Goal: Contribute content: Contribute content

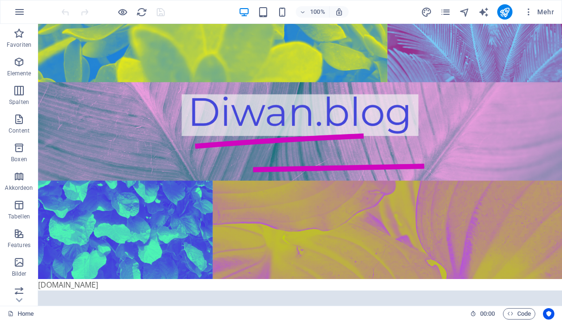
scroll to position [104, 0]
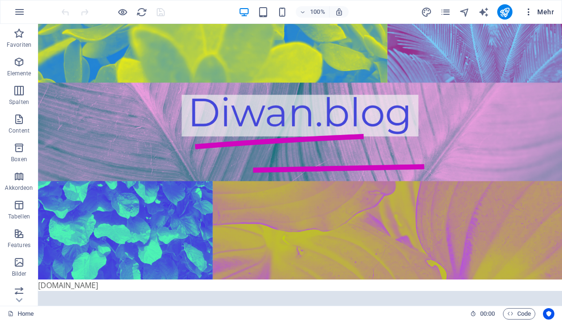
click at [540, 15] on span "Mehr" at bounding box center [539, 12] width 30 height 10
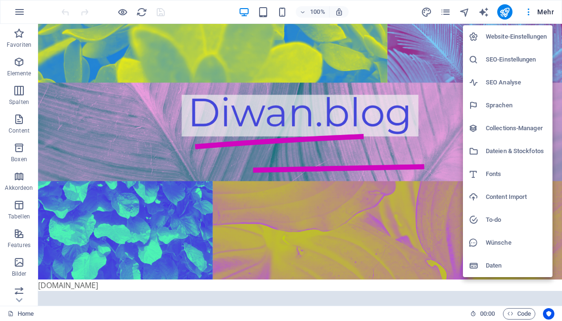
click at [530, 121] on li "Collections-Manager" at bounding box center [508, 128] width 90 height 23
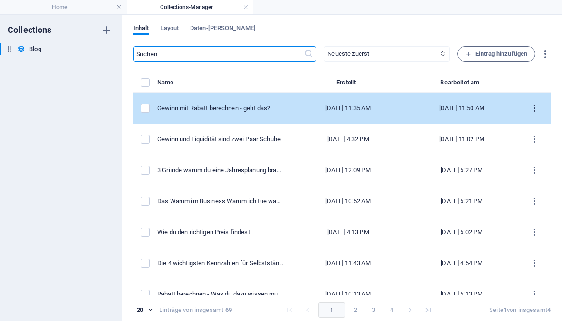
click at [533, 107] on icon "items list" at bounding box center [534, 108] width 9 height 9
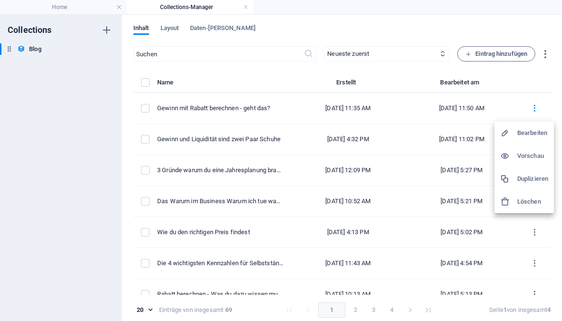
click at [538, 133] on h6 "Bearbeiten" at bounding box center [532, 132] width 31 height 11
select select "Finanzen"
select select "Published"
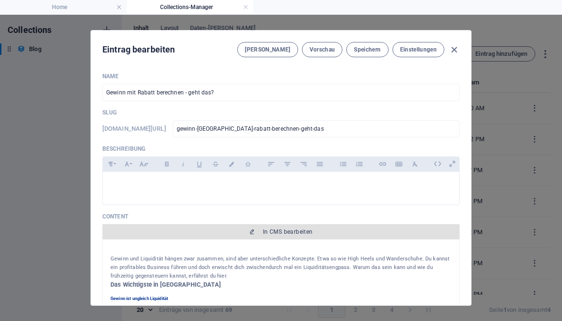
click at [277, 232] on span "In CMS bearbeiten" at bounding box center [288, 232] width 50 height 8
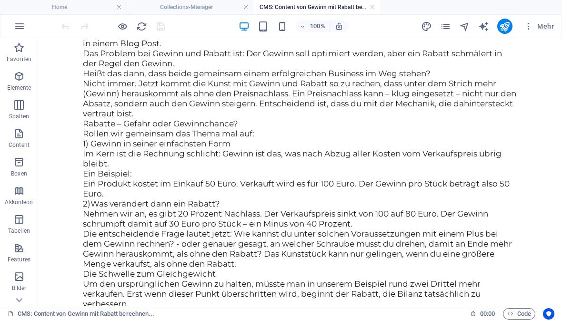
scroll to position [514, 0]
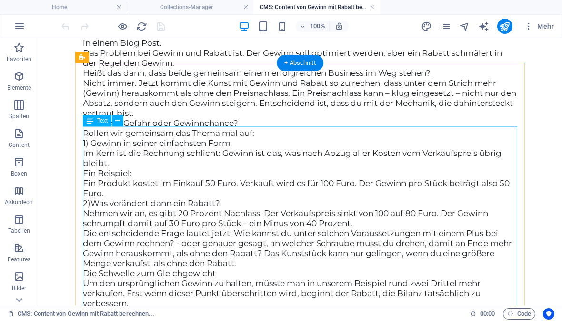
click at [83, 130] on div "Schreibe einen Satz, in dem Gewinn und Rabatt sinnvoll verbunden sind. Du kenns…" at bounding box center [300, 249] width 434 height 502
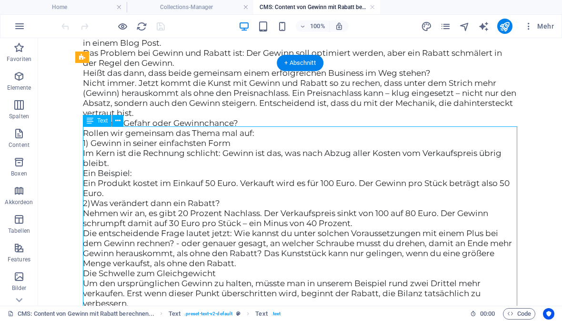
click at [117, 134] on div "Schreibe einen Satz, in dem Gewinn und Rabatt sinnvoll verbunden sind. Du kenns…" at bounding box center [300, 249] width 434 height 502
click at [86, 130] on div "Schreibe einen Satz, in dem Gewinn und Rabatt sinnvoll verbunden sind. Du kenns…" at bounding box center [300, 249] width 434 height 502
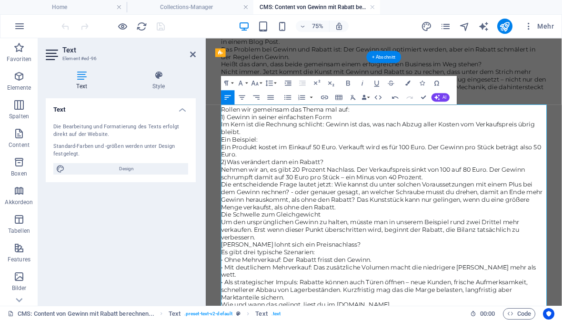
click at [503, 28] on span "Au Weiaaaa, was habe ich mir hier vorgenommen: Schreibe einen Satz, in dem Gewi…" at bounding box center [440, 13] width 429 height 30
click at [275, 48] on span "So ähnlich kam ich mir vor, als ich mir vornahm über Gewinn und Rabatt zu schre…" at bounding box center [442, 38] width 433 height 20
click at [524, 28] on span "Au Weiaaaa, was habe ich mir hier vorgenommen: Schreibe einen Blogpost, in dem …" at bounding box center [434, 13] width 417 height 30
click at [234, 48] on span "So ähnlich komme ich mir vor, als ich mir vornahm über Gewinn und Rabatt zu sch…" at bounding box center [425, 38] width 399 height 20
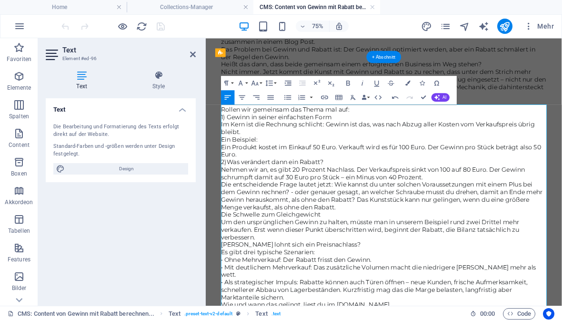
click at [234, 48] on span "So ähnlich komme ich mir vor, als ich mir vornahm über Gewinn und Rabatt zu sch…" at bounding box center [425, 38] width 399 height 20
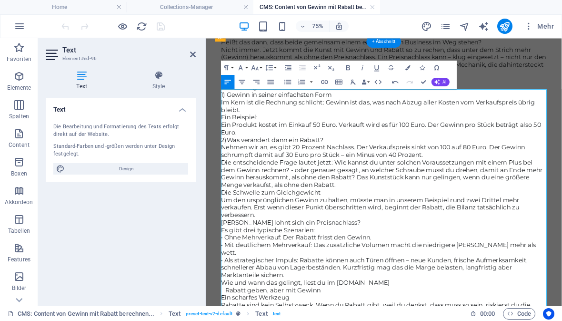
scroll to position [535, 0]
click at [318, 87] on span "Nicht immer. Jetzt kommt die Kunst mit Gewinn und Rabatt so zu rechen, dass unt…" at bounding box center [442, 67] width 433 height 40
click at [480, 87] on span "Nicht immer. Jetzt kommt die Kunst mit Gewinn und Rabatt so zu rechen, dass unt…" at bounding box center [435, 67] width 418 height 40
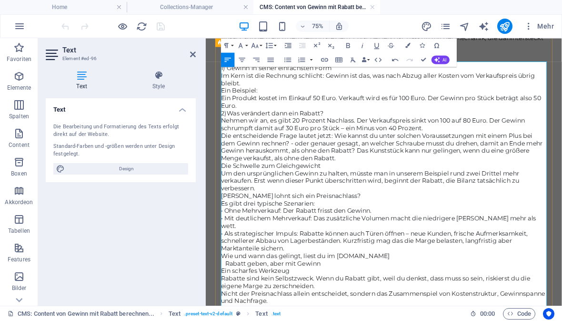
scroll to position [567, 0]
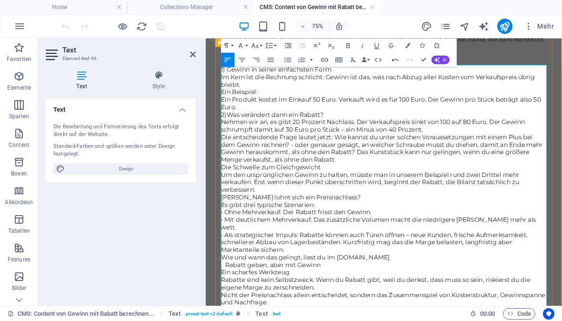
click at [302, 54] on span "Nicht immer. Jetzt kommt die Kunst mit Gewinn und Rabatt so zu rechen, dass unt…" at bounding box center [441, 35] width 430 height 40
click at [289, 55] on p "Nicht immer. Jetzt kommt die Kunst mit Gewinn und Rabatt so zu rechen, dass unt…" at bounding box center [443, 35] width 434 height 40
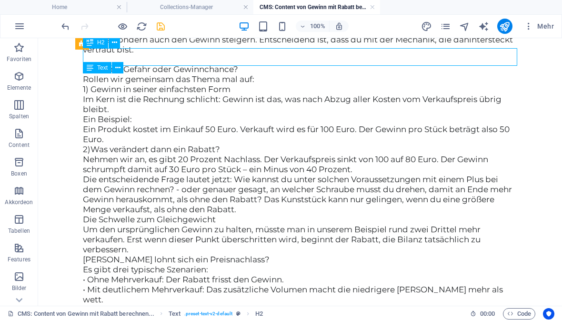
click at [162, 29] on icon "save" at bounding box center [160, 26] width 11 height 11
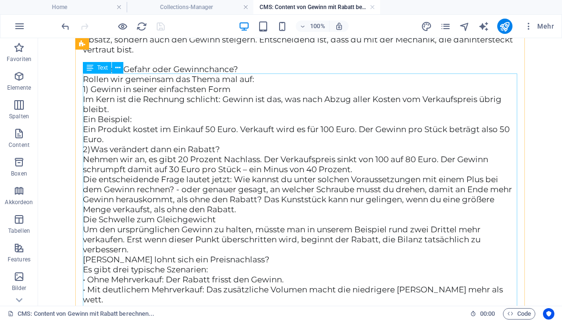
click at [90, 205] on div "Au Weiaaaa, was habe ich mir hier vorgenommen: Schreibe einen Blog Post, in dem…" at bounding box center [300, 195] width 434 height 501
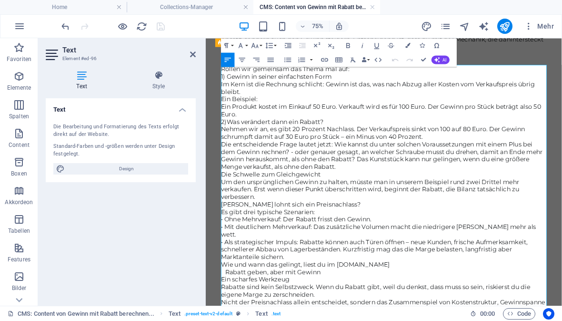
click at [231, 74] on span "Rabatte – Gefahr oder Gewinnchance?" at bounding box center [303, 69] width 155 height 10
click at [232, 74] on span "Rabatte – Gefahr oder Gewinnchance?" at bounding box center [303, 69] width 155 height 10
click at [232, 44] on button "Paragraph Format" at bounding box center [228, 45] width 14 height 14
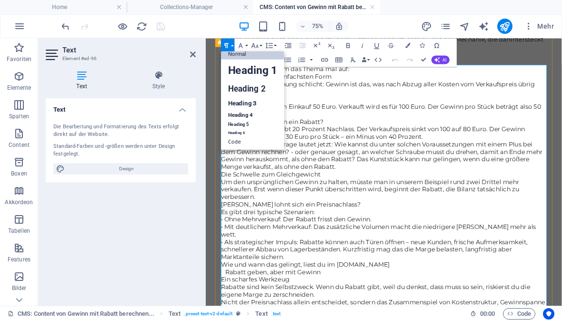
scroll to position [7, 0]
click at [259, 90] on link "Heading 2" at bounding box center [252, 89] width 63 height 16
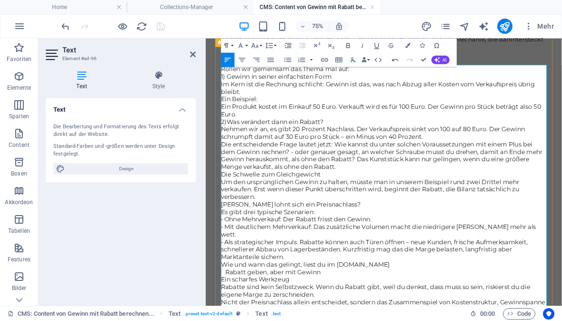
click at [430, 84] on p "Rollen wir gemeinsam das Thema mal auf:" at bounding box center [443, 79] width 434 height 10
click at [238, 74] on span "Rabatte – Gefahr oder Gewinnchance?" at bounding box center [303, 69] width 155 height 10
click at [229, 46] on icon "button" at bounding box center [226, 45] width 9 height 9
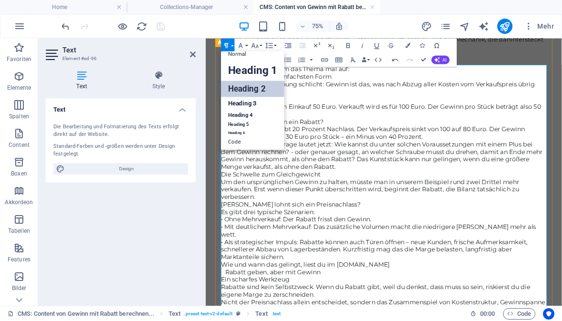
click at [259, 89] on link "Heading 2" at bounding box center [252, 89] width 63 height 16
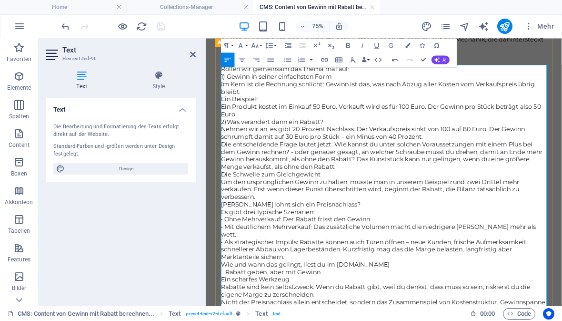
click at [429, 64] on p at bounding box center [443, 60] width 434 height 10
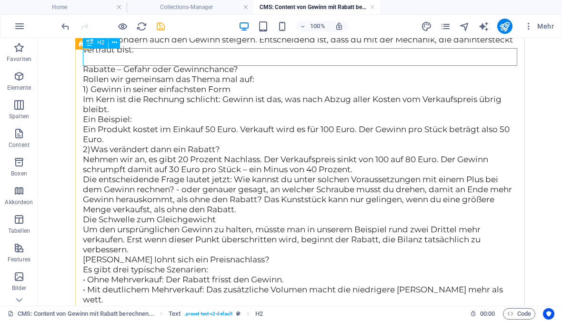
click at [132, 118] on div "Au Weiaaaa, was habe ich mir hier vorgenommen: Schreibe einen Blog Post, in dem…" at bounding box center [300, 195] width 434 height 501
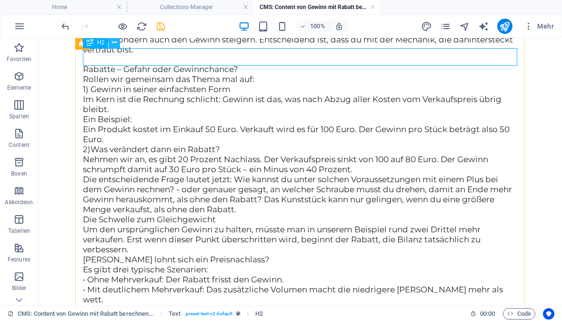
click at [116, 42] on icon at bounding box center [114, 43] width 5 height 10
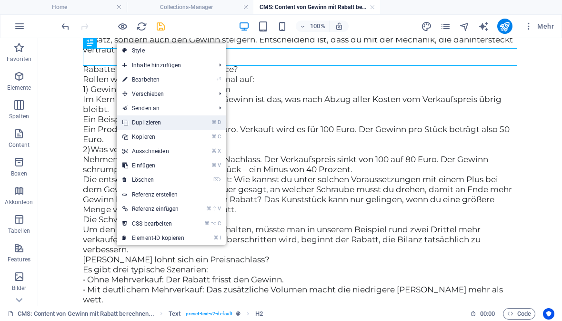
click at [163, 124] on link "⌘ D Duplizieren" at bounding box center [153, 122] width 73 height 14
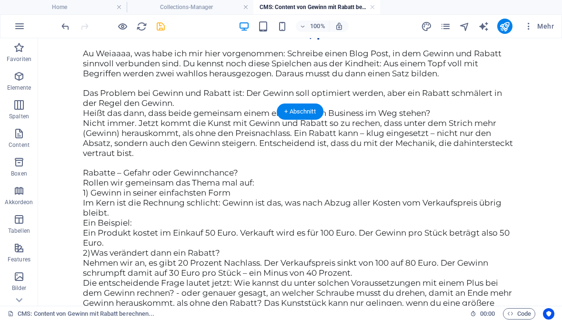
scroll to position [465, 0]
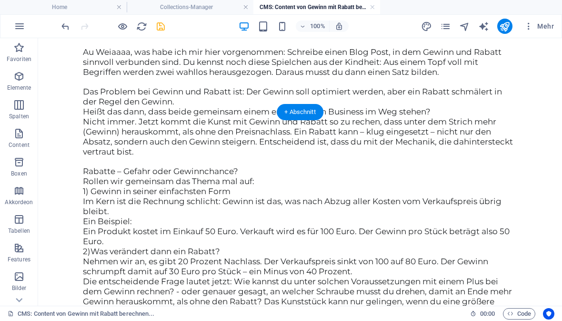
click at [159, 28] on icon "save" at bounding box center [160, 26] width 11 height 11
click at [123, 143] on div "Gewinn mit Rabatt berechnen, passt das unter einen Hut? Au Weiaaaa, was habe ic…" at bounding box center [300, 293] width 450 height 620
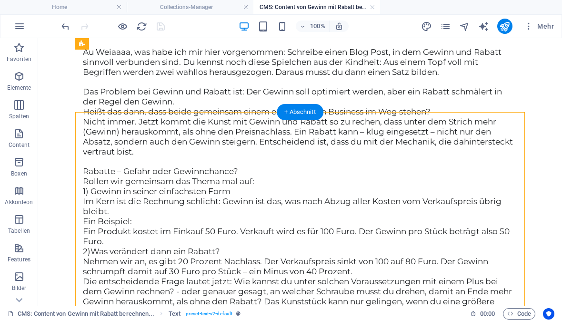
click at [122, 124] on div "Gewinn mit Rabatt berechnen, passt das unter einen Hut? Au Weiaaaa, was habe ic…" at bounding box center [300, 293] width 450 height 620
click at [178, 139] on div "Gewinn mit Rabatt berechnen, passt das unter einen Hut? Au Weiaaaa, was habe ic…" at bounding box center [300, 293] width 450 height 620
click at [125, 40] on div "Gewinn mit Rabatt berechnen, passt das unter einen Hut?" at bounding box center [300, 30] width 434 height 18
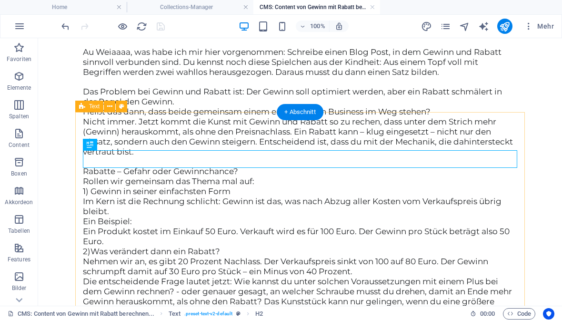
click at [125, 127] on div "Gewinn mit Rabatt berechnen, passt das unter einen Hut? Au Weiaaaa, was habe ic…" at bounding box center [300, 293] width 450 height 620
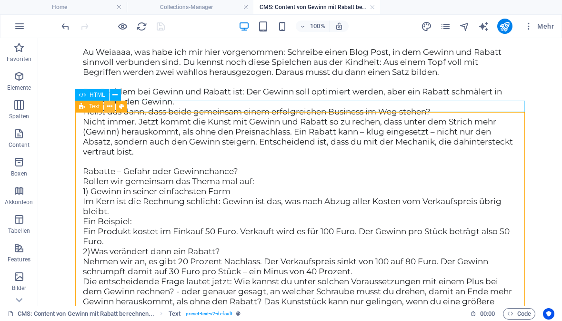
click at [110, 104] on icon at bounding box center [109, 106] width 5 height 10
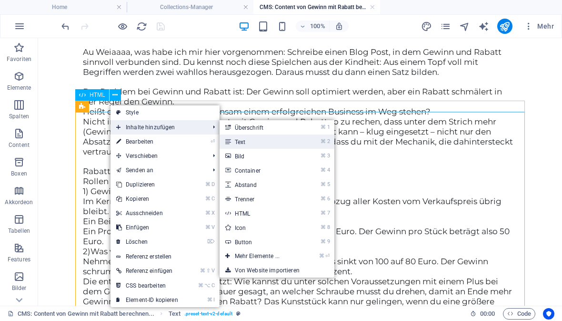
click at [247, 144] on link "⌘ 2 Text" at bounding box center [259, 141] width 79 height 14
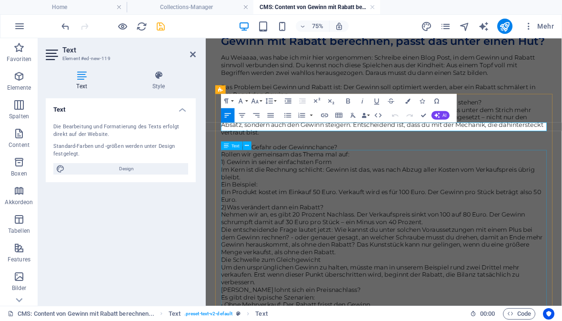
click at [441, 203] on div "Au Weiaaaa, was habe ich mir hier vorgenommen: Schreibe einen Blog Post, in dem…" at bounding box center [443, 309] width 434 height 501
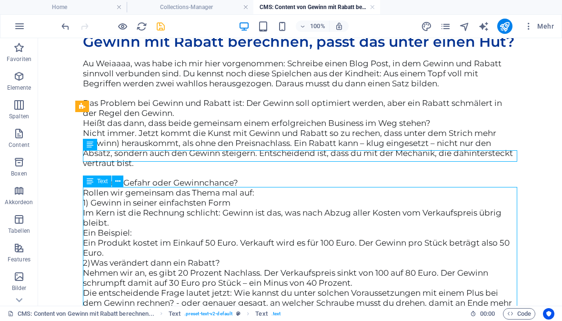
click at [182, 33] on div "Neues Text-Element" at bounding box center [300, 26] width 434 height 11
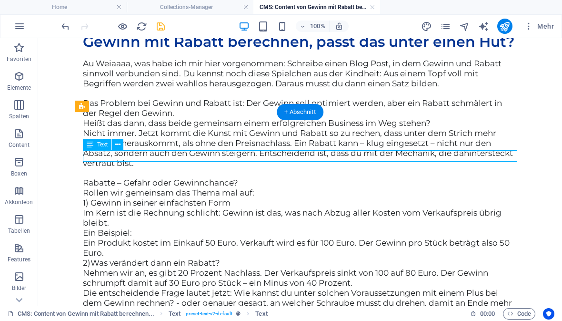
click at [173, 51] on div "Gewinn mit Rabatt berechnen, passt das unter einen Hut?" at bounding box center [300, 42] width 434 height 18
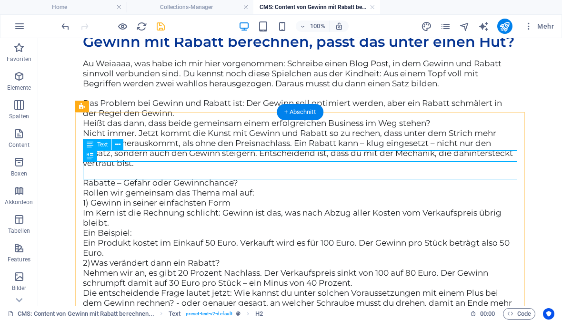
click at [172, 33] on div "Neues Text-Element" at bounding box center [300, 26] width 434 height 11
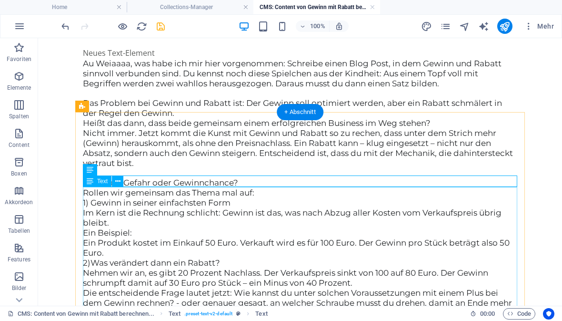
click at [90, 192] on div "Au Weiaaaa, was habe ich mir hier vorgenommen: Schreibe einen Blog Post, in dem…" at bounding box center [300, 309] width 434 height 501
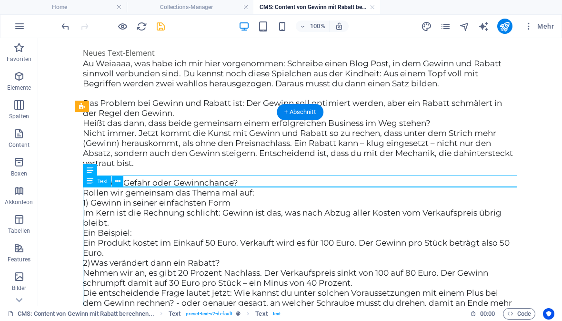
click at [96, 194] on div "Au Weiaaaa, was habe ich mir hier vorgenommen: Schreibe einen Blog Post, in dem…" at bounding box center [300, 309] width 434 height 501
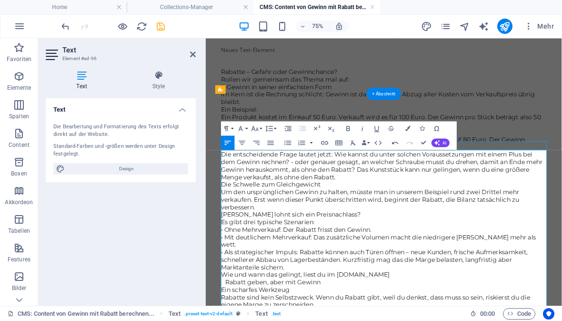
scroll to position [389, 0]
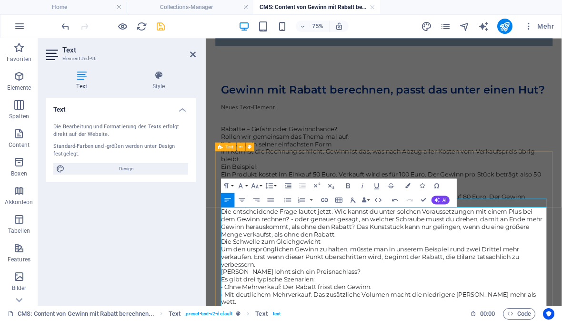
click at [562, 195] on div "Gewinn mit Rabatt berechnen, passt das unter einen Hut? Neues Text-Element Raba…" at bounding box center [444, 326] width 450 height 532
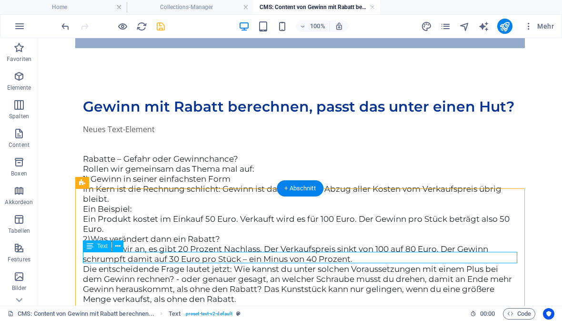
click at [95, 135] on div "Neues Text-Element" at bounding box center [300, 128] width 434 height 11
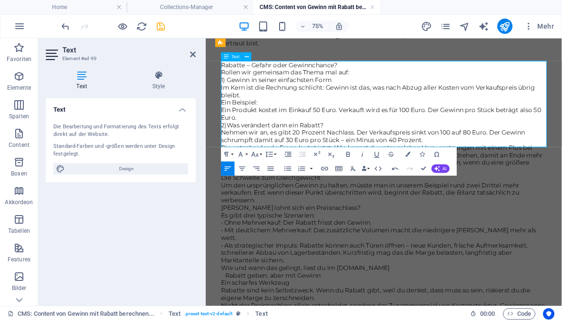
scroll to position [572, 0]
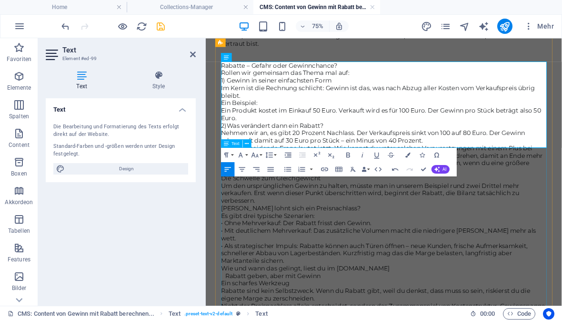
click at [453, 286] on div "Rabatte – Gefahr oder Gewinnchance? Rollen wir gemeinsam das Thema mal auf: 1) …" at bounding box center [443, 250] width 434 height 401
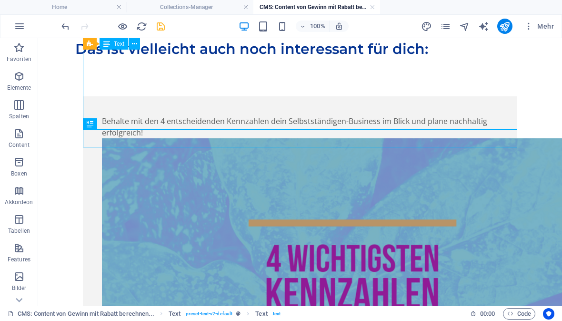
scroll to position [1033, 0]
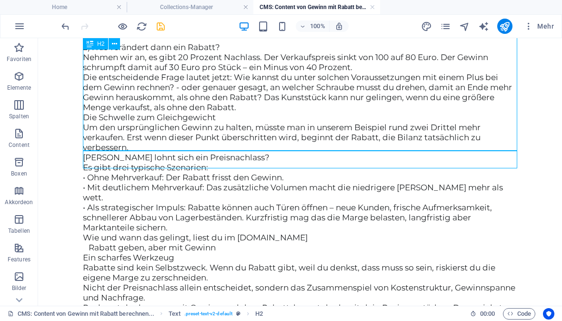
scroll to position [593, 0]
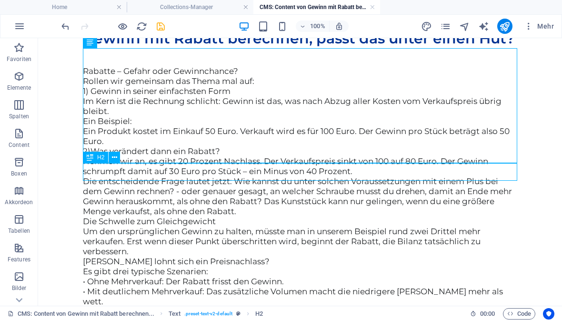
click at [148, 187] on div "Rabatte – Gefahr oder Gewinnchance? Rollen wir gemeinsam das Thema mal auf: 1) …" at bounding box center [300, 247] width 434 height 401
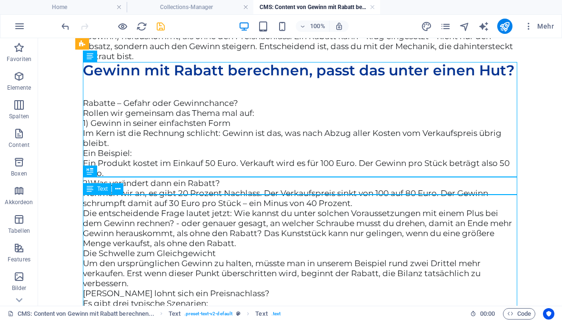
scroll to position [555, 0]
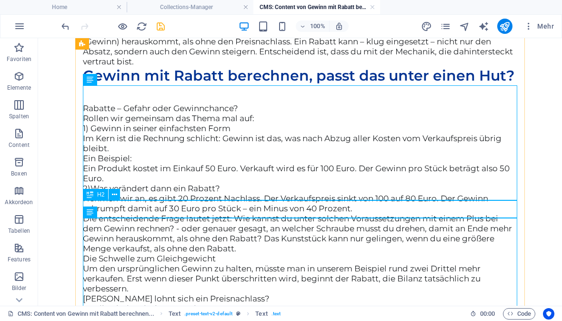
click at [184, 85] on div "Gewinn mit Rabatt berechnen, passt das unter einen Hut?" at bounding box center [300, 76] width 434 height 18
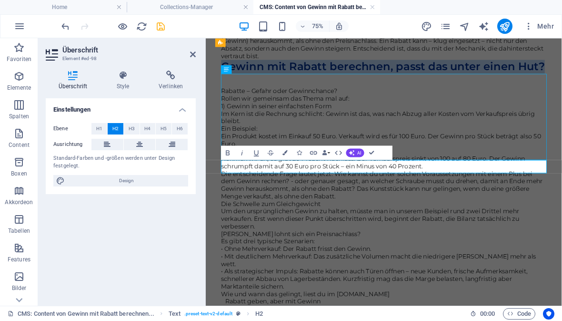
click at [250, 85] on h2 "Gewinn mit Rabatt berechnen, passt das unter einen Hut?" at bounding box center [443, 76] width 434 height 18
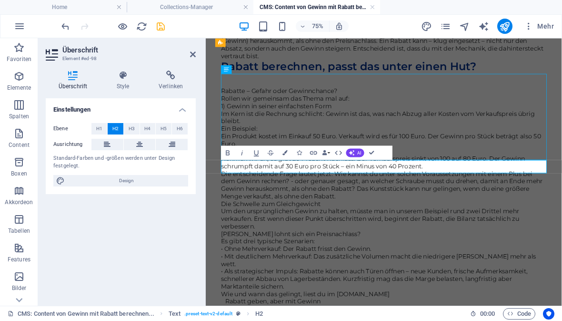
click at [562, 85] on h2 "Rabatt berechnen, passt das unter einen Hut?" at bounding box center [443, 76] width 434 height 18
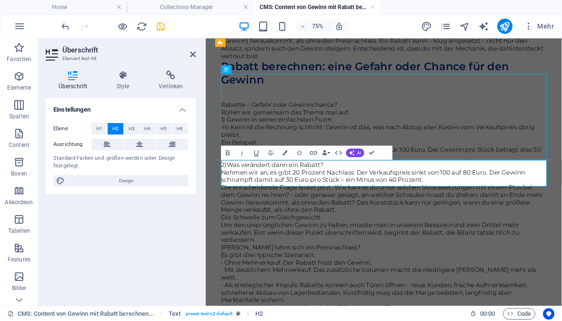
click at [380, 102] on h2 "Rabatt berechnen: eine Gefahr oder Chance für den Gewinn" at bounding box center [443, 85] width 434 height 36
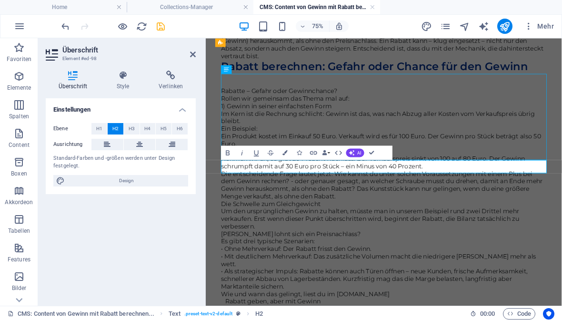
click at [517, 261] on div "Rabatte – Gefahr oder Gewinnchance? Rollen wir gemeinsam das Thema mal auf: 1) …" at bounding box center [443, 284] width 434 height 401
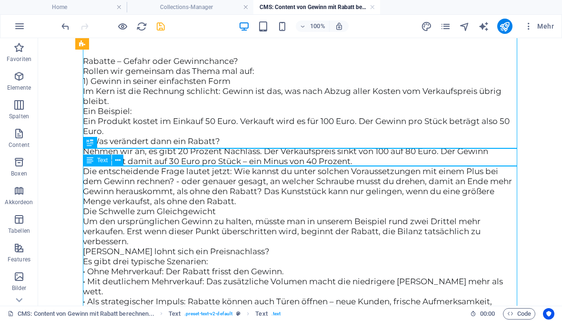
scroll to position [607, 0]
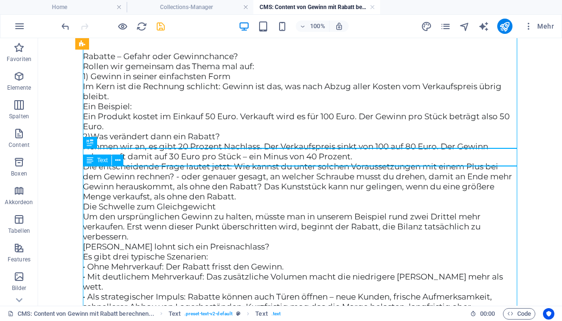
click at [94, 188] on div "Rabatte – Gefahr oder Gewinnchance? Rollen wir gemeinsam das Thema mal auf: 1) …" at bounding box center [300, 232] width 434 height 401
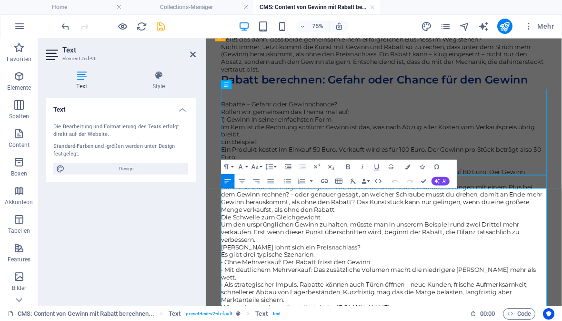
scroll to position [540, 0]
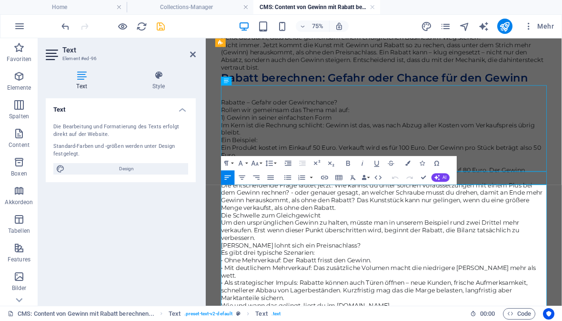
click at [552, 149] on p "1) Gewinn in seiner einfachsten Form" at bounding box center [443, 144] width 434 height 10
click at [245, 39] on button at bounding box center [241, 42] width 9 height 9
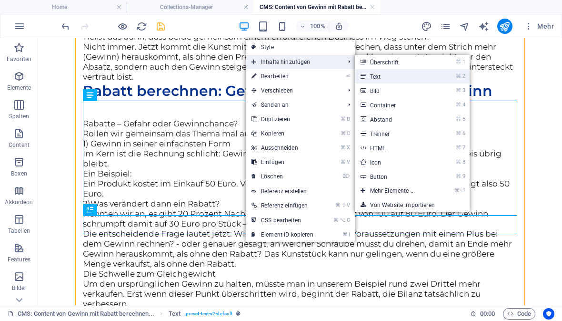
click at [382, 77] on link "⌘ 2 Text" at bounding box center [394, 76] width 79 height 14
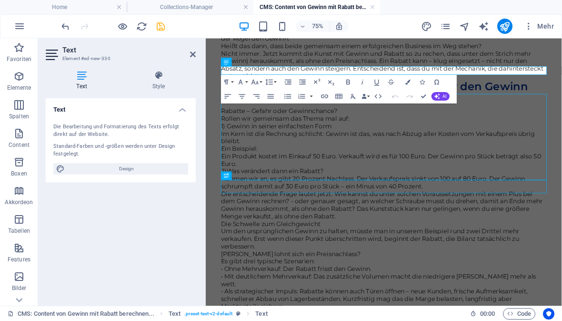
click at [562, 57] on div "Neues Text-Element Gewinn mit Rabatt berechnen, passt das unter einen Hut? Au W…" at bounding box center [444, 229] width 450 height 641
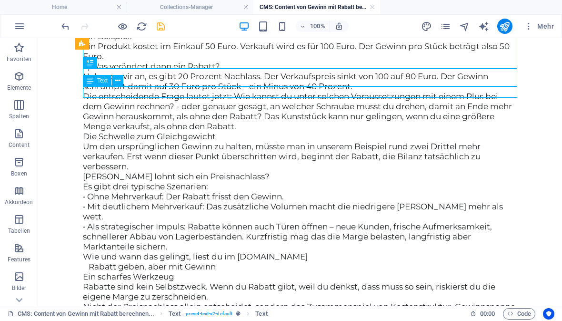
scroll to position [688, 0]
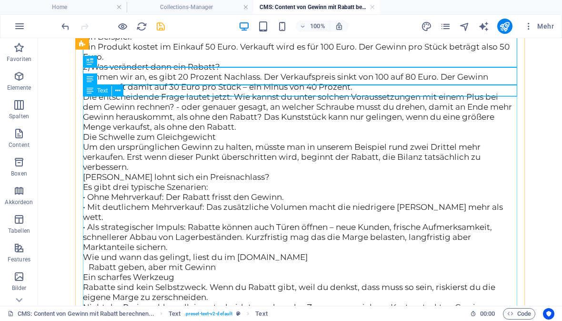
click at [90, 131] on div "Rabatte – Gefahr oder Gewinnchance? Rollen wir gemeinsam das Thema mal auf: 1) …" at bounding box center [300, 163] width 434 height 401
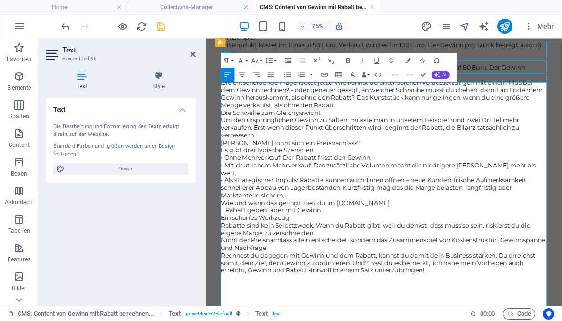
click at [226, 11] on span "1) Gewinn in seiner einfachsten Form" at bounding box center [300, 7] width 148 height 10
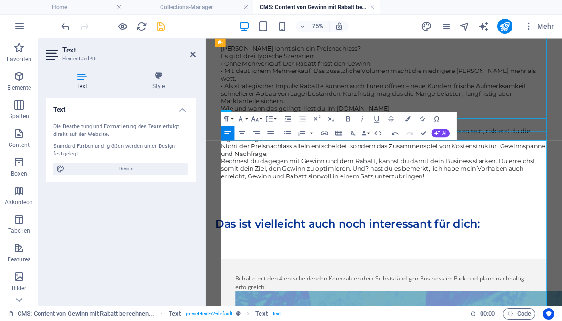
scroll to position [547, 0]
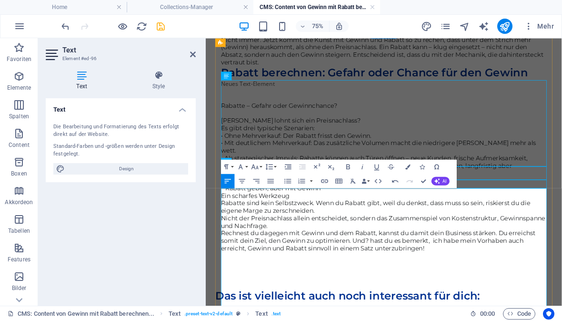
click at [371, 114] on p at bounding box center [443, 109] width 434 height 10
click at [562, 75] on div "Au Weiaaaa, was habe ich mir hier vorgenommen: Schreibe einen Blog Post, in dem…" at bounding box center [443, 21] width 434 height 110
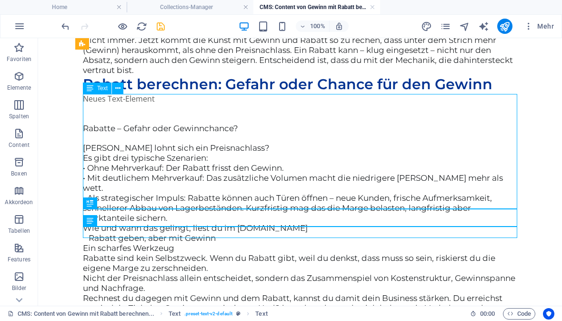
click at [94, 104] on div "Neues Text-Element" at bounding box center [300, 98] width 434 height 11
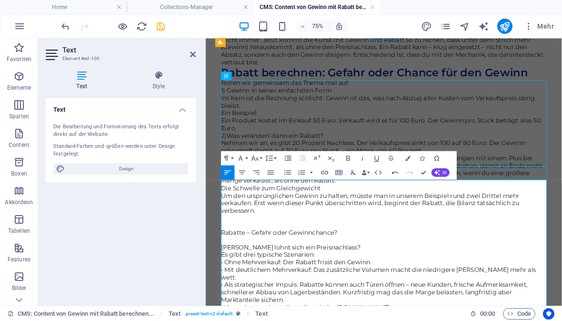
click at [421, 103] on p "Rollen wir gemeinsam das Thema mal auf:" at bounding box center [443, 98] width 434 height 10
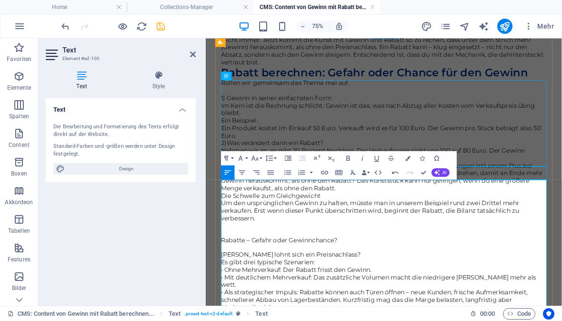
click at [233, 122] on span "1) Gewinn in seiner einfachsten Form" at bounding box center [300, 118] width 148 height 10
click at [348, 156] on icon "button" at bounding box center [348, 157] width 9 height 9
click at [230, 151] on button "Paragraph Format" at bounding box center [228, 158] width 14 height 14
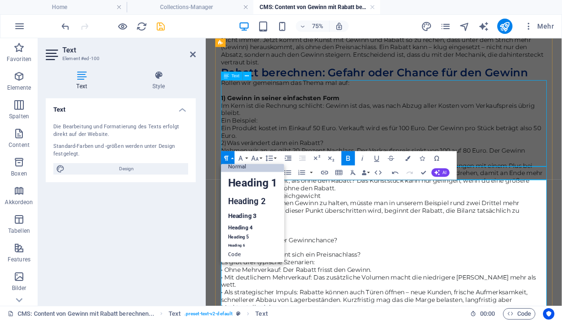
scroll to position [7, 0]
click at [254, 214] on link "Heading 3" at bounding box center [252, 215] width 63 height 12
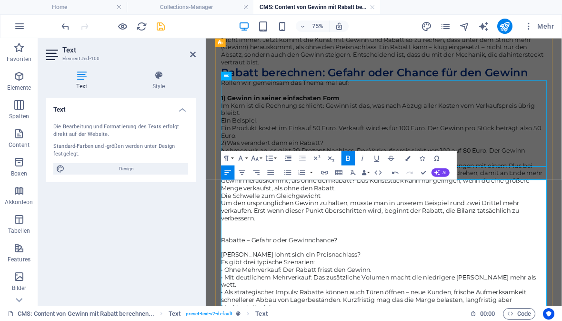
click at [450, 173] on p "Ein Produkt kostet im Einkauf 50 Euro. Verkauft wird es für 100 Euro. Der Gewin…" at bounding box center [443, 163] width 434 height 20
click at [246, 113] on p "​" at bounding box center [443, 108] width 434 height 10
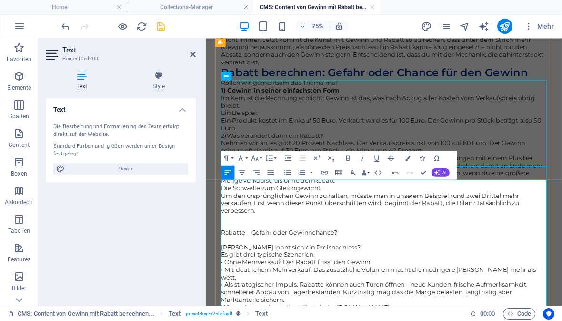
click at [243, 132] on span "Im Kern ist die Rechnung schlicht: Gewinn ist das, was nach Abzug aller Kosten …" at bounding box center [435, 123] width 419 height 20
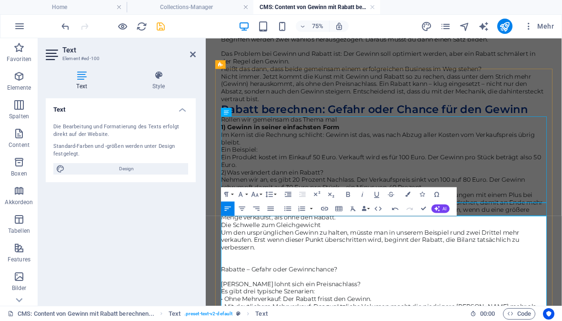
scroll to position [499, 0]
click at [405, 151] on p "Rollen wir gemeinsam das Thema mal" at bounding box center [443, 146] width 434 height 10
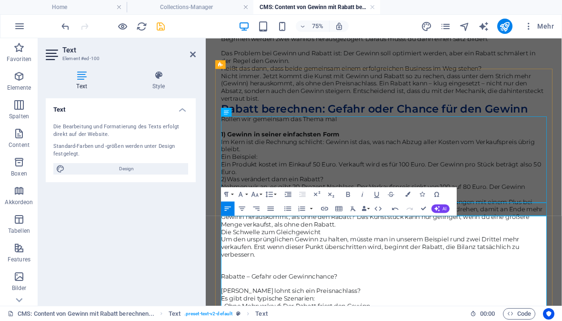
click at [407, 151] on p "Rollen wir gemeinsam das Thema mal" at bounding box center [443, 146] width 434 height 10
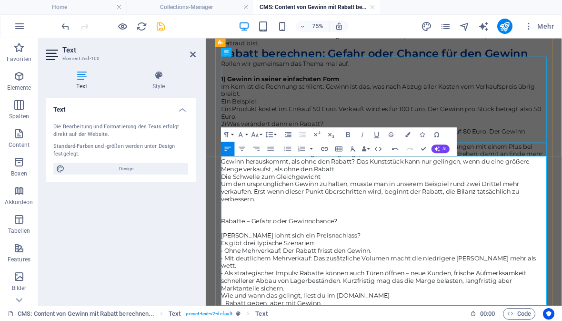
scroll to position [584, 0]
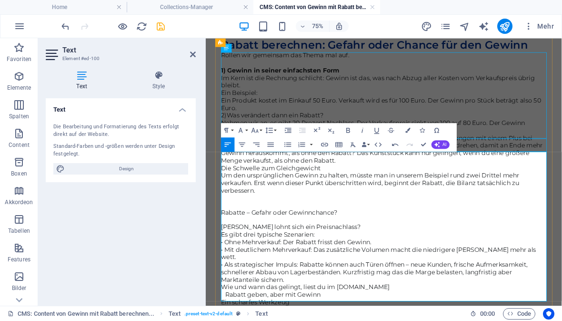
click at [269, 105] on span "Im Kern ist die Rechnung schlicht: Gewinn ist das, was nach Abzug aller Kosten …" at bounding box center [435, 96] width 419 height 20
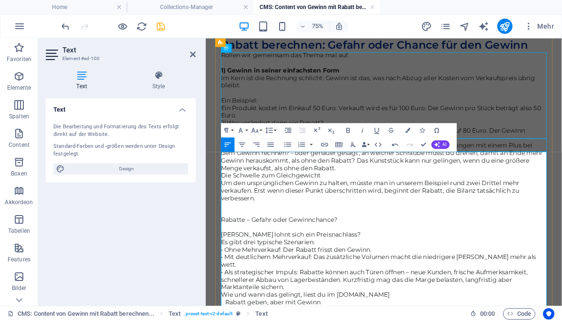
click at [236, 125] on span "Ein Beispiel:" at bounding box center [250, 121] width 49 height 10
click at [237, 125] on span "Ein Beispiel:" at bounding box center [250, 121] width 49 height 10
click at [302, 146] on p "Ein Produkt kostet im Einkauf 50 Euro. Verkauft wird es für 100 Euro. Der Gewin…" at bounding box center [443, 136] width 434 height 20
click at [232, 145] on span "Ein Produkt kostet im Einkauf 50 Euro. Verkauft wird es für 100 Euro. Der Gewin…" at bounding box center [439, 136] width 427 height 20
click at [289, 132] on icon "button" at bounding box center [288, 130] width 7 height 5
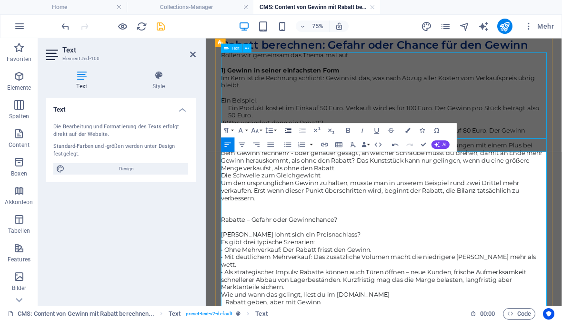
click at [294, 130] on button "Increase Indent" at bounding box center [289, 130] width 14 height 14
click at [247, 125] on span "Ein Beispiel:" at bounding box center [260, 121] width 49 height 10
click at [248, 125] on span "Ein Beispiel:" at bounding box center [260, 121] width 49 height 10
click at [346, 128] on icon "button" at bounding box center [348, 130] width 4 height 5
click at [522, 215] on span "Die entscheidende Frage lautet jetzt: Wie kannst du unter solchen Voraussetzung…" at bounding box center [440, 196] width 429 height 40
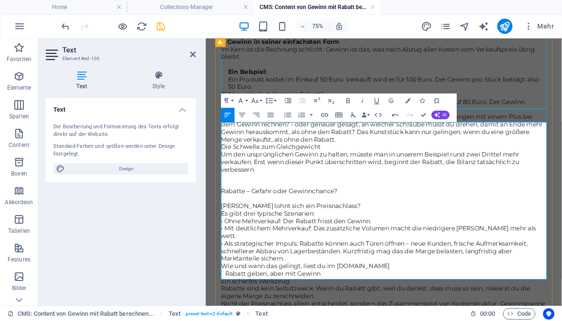
scroll to position [624, 0]
click at [227, 136] on span "Nehmen wir an, es gibt 20 Prozent Nachlass. Der Verkaufspreis sinkt von 100 auf…" at bounding box center [428, 126] width 405 height 20
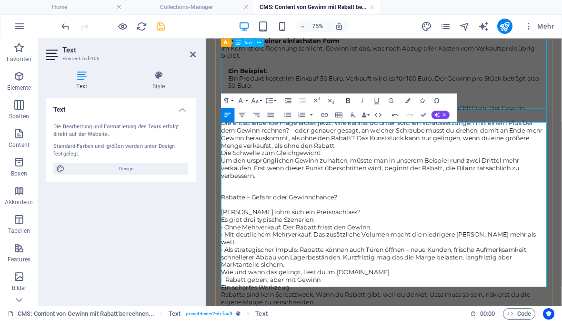
click at [343, 101] on button "Bold" at bounding box center [349, 100] width 14 height 14
click at [321, 185] on span "Die entscheidende Frage lautet jetzt: Wie kannst du unter solchen Voraussetzung…" at bounding box center [440, 166] width 429 height 40
click at [231, 125] on span "2) Was verändert dann ein Rabatt?" at bounding box center [298, 121] width 144 height 10
click at [344, 102] on icon "button" at bounding box center [348, 100] width 9 height 9
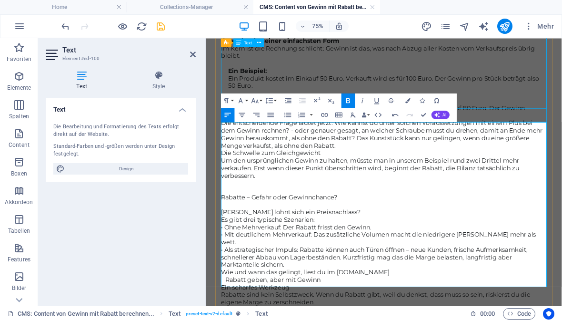
click at [463, 86] on p "Ein Beispiel:" at bounding box center [448, 81] width 425 height 10
click at [391, 126] on p "2 ) Was verändert dann ein Rabatt?" at bounding box center [443, 121] width 434 height 10
click at [227, 145] on span "Nehmen wir an, es gibt 20 Prozent Nachlass. Der Verkaufspreis sinkt von 100 auf…" at bounding box center [428, 136] width 405 height 20
click at [226, 145] on span "In den Beispiel, nehmen wir an, es gibt 20 Prozent Nachlass. Der Verkaufspreis …" at bounding box center [443, 136] width 434 height 20
click at [286, 104] on icon "button" at bounding box center [288, 100] width 9 height 9
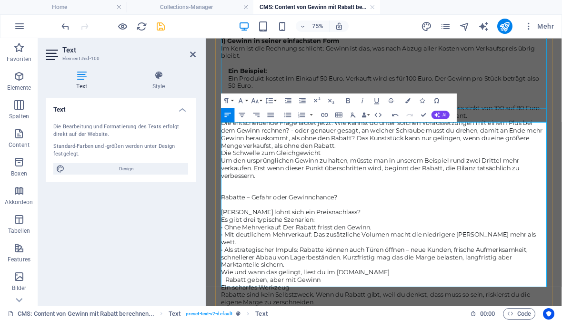
click at [227, 185] on span "Die entscheidende Frage lautet jetzt: Wie kannst du unter solchen Voraussetzung…" at bounding box center [440, 166] width 429 height 40
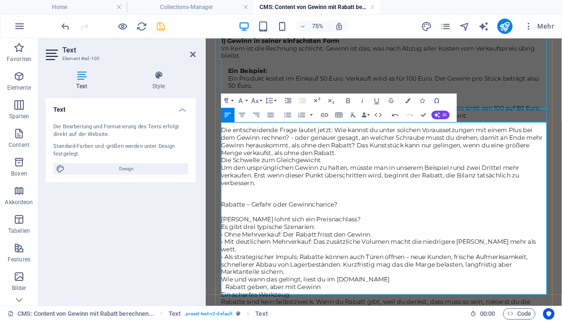
click at [280, 145] on span "In den Beispiel, nehmen wir an, es gibt 20 Prozent Nachlass. Der Verkaufspreis …" at bounding box center [445, 136] width 418 height 20
click at [281, 145] on span "In den Beispiel, nehmen wir an, es gibt 20 Prozent Nachlass. Der Verkaufspreis …" at bounding box center [445, 136] width 418 height 20
click at [346, 101] on icon "button" at bounding box center [348, 100] width 4 height 5
click at [444, 116] on p at bounding box center [443, 111] width 434 height 10
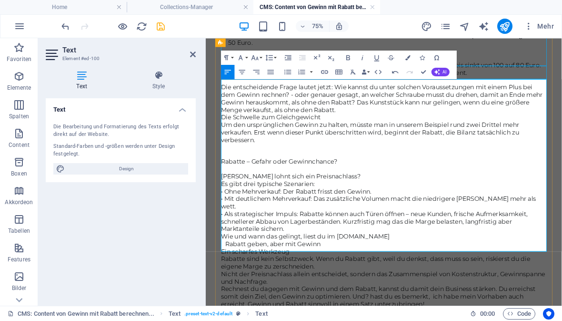
scroll to position [681, 0]
click at [409, 137] on span "Die entscheidende Frage lautet jetzt: Wie kannst du unter solchen Voraussetzung…" at bounding box center [440, 118] width 429 height 40
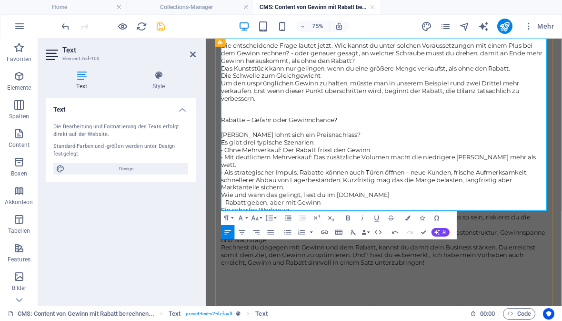
scroll to position [737, 0]
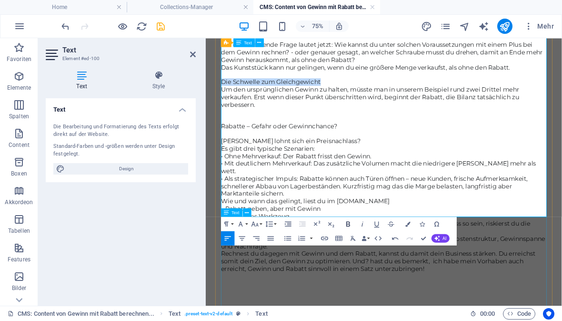
click at [345, 225] on icon "button" at bounding box center [348, 223] width 9 height 9
click at [460, 72] on p "Die entscheidende Frage lautet jetzt: Wie kannst du unter solchen Voraussetzung…" at bounding box center [443, 57] width 434 height 30
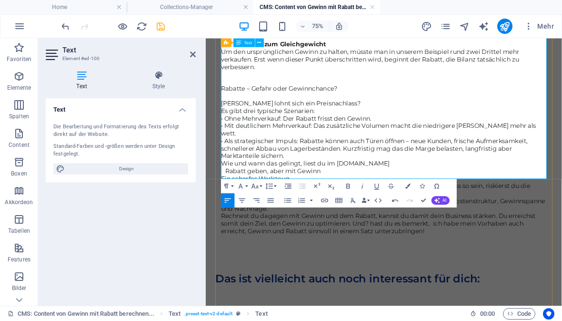
scroll to position [788, 0]
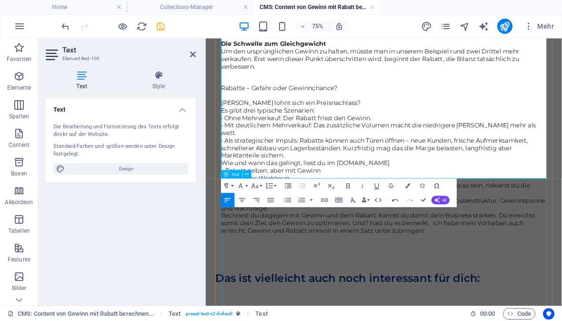
click at [562, 284] on div "Rabatte – Gefahr oder Gewinnchance? [PERSON_NAME] lohnt sich ein Preisnachlass?…" at bounding box center [443, 196] width 434 height 230
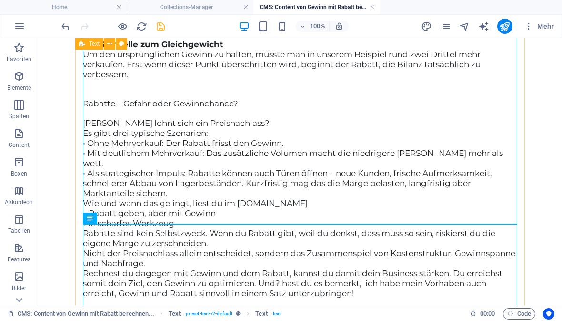
click at [522, 151] on div "Gewinn mit Rabatt berechnen, passt das unter einen Hut? Au Weiaaaa, was habe ic…" at bounding box center [300, 4] width 450 height 687
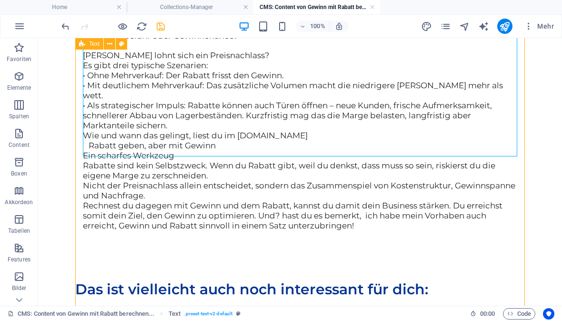
scroll to position [857, 0]
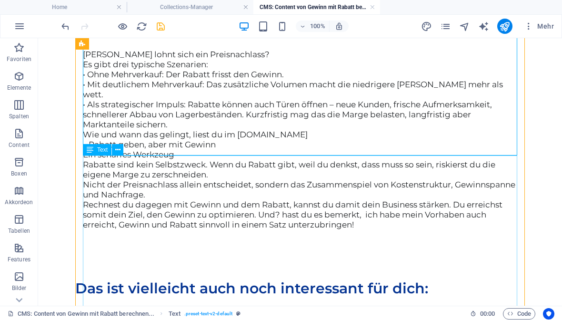
click at [91, 182] on div "Rabatte – Gefahr oder Gewinnchance? [PERSON_NAME] lohnt sich ein Preisnachlass?…" at bounding box center [300, 126] width 434 height 230
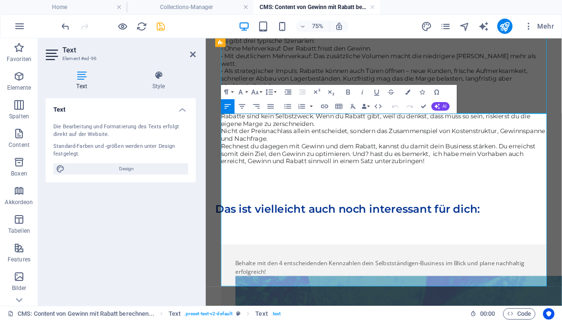
scroll to position [873, 0]
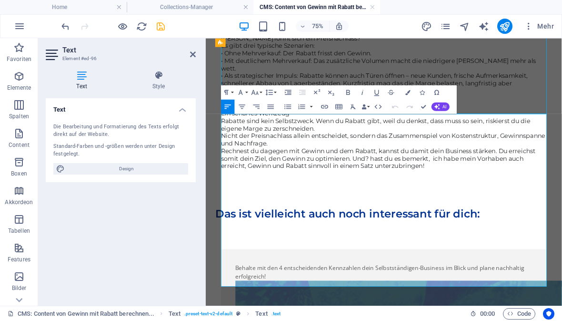
click at [562, 113] on p "• Als strategischer Impuls: Rabatte können auch Türen öffnen – neue Kunden, fri…" at bounding box center [443, 98] width 434 height 30
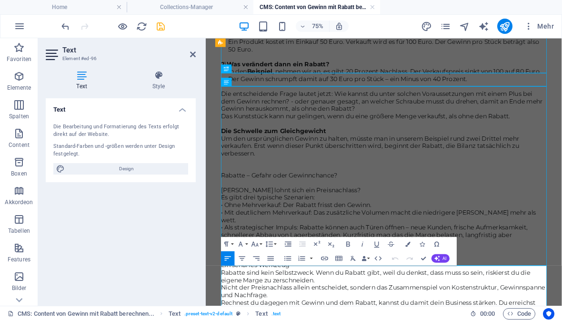
scroll to position [672, 0]
click at [562, 196] on div "Rollen wir gemeinsam das Thema mal auf. 1) Gewinn in seiner einfachsten Form Im…" at bounding box center [443, 82] width 434 height 228
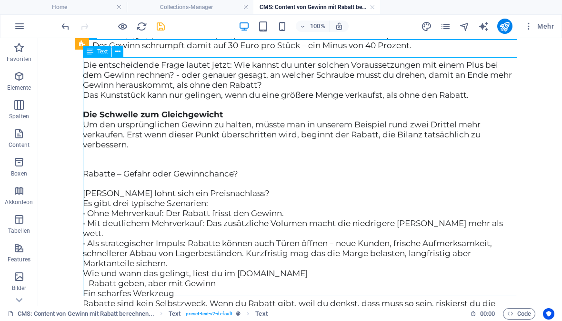
scroll to position [721, 0]
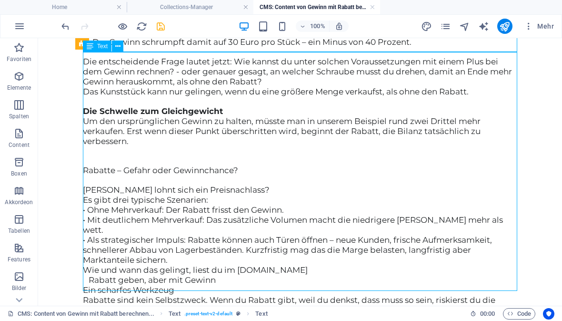
click at [86, 146] on div "Rollen wir gemeinsam das Thema mal auf. 1) Gewinn in seiner einfachsten Form Im…" at bounding box center [300, 33] width 434 height 228
click at [87, 146] on div "Rollen wir gemeinsam das Thema mal auf. 1) Gewinn in seiner einfachsten Form Im…" at bounding box center [300, 33] width 434 height 228
click at [85, 146] on div "Rollen wir gemeinsam das Thema mal auf. 1) Gewinn in seiner einfachsten Form Im…" at bounding box center [300, 33] width 434 height 228
click at [92, 146] on div "Rollen wir gemeinsam das Thema mal auf. 1) Gewinn in seiner einfachsten Form Im…" at bounding box center [300, 33] width 434 height 228
click at [116, 146] on div "Rollen wir gemeinsam das Thema mal auf. 1) Gewinn in seiner einfachsten Form Im…" at bounding box center [300, 33] width 434 height 228
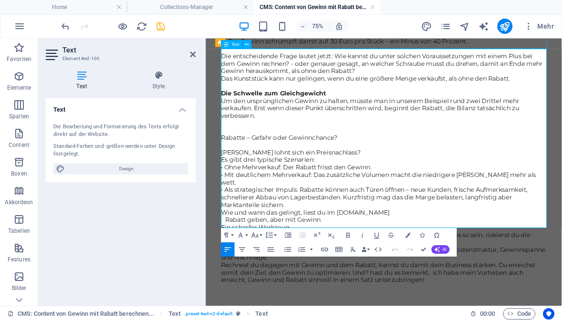
click at [227, 116] on strong "Die Schwelle zum Gleichgewicht" at bounding box center [296, 111] width 140 height 10
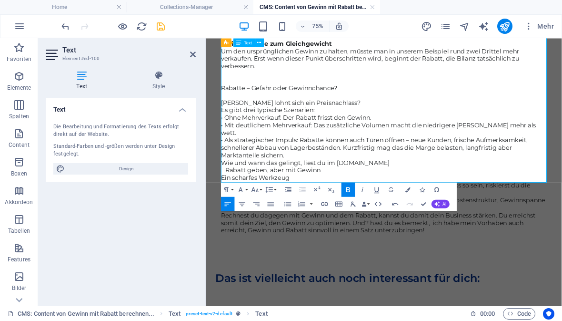
scroll to position [789, 0]
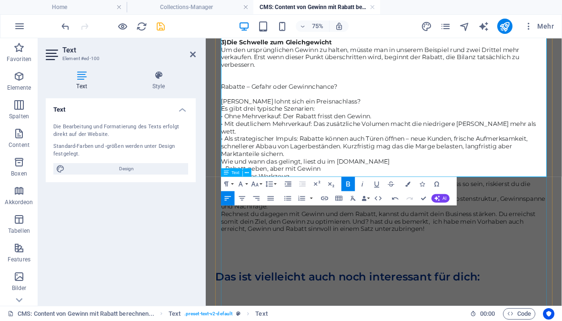
click at [562, 269] on div "Rabatte – Gefahr oder Gewinnchance? [PERSON_NAME] lohnt sich ein Preisnachlass?…" at bounding box center [443, 193] width 434 height 230
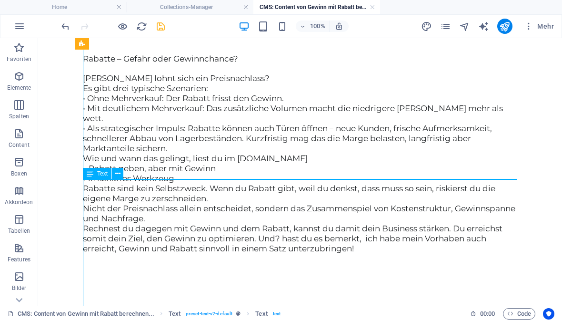
scroll to position [833, 0]
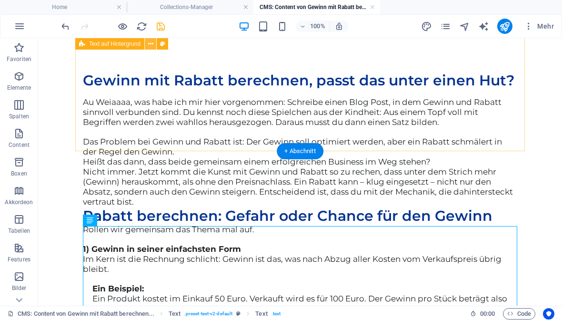
click at [151, 46] on icon at bounding box center [150, 44] width 5 height 10
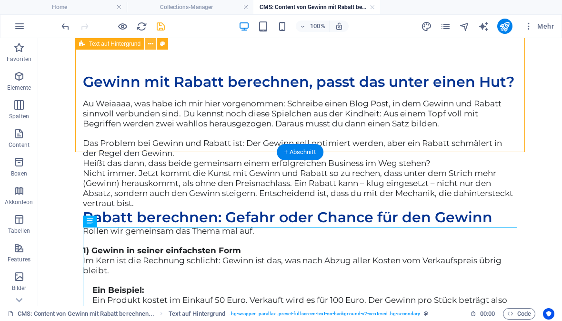
click at [146, 41] on button at bounding box center [150, 43] width 11 height 11
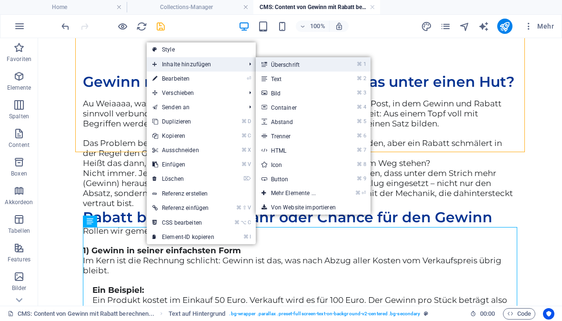
click at [303, 66] on link "⌘ 1 Überschrift" at bounding box center [295, 64] width 79 height 14
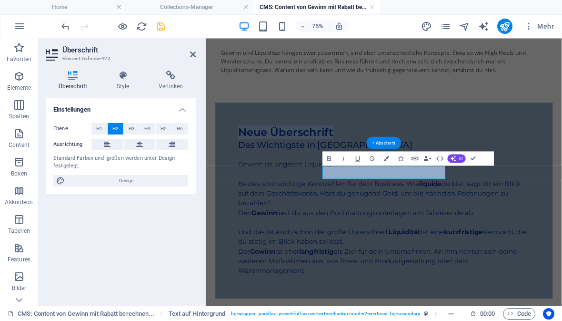
scroll to position [17, 0]
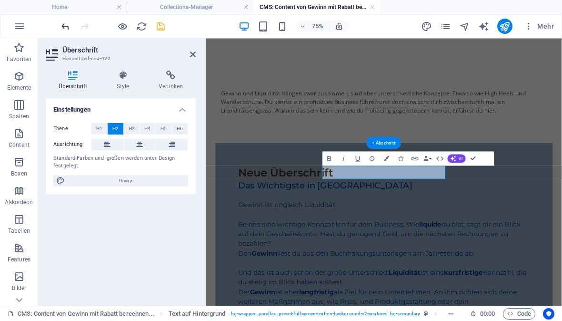
click at [69, 28] on icon "undo" at bounding box center [65, 26] width 11 height 11
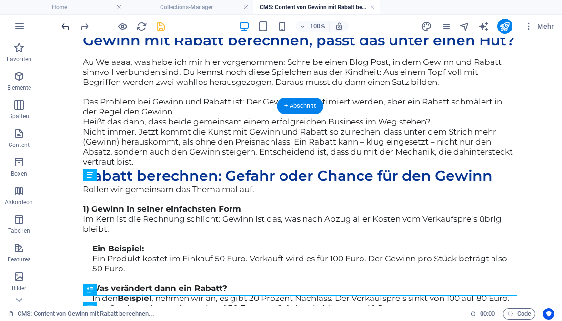
scroll to position [477, 0]
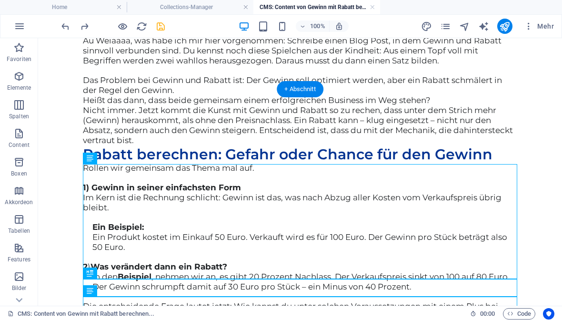
click at [136, 145] on div "Au Weiaaaa, was habe ich mir hier vorgenommen: Schreibe einen Blog Post, in dem…" at bounding box center [300, 91] width 434 height 110
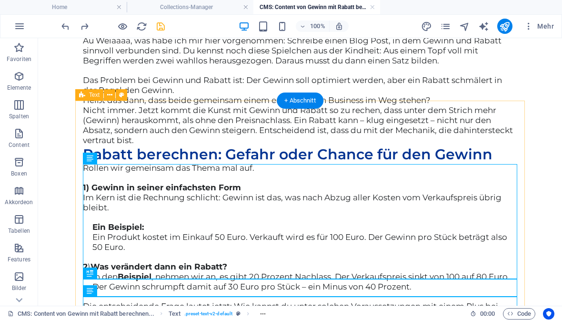
click at [113, 125] on div "Gewinn mit Rabatt berechnen, passt das unter einen Hut? Au Weiaaaa, was habe ic…" at bounding box center [300, 315] width 450 height 687
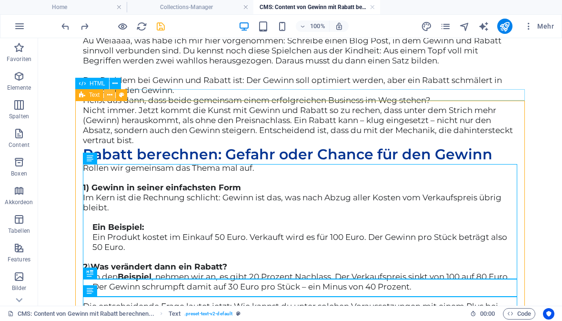
click at [107, 97] on icon at bounding box center [109, 95] width 5 height 10
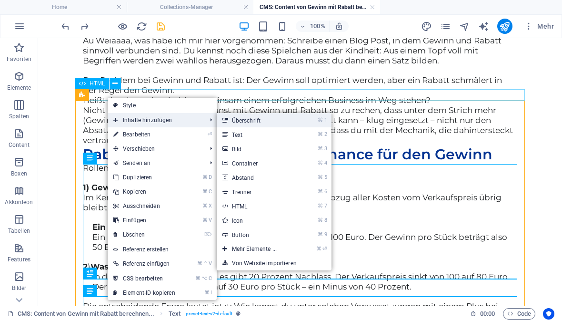
click at [259, 122] on link "⌘ 1 Überschrift" at bounding box center [256, 120] width 79 height 14
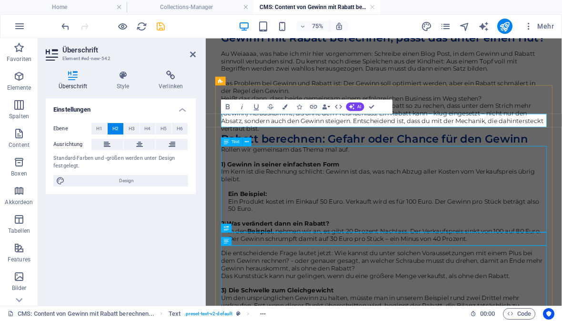
click at [490, 163] on div "Au Weiaaaa, was habe ich mir hier vorgenommen: Schreibe einen Blog Post, in dem…" at bounding box center [443, 108] width 434 height 110
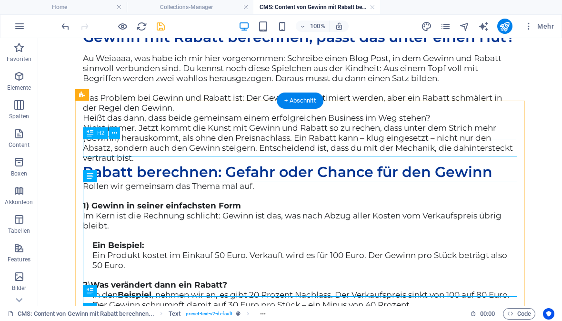
click at [199, 28] on div "Neue Überschrift" at bounding box center [300, 19] width 434 height 18
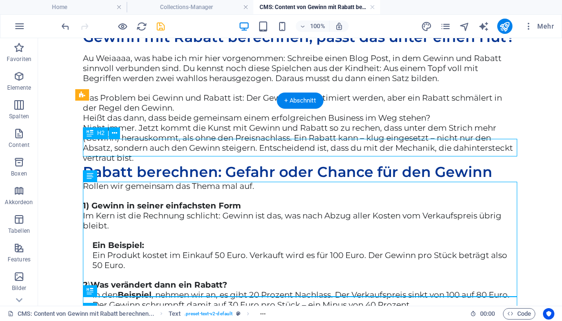
click at [226, 28] on div "Neue Überschrift" at bounding box center [300, 19] width 434 height 18
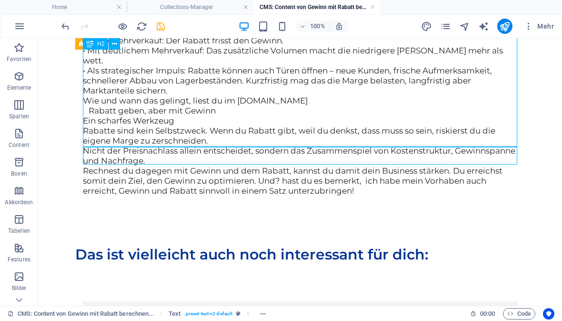
scroll to position [849, 0]
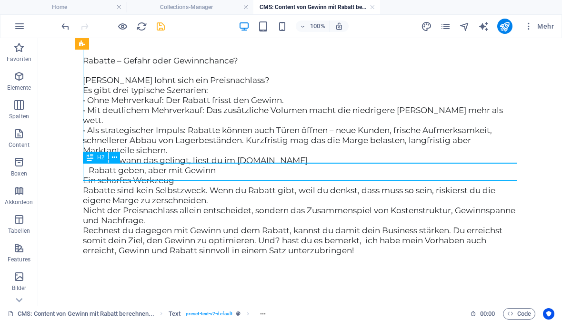
click at [96, 204] on div "Rabatte – Gefahr oder Gewinnchance? [PERSON_NAME] lohnt sich ein Preisnachlass?…" at bounding box center [300, 152] width 434 height 230
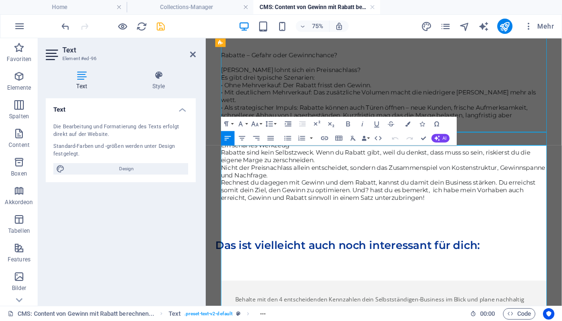
click at [232, 65] on span "Rabatte – Gefahr oder Gewinnchance?" at bounding box center [303, 61] width 155 height 10
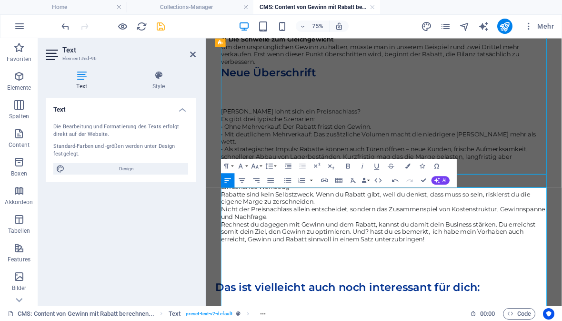
scroll to position [794, 0]
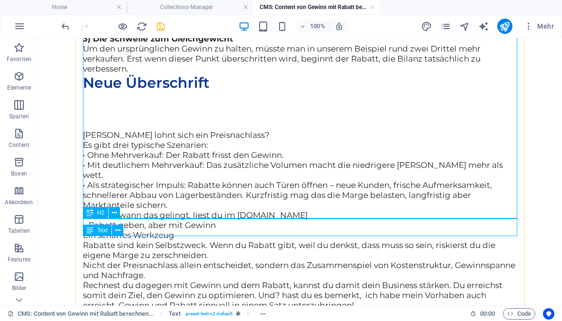
click at [142, 92] on div "Neue Überschrift" at bounding box center [300, 83] width 434 height 18
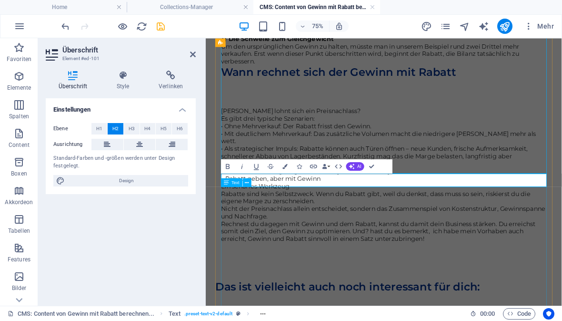
click at [446, 314] on div "[PERSON_NAME] lohnt sich ein Preisnachlass? Es gibt drei typische Szenarien: • …" at bounding box center [443, 207] width 434 height 230
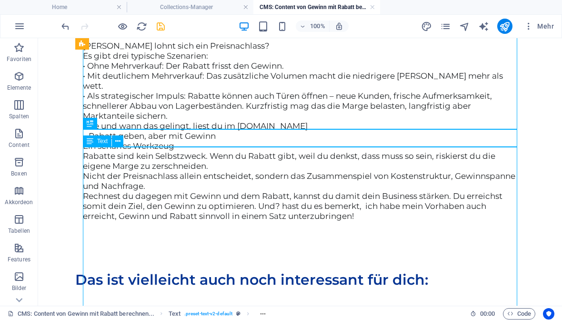
scroll to position [883, 0]
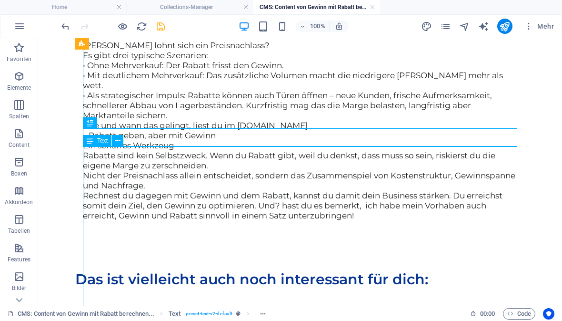
click at [93, 192] on div "[PERSON_NAME] lohnt sich ein Preisnachlass? Es gibt drei typische Szenarien: • …" at bounding box center [300, 117] width 434 height 230
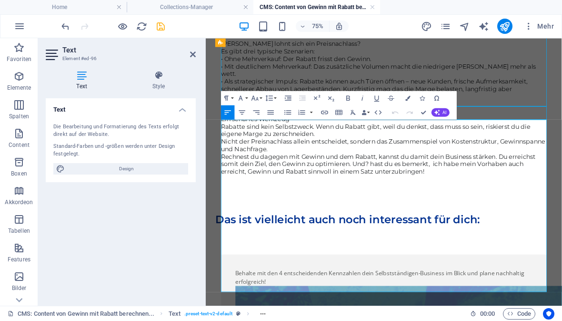
click at [236, 50] on span "[PERSON_NAME] lohnt sich ein Preisnachlass?" at bounding box center [319, 45] width 187 height 10
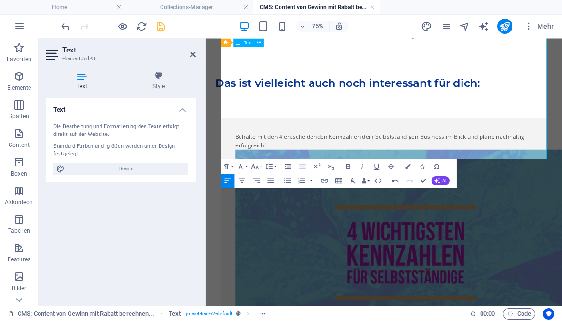
scroll to position [1018, 0]
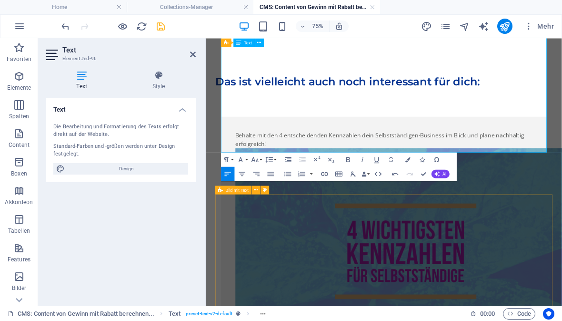
click at [547, 265] on div "Behalte mit den 4 entscheidenden Kennzahlen dein Selbstständigen-Business im Bl…" at bounding box center [444, 306] width 450 height 404
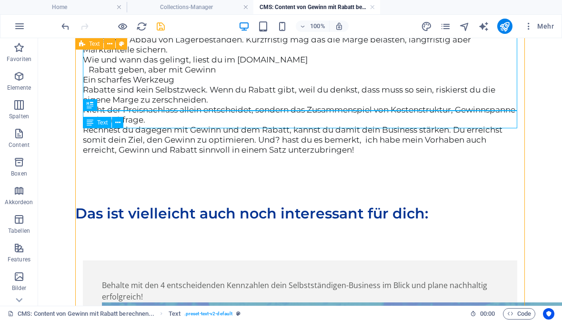
scroll to position [901, 0]
click at [165, 25] on icon "save" at bounding box center [160, 26] width 11 height 11
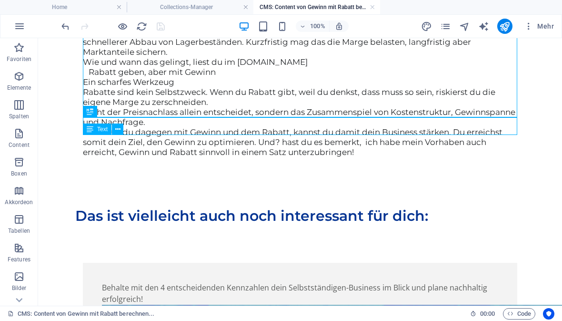
scroll to position [895, 0]
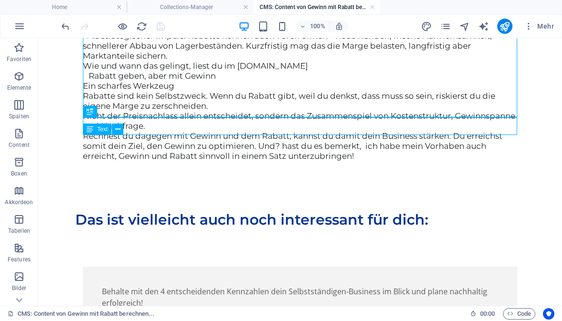
click at [90, 153] on div "Es gibt drei typische Szenarien: • Ohne Mehrverkauf: Der Rabatt frisst den Gewi…" at bounding box center [300, 81] width 434 height 181
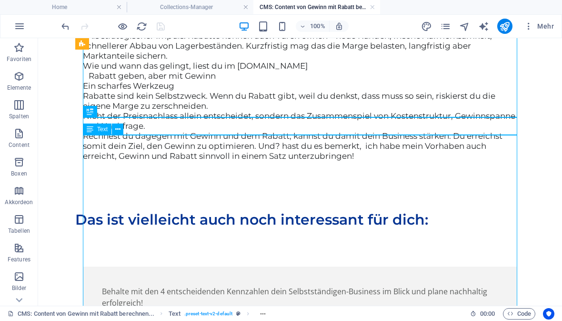
click at [91, 145] on div "Es gibt drei typische Szenarien: • Ohne Mehrverkauf: Der Rabatt frisst den Gewi…" at bounding box center [300, 81] width 434 height 181
click at [89, 155] on div "Es gibt drei typische Szenarien: • Ohne Mehrverkauf: Der Rabatt frisst den Gewi…" at bounding box center [300, 81] width 434 height 181
click at [173, 172] on div "Es gibt drei typische Szenarien: • Ohne Mehrverkauf: Der Rabatt frisst den Gewi…" at bounding box center [300, 81] width 434 height 181
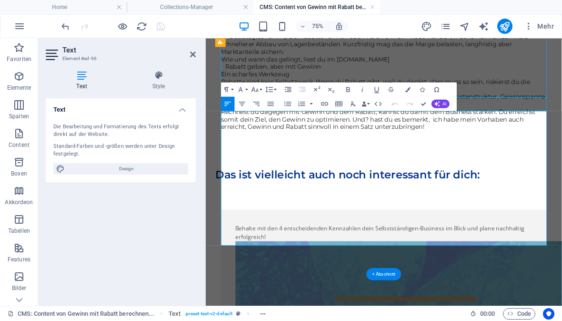
click at [332, 30] on span "• Mit deutlichem Mehrverkauf: Das zusätzliche Volumen macht die niedrigere [PER…" at bounding box center [436, 21] width 420 height 20
click at [303, 106] on icon "button" at bounding box center [301, 103] width 9 height 9
click at [288, 10] on span "Ohne Mehrverkauf: Der Rabatt frisst den Gewinn." at bounding box center [332, 6] width 197 height 10
click at [347, 88] on icon "button" at bounding box center [348, 89] width 4 height 5
click at [269, 30] on span "Mit deutlichem Mehrverkauf: Das zusätzliche Volumen macht die niedrigere [PERSO…" at bounding box center [438, 21] width 424 height 20
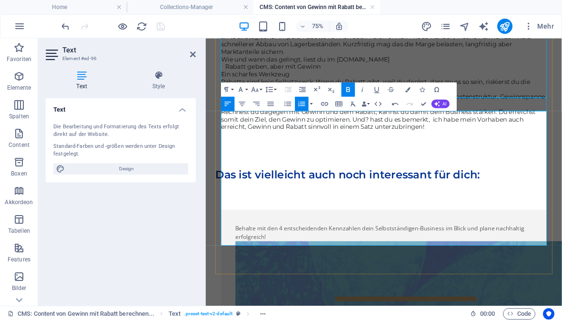
click at [269, 30] on span "Mit deutlichem Mehrverkauf: Das zusätzliche Volumen macht die niedrigere [PERSO…" at bounding box center [438, 21] width 424 height 20
click at [343, 91] on button "Bold" at bounding box center [349, 89] width 14 height 14
click at [347, 81] on span "Rabatt geben, aber mit Gewinn" at bounding box center [296, 76] width 129 height 10
click at [274, 60] on span "Als strategischer Impuls: Rabatte können auch Türen öffnen – neue Kunden, frisc…" at bounding box center [432, 46] width 413 height 30
click at [345, 89] on icon "button" at bounding box center [348, 89] width 9 height 9
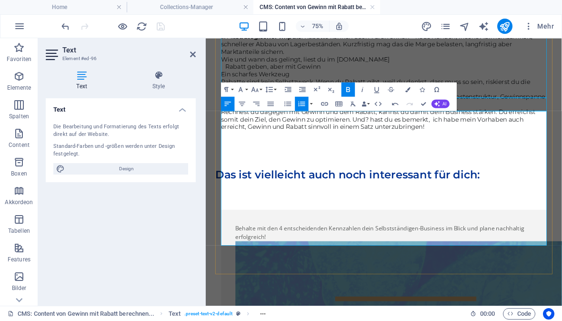
click at [402, 111] on p "Rabatte sind kein Selbstzweck. Wenn du Rabatt gibt, weil du denkst, dass muss s…" at bounding box center [443, 101] width 434 height 20
click at [335, 61] on li "Als strategischer Impuls : Rabatte können auch Türen öffnen – neue Kunden, fris…" at bounding box center [443, 46] width 434 height 30
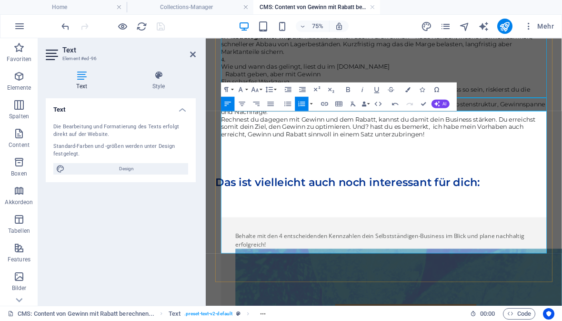
click at [300, 110] on button "Ordered List" at bounding box center [302, 103] width 14 height 14
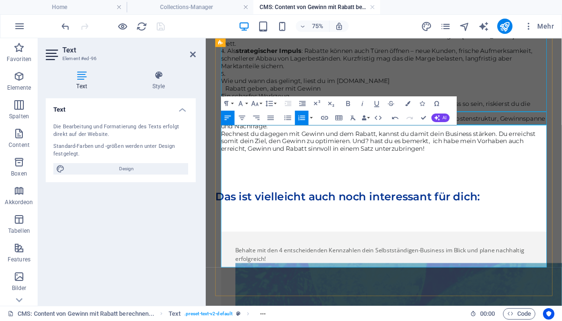
scroll to position [876, 0]
click at [303, 112] on button "Ordered List" at bounding box center [302, 118] width 14 height 14
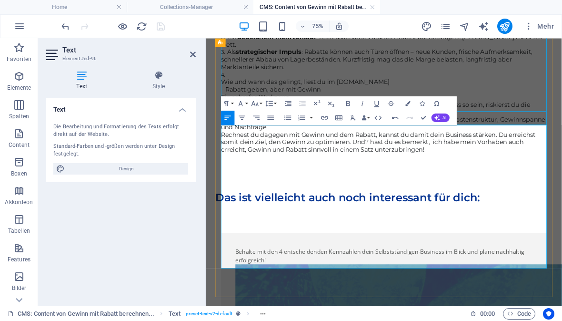
click at [242, 91] on li "​" at bounding box center [443, 86] width 434 height 10
click at [300, 116] on icon "button" at bounding box center [301, 117] width 9 height 9
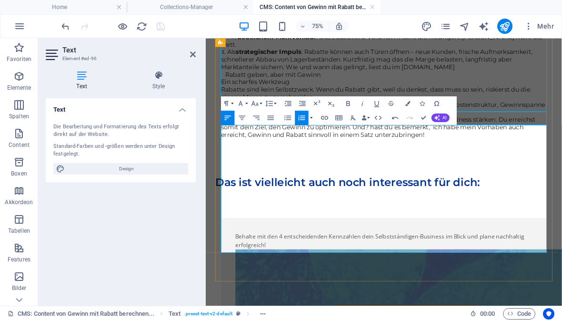
click at [238, 91] on span "Rabatt geben, aber mit Gewinn" at bounding box center [296, 86] width 129 height 10
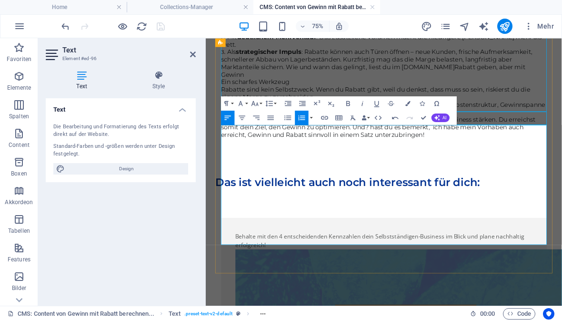
click at [301, 118] on icon "button" at bounding box center [301, 117] width 9 height 9
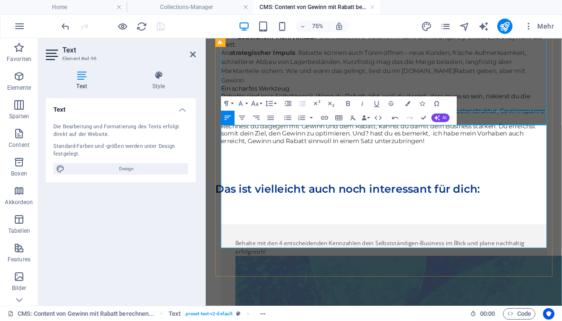
click at [233, 86] on span "Als strategischer Impuls : Rabatte können auch Türen öffnen – neue Kunden, fris…" at bounding box center [429, 69] width 407 height 34
click at [304, 117] on icon "button" at bounding box center [301, 117] width 9 height 9
click at [313, 86] on span "Wie und wann das gelingt, liest du im [DOMAIN_NAME]" at bounding box center [425, 82] width 225 height 10
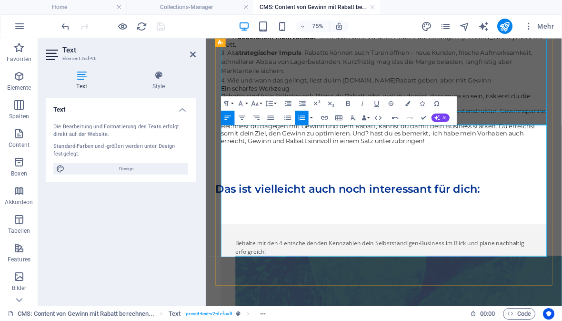
click at [305, 118] on icon "button" at bounding box center [301, 117] width 9 height 9
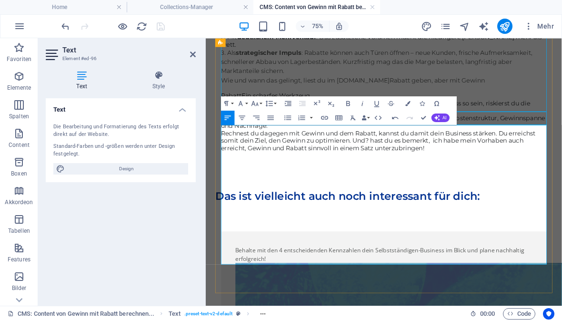
click at [562, 161] on body "Gewinn und Liquidität hängen zwar zusammen, sind aber unterschiedliche Konzepte…" at bounding box center [443, 0] width 475 height 1676
click at [132, 212] on div "Text Die Bearbeitung und Formatierung des Texts erfolgt direkt auf der Website.…" at bounding box center [121, 198] width 150 height 200
click at [190, 59] on link at bounding box center [193, 54] width 6 height 8
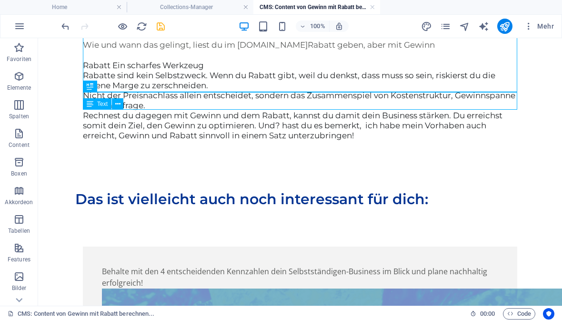
scroll to position [926, 0]
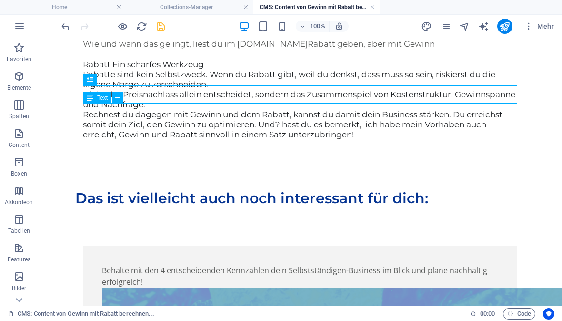
click at [107, 151] on div "Es gibt drei typische Szenarien: Ohne Mehrverkauf : Der Rabatt frisst den Gewin…" at bounding box center [300, 56] width 434 height 192
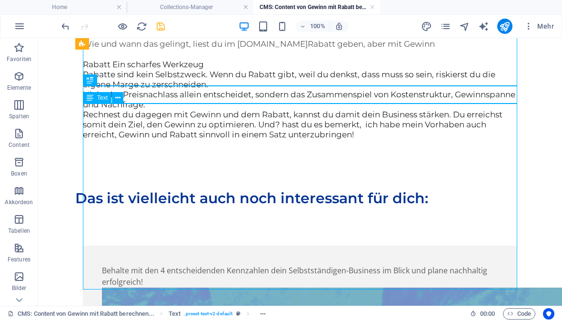
click at [113, 151] on div "Es gibt drei typische Szenarien: Ohne Mehrverkauf : Der Rabatt frisst den Gewin…" at bounding box center [300, 56] width 434 height 192
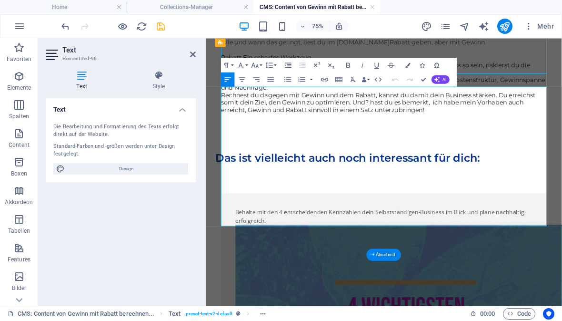
scroll to position [928, 0]
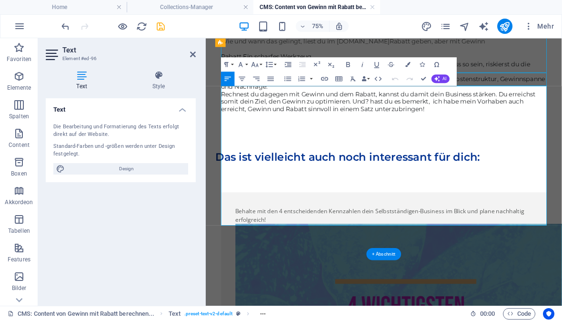
click at [236, 58] on p at bounding box center [443, 53] width 434 height 10
click at [229, 67] on span "Rabatt Ein scharfes Werkzeug" at bounding box center [286, 63] width 121 height 10
click at [277, 67] on span "Denn Rabatt Ein scharfes Werkzeug" at bounding box center [297, 63] width 143 height 10
click at [399, 68] on p "Denn Rabatt ist ein scharfes Werkzeug" at bounding box center [443, 63] width 434 height 10
click at [387, 68] on p "Denn Rabatt ist ein scharfes Werkzeug" at bounding box center [443, 63] width 434 height 10
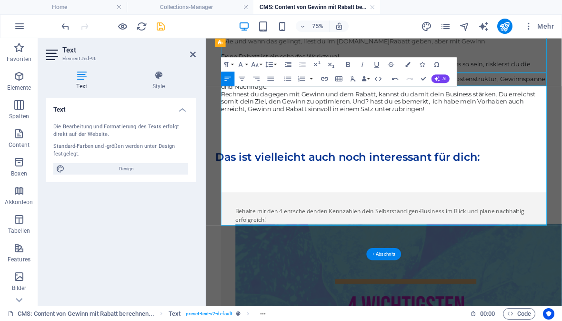
click at [420, 47] on span "Wie und wann das gelingt, liest du im [DOMAIN_NAME]" at bounding box center [338, 42] width 225 height 10
click at [453, 47] on span "Rabatt geben, aber mit Gewinn" at bounding box center [517, 42] width 129 height 10
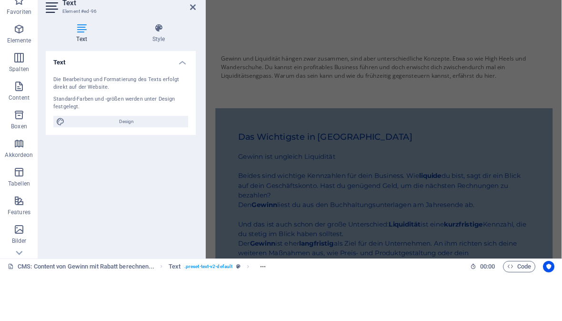
scroll to position [0, 0]
click at [501, 70] on div at bounding box center [443, 71] width 434 height 8
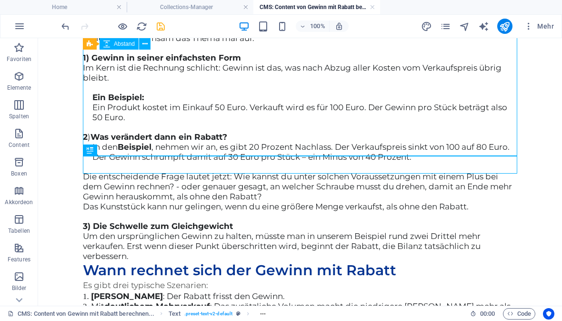
scroll to position [957, 0]
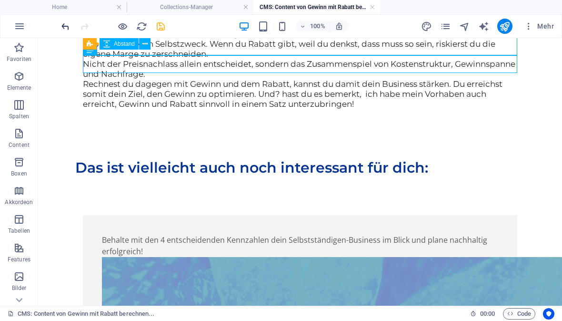
click at [66, 28] on icon "undo" at bounding box center [65, 26] width 11 height 11
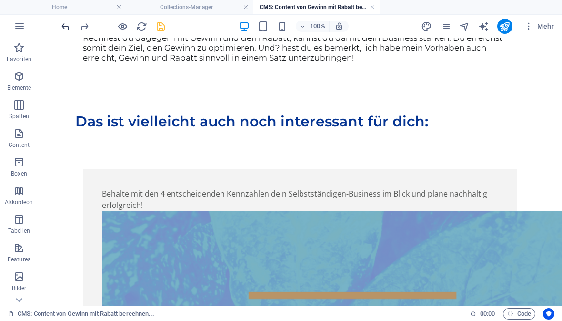
scroll to position [1003, 0]
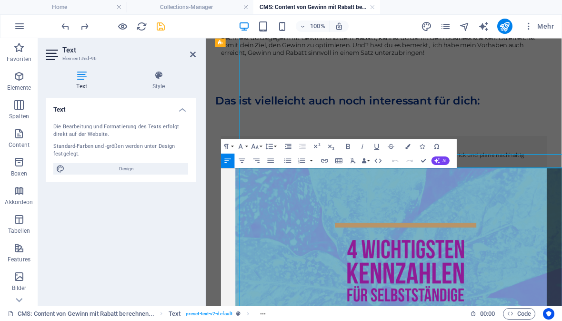
scroll to position [819, 0]
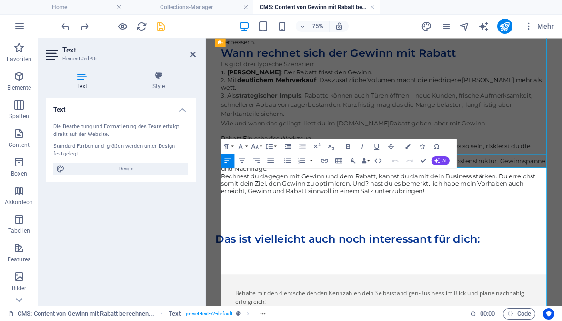
click at [451, 156] on span "Rabatt geben, aber mit Gewinn" at bounding box center [515, 151] width 129 height 10
click at [326, 161] on icon "button" at bounding box center [324, 160] width 9 height 9
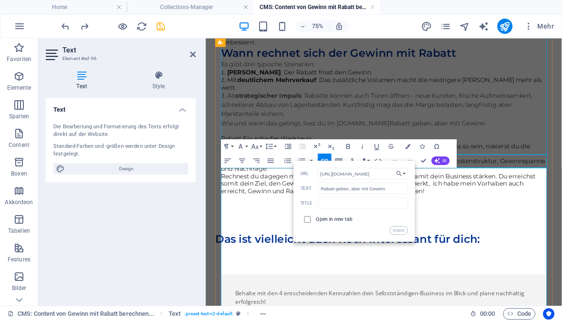
type input "[URL][DOMAIN_NAME]"
click at [310, 219] on input "checkbox" at bounding box center [306, 218] width 7 height 7
checkbox input "true"
click at [398, 230] on button "Insert" at bounding box center [399, 230] width 18 height 9
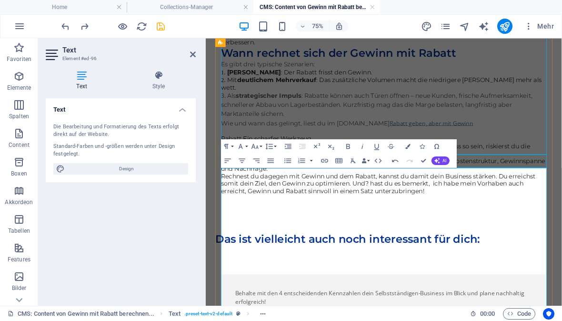
click at [451, 156] on link "Rabatt geben, aber mit Gewinn" at bounding box center [506, 151] width 111 height 10
click at [246, 148] on button "Font Family" at bounding box center [242, 146] width 14 height 14
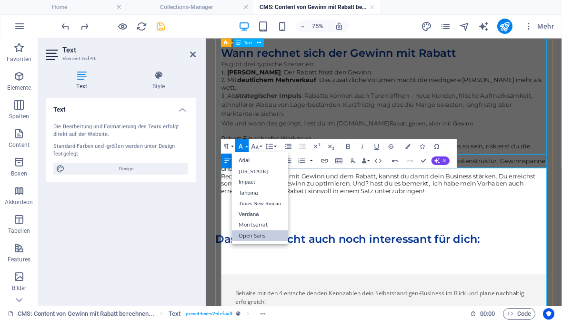
scroll to position [0, 0]
click at [264, 222] on link "Montserrat" at bounding box center [260, 224] width 57 height 11
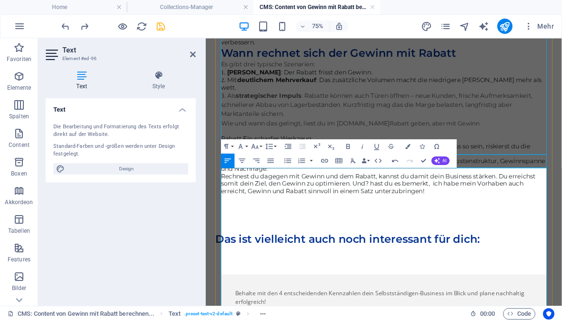
click at [562, 167] on p at bounding box center [443, 162] width 434 height 10
click at [235, 176] on span "Rabatt Ein scharfes Werkzeug" at bounding box center [286, 172] width 121 height 10
click at [236, 176] on span "Rabatt Ein scharfes Werkzeug" at bounding box center [286, 172] width 121 height 10
click at [381, 167] on p at bounding box center [443, 162] width 434 height 10
click at [370, 176] on span "Vorsicht Verletzungsgefahr! Rabatt Ein scharfes Werkzeug" at bounding box center [342, 172] width 233 height 10
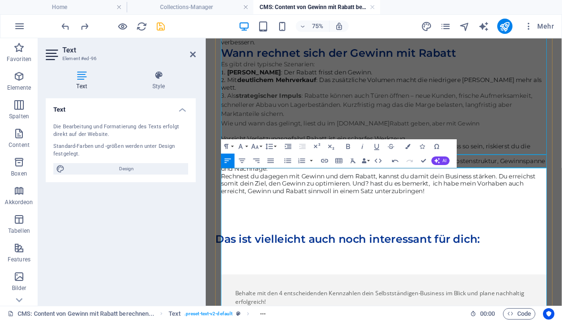
click at [242, 176] on span "Vorsicht Verletzungsgefahr! Rabatt ist ein scharfes Werkzeug" at bounding box center [349, 172] width 246 height 10
click at [349, 142] on icon "button" at bounding box center [348, 146] width 9 height 9
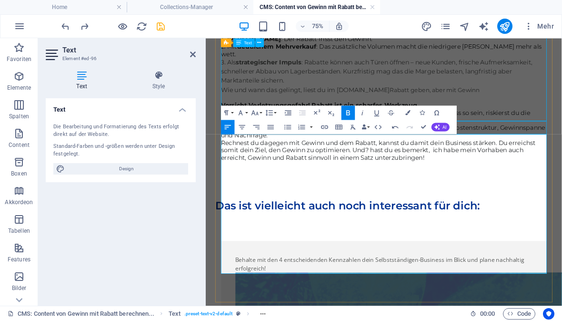
scroll to position [864, 0]
click at [232, 151] on span "Rabatte sind kein Selbstzweck. Wenn du Rabatt gibt, weil du denkst, dass muss s…" at bounding box center [432, 142] width 413 height 20
click at [257, 151] on span "Rabatte sind kein Selbstzweck. Wenn du Rabatt gibt, weil du denkst, dass muss s…" at bounding box center [432, 142] width 413 height 20
click at [409, 151] on span "Rabatte sind kein Selbstzweck. Wenn du Rabatt gibt, weil du denkst, dass muss s…" at bounding box center [432, 142] width 413 height 20
click at [410, 151] on span "Rabatte sind kein Selbstzweck. Wenn du Rabatt gibt, weil du denkst, dass muss s…" at bounding box center [432, 142] width 413 height 20
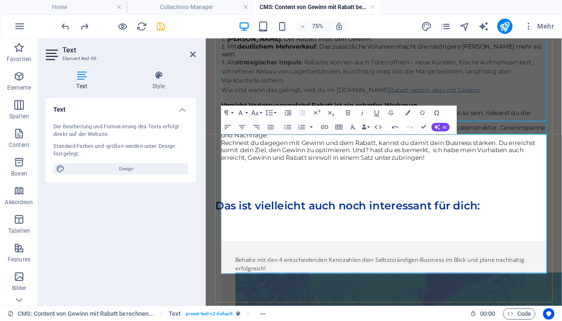
click at [499, 111] on span "Rabatt geben, aber mit Gewinn" at bounding box center [511, 106] width 121 height 9
click at [451, 111] on span "Rabatt geben, aber mit Gewinn" at bounding box center [511, 106] width 121 height 9
click at [562, 99] on span "Als strategischer Impuls : Rabatte können auch Türen öffnen – neue Kunden, fris…" at bounding box center [433, 82] width 415 height 34
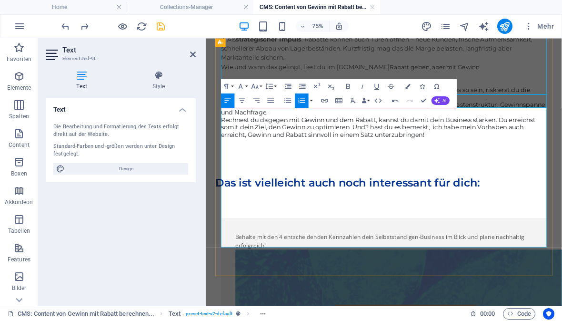
scroll to position [902, 0]
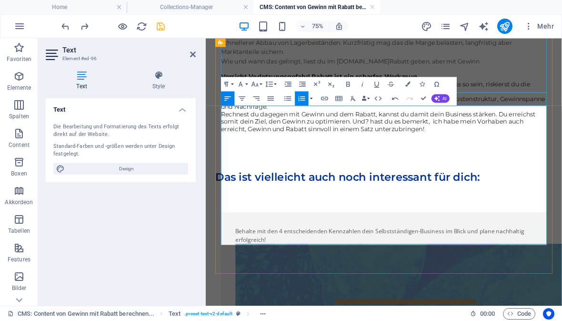
click at [562, 133] on span "Nicht der Preisnachlass allein entscheidet, sondern das Zusammenspiel von Koste…" at bounding box center [442, 124] width 433 height 20
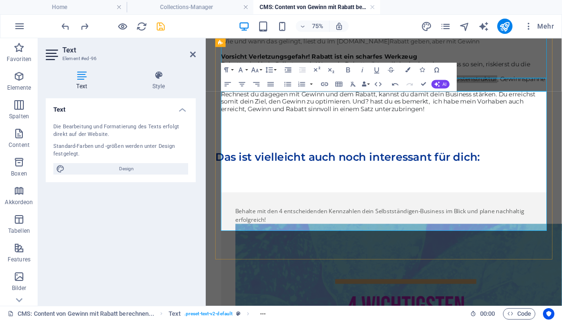
scroll to position [928, 0]
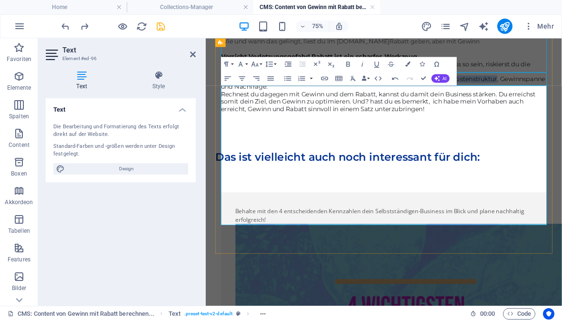
click at [517, 149] on p at bounding box center [443, 142] width 434 height 11
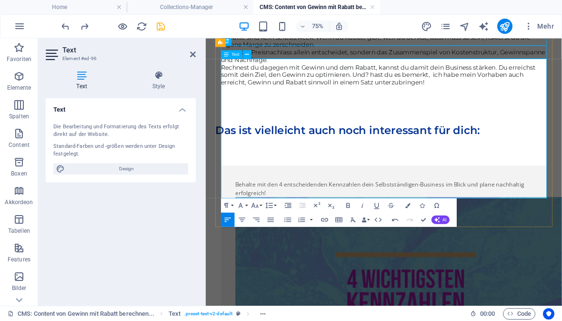
scroll to position [965, 0]
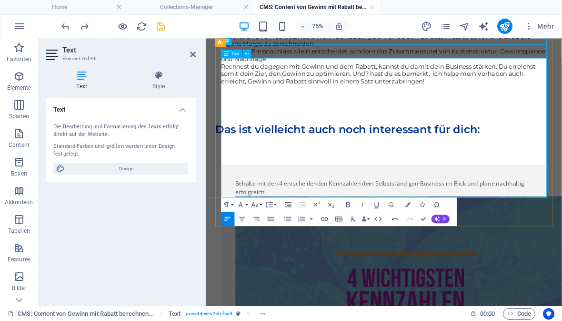
click at [428, 100] on span "Rechnest du dagegen mit Gewinn und dem Rabatt, kannst du damit dein Business st…" at bounding box center [436, 86] width 420 height 30
click at [432, 100] on span "Rechnest du dagegen mit Gewinn und dem Rabatt, kannst du damit dein Business st…" at bounding box center [436, 86] width 420 height 30
click at [372, 100] on span "Rechnest du dagegen mit Gewinn und dem Rabatt, kannst du damit dein Business st…" at bounding box center [436, 86] width 420 height 30
click at [498, 100] on span "Rechnest du dagegen mit Gewinn und dem Rabatt, kannst du damit dein Business st…" at bounding box center [436, 86] width 420 height 30
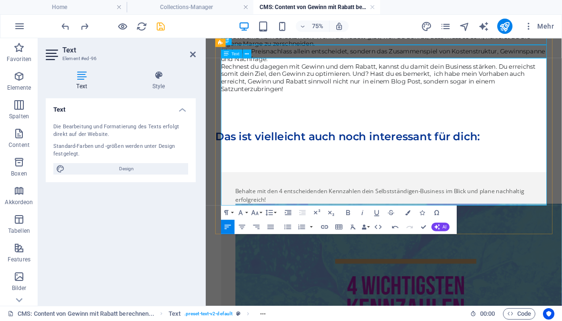
click at [320, 111] on p "Rechnest du dagegen mit Gewinn und dem Rabatt, kannst du damit dein Business st…" at bounding box center [443, 91] width 434 height 40
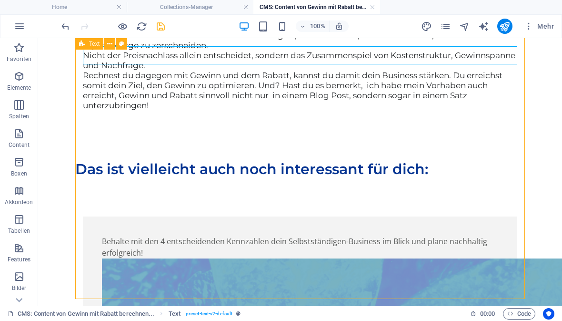
click at [234, 122] on div "Es gibt drei typische Szenarien: Ohne Mehrverkauf : Der Rabatt frisst den Gewin…" at bounding box center [300, 21] width 434 height 202
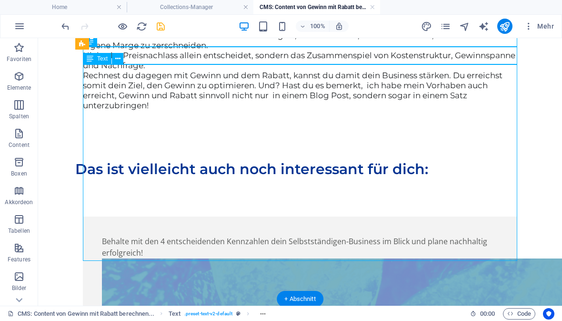
click at [164, 25] on icon "save" at bounding box center [160, 26] width 11 height 11
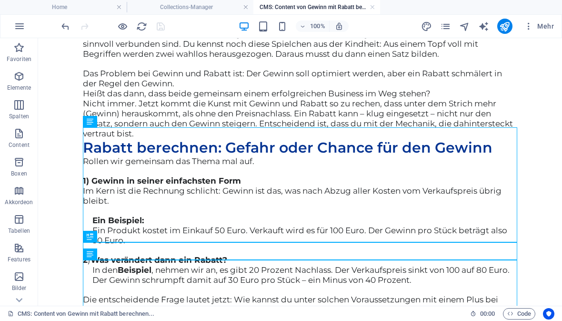
scroll to position [484, 0]
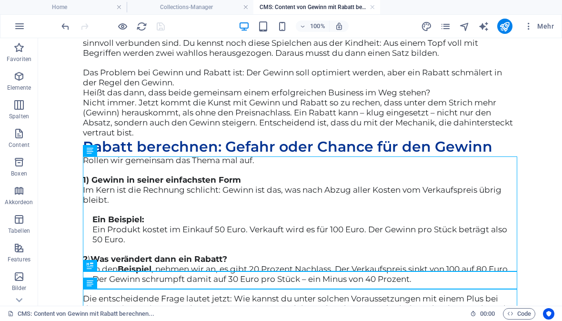
click at [149, 115] on div "Gewinn mit Rabatt berechnen, passt das unter einen Hut? Au Weiaaaa, was habe ic…" at bounding box center [300, 302] width 450 height 676
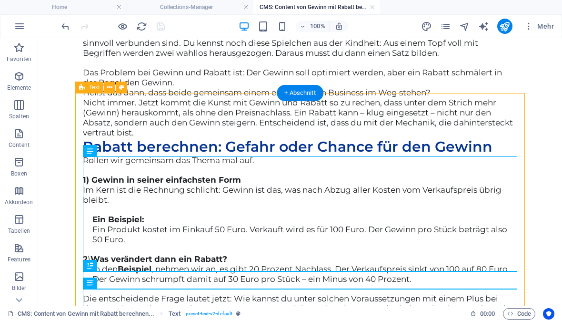
click at [110, 95] on div "Gewinn mit Rabatt berechnen, passt das unter einen Hut? Au Weiaaaa, was habe ic…" at bounding box center [300, 302] width 450 height 676
click at [111, 94] on div "Gewinn mit Rabatt berechnen, passt das unter einen Hut? Au Weiaaaa, was habe ic…" at bounding box center [300, 302] width 450 height 676
click at [107, 87] on icon at bounding box center [109, 87] width 5 height 10
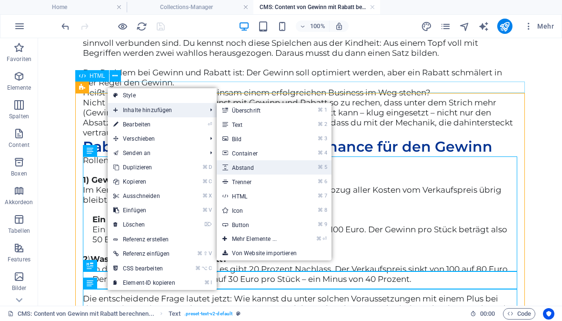
click at [256, 166] on link "⌘ 5 Abstand" at bounding box center [256, 167] width 79 height 14
select select "px"
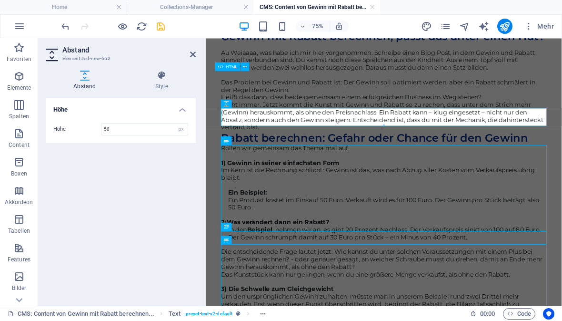
type input "49"
click at [431, 114] on div "Gewinn mit Rabatt berechnen, passt das unter einen Hut? Au Weiaaaa, was habe ic…" at bounding box center [444, 314] width 450 height 700
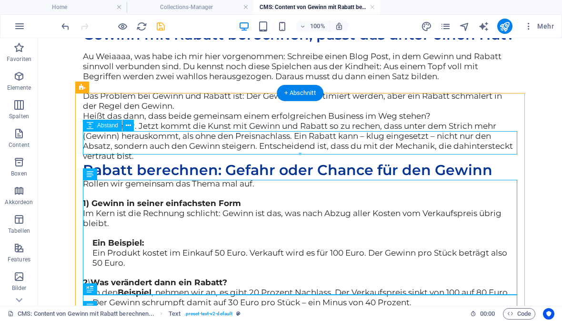
click at [311, 26] on div at bounding box center [300, 13] width 434 height 23
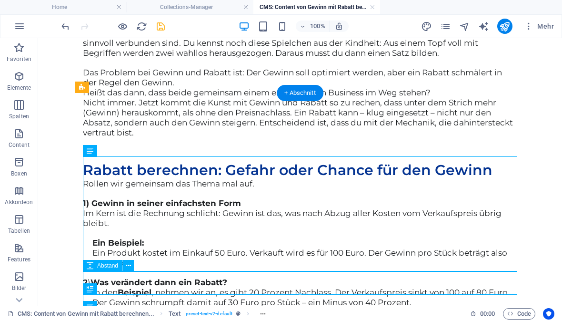
click at [215, 161] on div at bounding box center [300, 149] width 434 height 23
click at [129, 270] on icon at bounding box center [128, 266] width 5 height 10
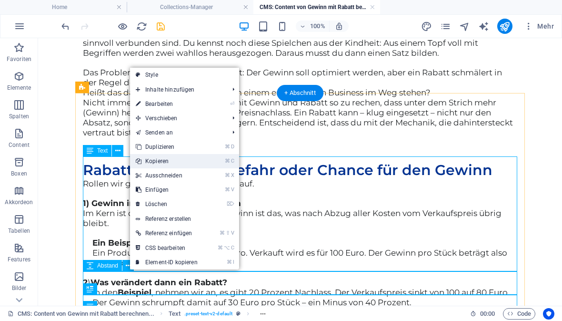
click at [179, 154] on link "⌘ C Kopieren" at bounding box center [166, 161] width 73 height 14
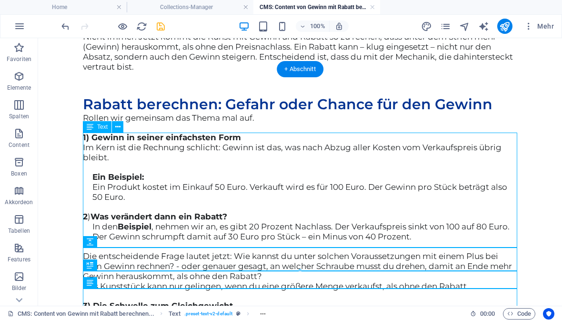
scroll to position [572, 0]
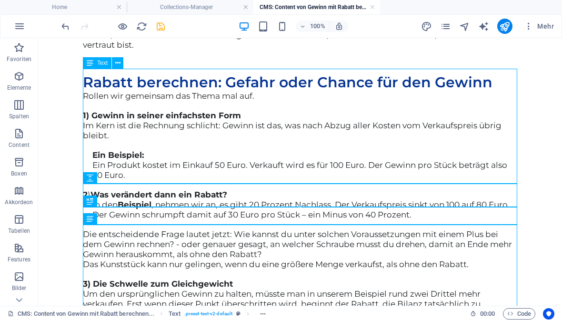
click at [142, 73] on div at bounding box center [300, 61] width 434 height 23
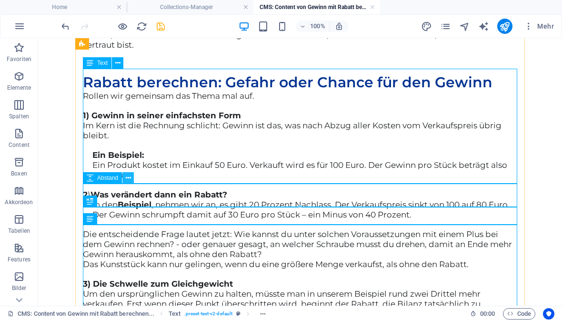
click at [129, 179] on icon at bounding box center [128, 178] width 5 height 10
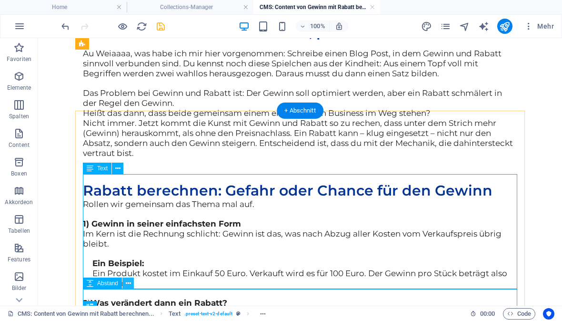
scroll to position [464, 0]
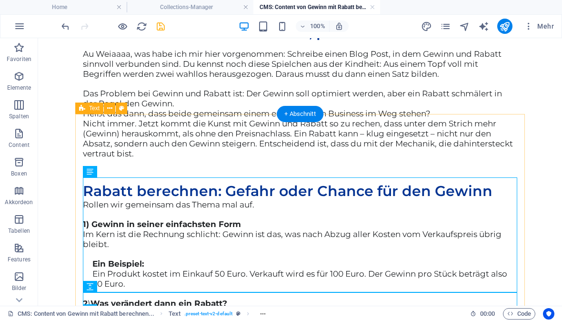
click at [224, 159] on div "Au Weiaaaa, was habe ich mir hier vorgenommen: Schreibe einen Blog Post, in dem…" at bounding box center [300, 104] width 434 height 110
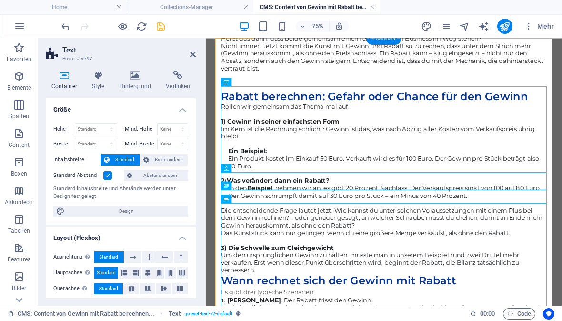
scroll to position [534, 0]
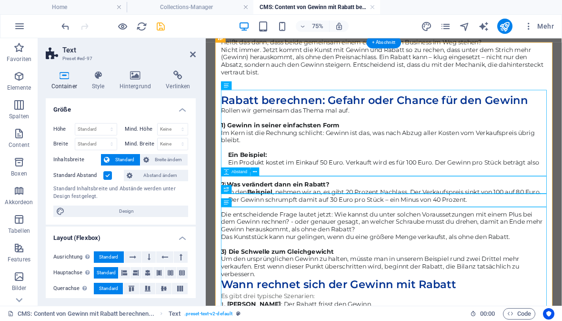
click at [295, 111] on div at bounding box center [443, 99] width 434 height 23
click at [258, 172] on button at bounding box center [255, 171] width 9 height 9
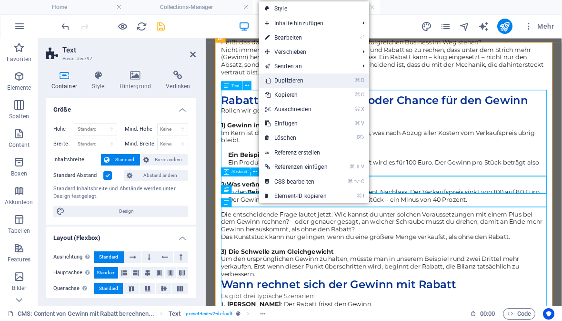
click at [303, 83] on link "⌘ D Duplizieren" at bounding box center [296, 80] width 74 height 14
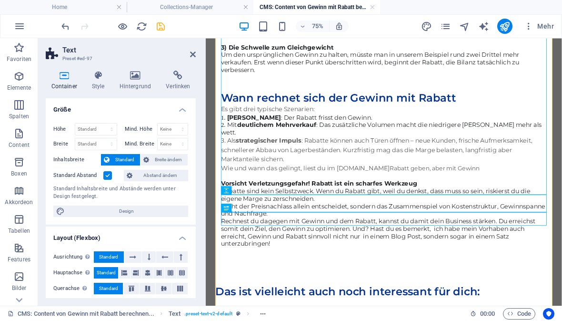
scroll to position [830, 0]
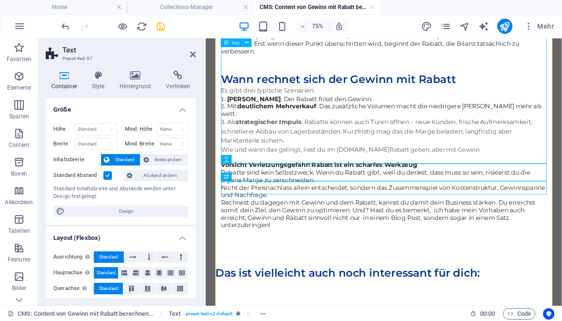
click at [299, 84] on div at bounding box center [443, 71] width 434 height 23
click at [256, 163] on button at bounding box center [255, 159] width 9 height 9
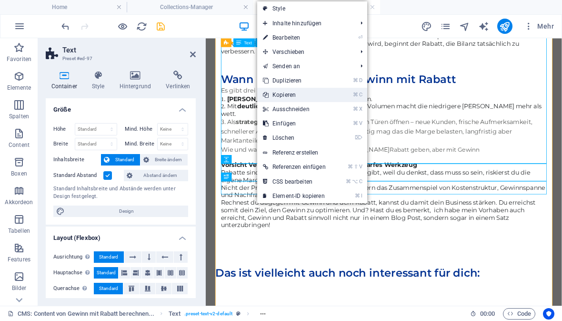
click at [302, 88] on link "⌘ C Kopieren" at bounding box center [294, 95] width 74 height 14
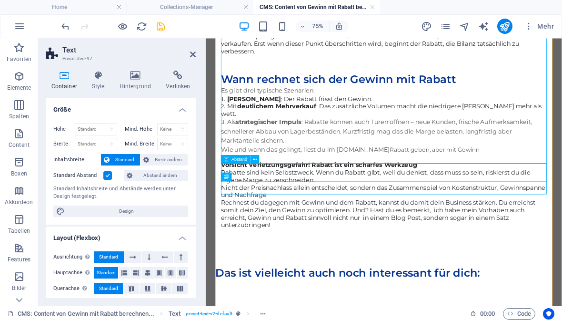
click at [274, 84] on div at bounding box center [443, 71] width 434 height 23
click at [257, 158] on button at bounding box center [255, 159] width 9 height 9
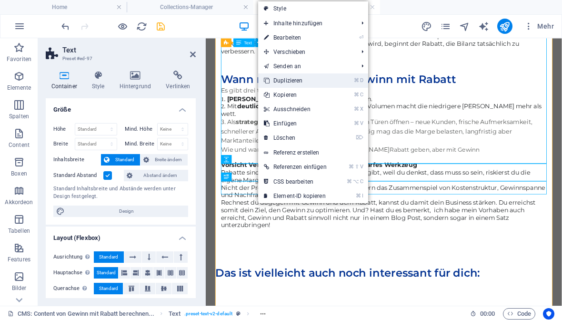
click at [301, 87] on link "⌘ D Duplizieren" at bounding box center [295, 80] width 74 height 14
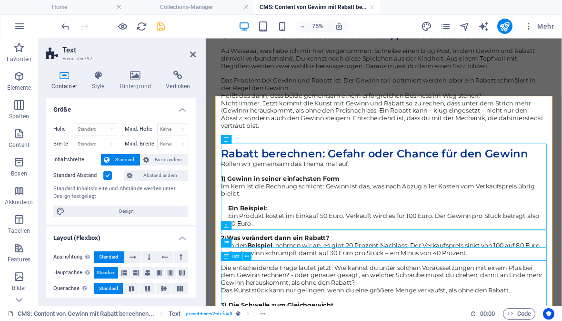
scroll to position [453, 0]
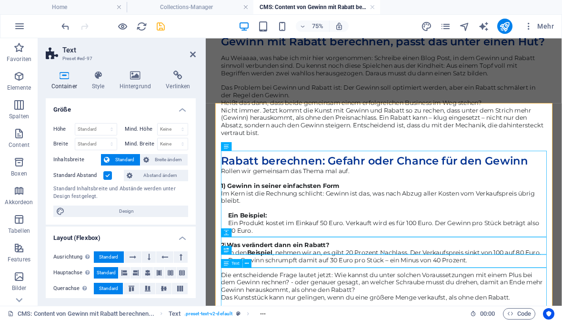
click at [362, 60] on div at bounding box center [443, 56] width 434 height 8
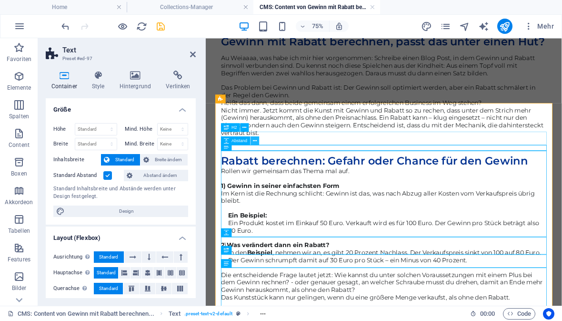
click at [258, 136] on button at bounding box center [255, 140] width 9 height 9
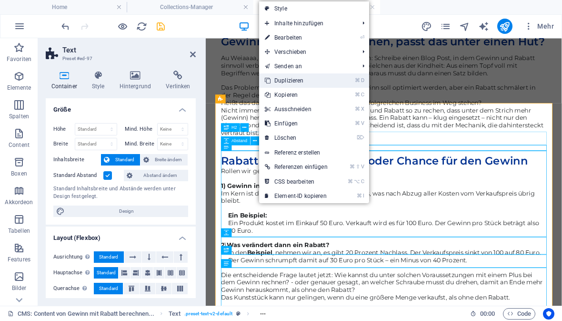
click at [306, 85] on link "⌘ D Duplizieren" at bounding box center [296, 80] width 74 height 14
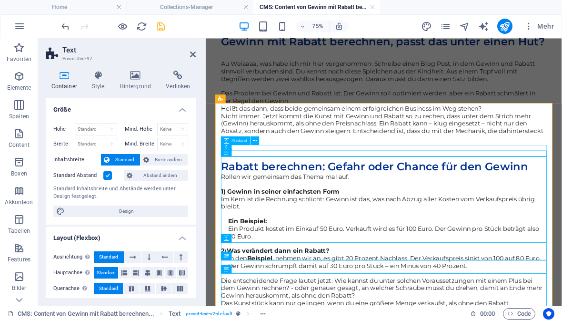
click at [286, 60] on div at bounding box center [443, 56] width 434 height 8
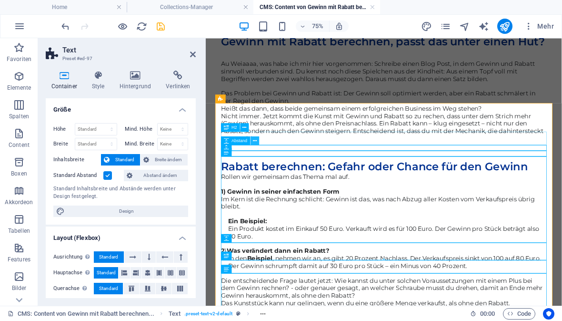
click at [259, 137] on button at bounding box center [255, 140] width 9 height 9
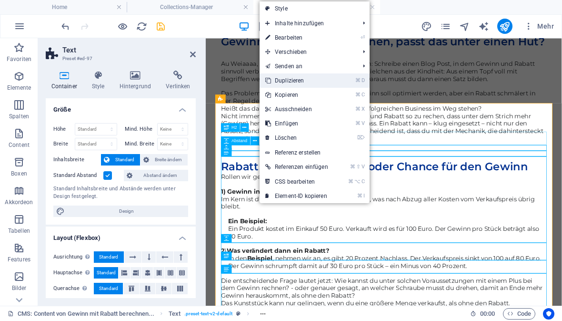
click at [305, 87] on link "⌘ D Duplizieren" at bounding box center [297, 80] width 74 height 14
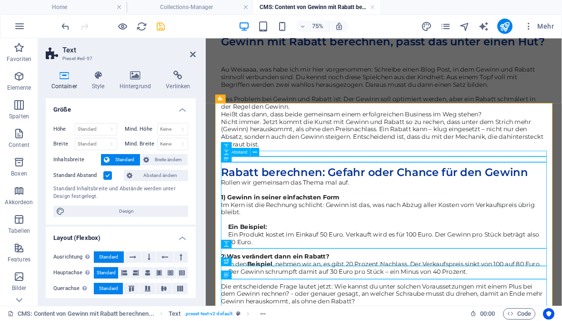
click at [349, 75] on div at bounding box center [443, 71] width 434 height 8
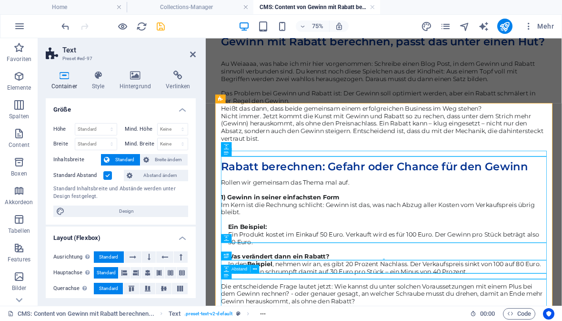
click at [301, 67] on div at bounding box center [443, 64] width 434 height 8
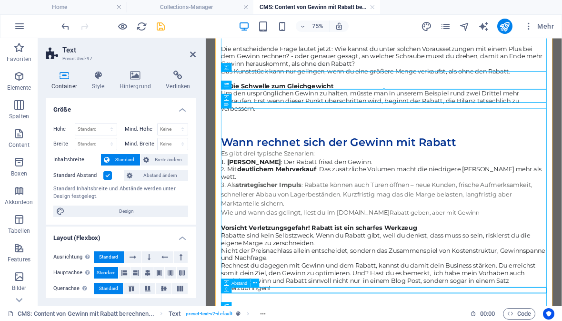
scroll to position [830, 0]
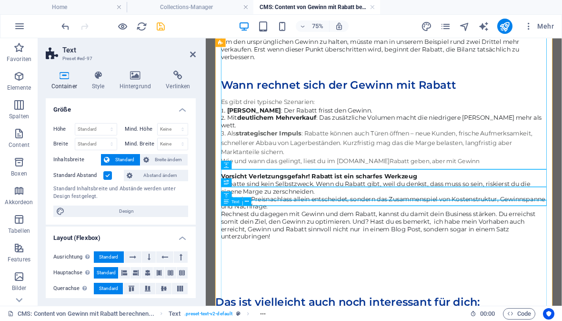
click at [524, 290] on div "Es gibt drei typische Szenarien: Ohne Mehrverkauf : Der Rabatt frisst den Gewin…" at bounding box center [443, 218] width 434 height 202
click at [554, 310] on div "Es gibt drei typische Szenarien: Ohne Mehrverkauf : Der Rabatt frisst den Gewin…" at bounding box center [443, 218] width 434 height 202
click at [166, 27] on icon "save" at bounding box center [160, 26] width 11 height 11
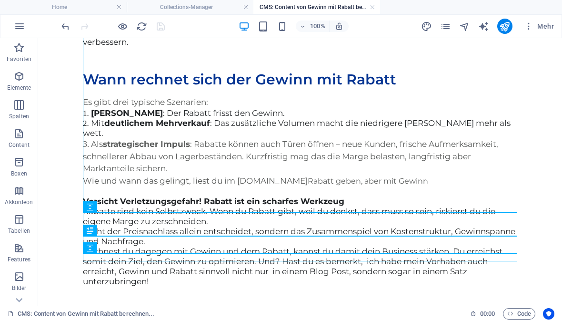
scroll to position [852, 0]
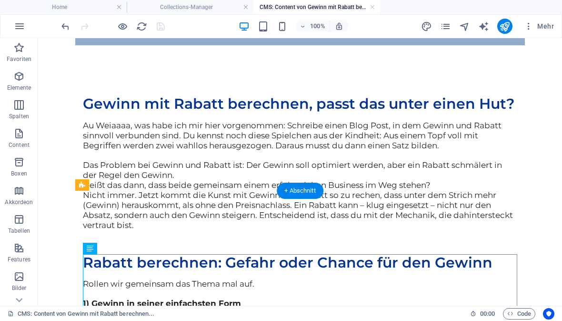
scroll to position [413, 0]
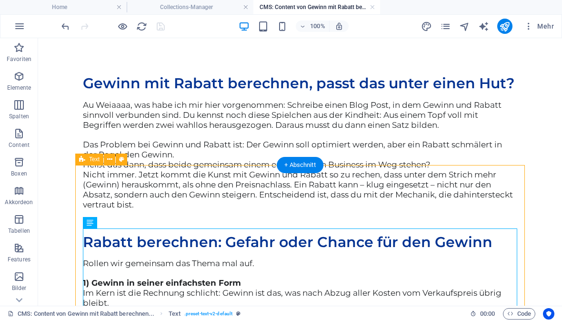
click at [219, 36] on div at bounding box center [300, 30] width 450 height 11
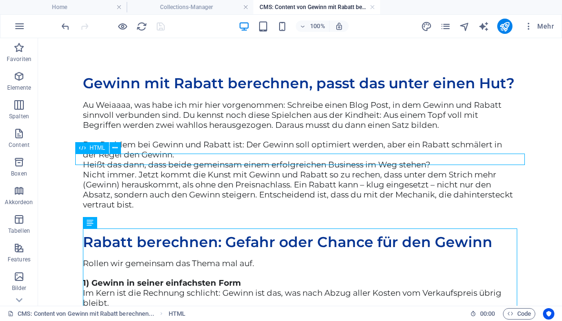
click at [120, 36] on div at bounding box center [300, 30] width 450 height 11
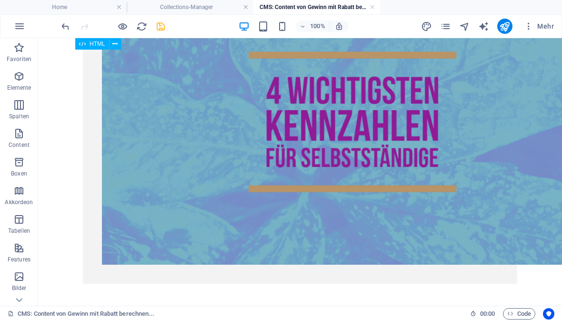
scroll to position [1334, 0]
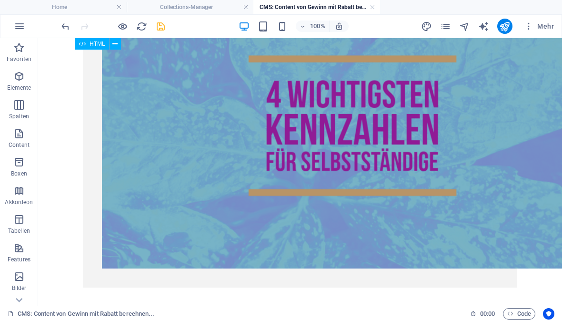
click at [163, 30] on icon "save" at bounding box center [160, 26] width 11 height 11
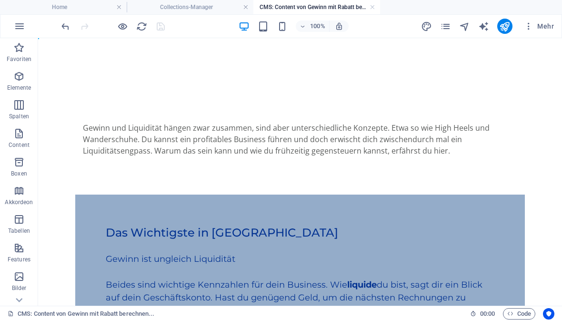
scroll to position [0, 0]
click at [85, 127] on div "Gewinn und Liquidität hängen zwar zusammen, sind aber unterschiedliche Konzepte…" at bounding box center [300, 139] width 434 height 34
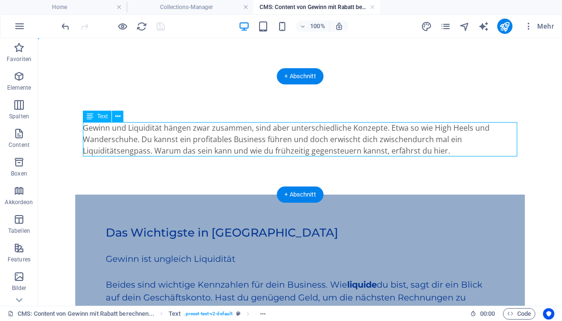
click at [105, 131] on div "Gewinn und Liquidität hängen zwar zusammen, sind aber unterschiedliche Konzepte…" at bounding box center [300, 139] width 434 height 34
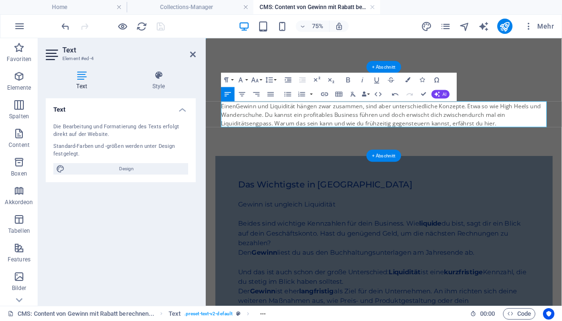
click at [282, 126] on p "Einen Gewinn und Liquidität hängen zwar zusammen, sind aber unterschiedliche Ko…" at bounding box center [443, 139] width 434 height 34
click at [283, 126] on p "Einen Gewinn und Liquidität hängen zwar zusammen, sind aber unterschiedliche Ko…" at bounding box center [443, 139] width 434 height 34
click at [285, 125] on p "Einen Gewinn Mit Rabatt Liquidität hängen zwar zusammen, sind aber unterschiedl…" at bounding box center [443, 139] width 434 height 34
click at [323, 128] on p "Einen Gewinn mit Rabatt Liquidität hängen zwar zusammen, sind aber unterschiedl…" at bounding box center [443, 139] width 434 height 34
click at [322, 131] on p "Einen Gewinn mit Rabatt Liquidität hängen zwar zusammen, sind aber unterschiedl…" at bounding box center [443, 139] width 434 height 34
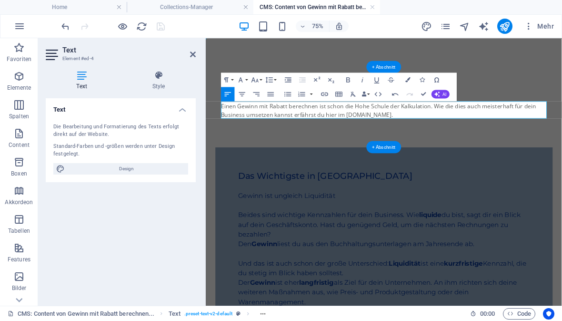
click at [505, 124] on p "Einen Gewinn mit Rabatt berechnen ist schon die Hohe Schule der Kalkulation. Wi…" at bounding box center [443, 133] width 434 height 23
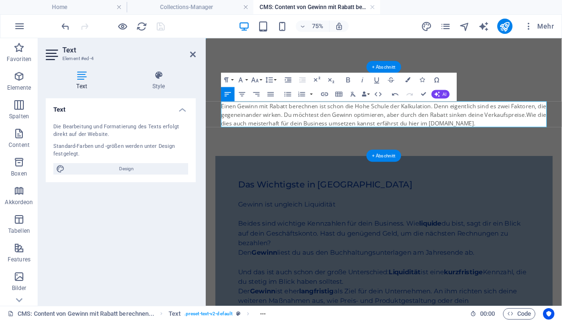
click at [259, 154] on p "Einen Gewinn mit Rabatt berechnen ist schon die Hohe Schule der Kalkulation. De…" at bounding box center [443, 139] width 434 height 34
click at [263, 159] on div "Einen Gewinn mit Rabatt berechnen ist schon die Hohe Schule der Kalkulation. De…" at bounding box center [444, 135] width 450 height 118
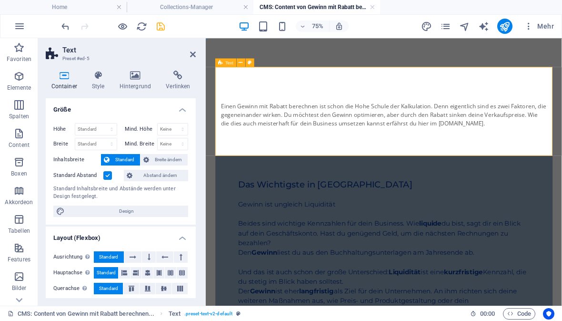
click at [253, 152] on div "Einen Gewinn mit Rabatt berechnen ist schon die Hohe Schule der Kalkulation. De…" at bounding box center [443, 139] width 434 height 34
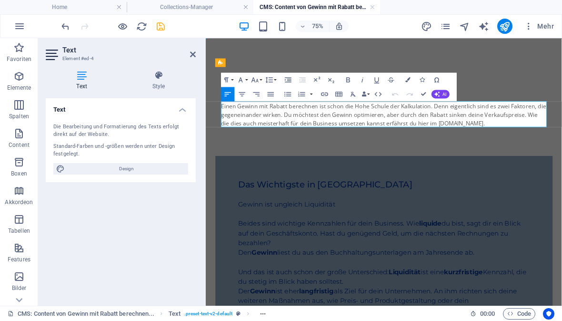
click at [253, 147] on p "Einen Gewinn mit Rabatt berechnen ist schon die Hohe Schule der Kalkulation. De…" at bounding box center [443, 139] width 434 height 34
click at [439, 151] on p "Einen Gewinn mit Rabatt berechnen ist schon die Hohe Schule der Kalkulation. De…" at bounding box center [443, 139] width 434 height 34
click at [562, 204] on div "Das Wichtigste in Kürze Gewinn ist ungleich Liquidität Beides sind wichtige Ken…" at bounding box center [444, 315] width 450 height 243
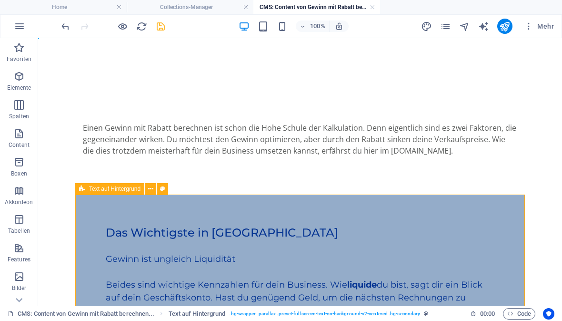
click at [165, 29] on icon "save" at bounding box center [160, 26] width 11 height 11
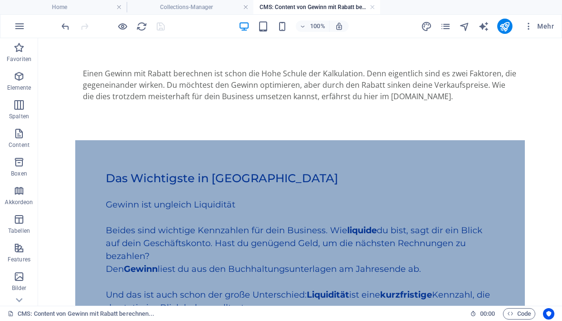
scroll to position [55, 0]
click at [232, 202] on div "Gewinn ist ungleich Liquidität Beides sind wichtige Kennzahlen für dein Busines…" at bounding box center [300, 268] width 389 height 167
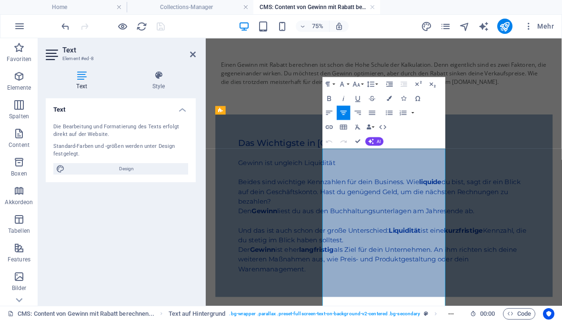
click at [406, 194] on h5 at bounding box center [443, 191] width 389 height 13
click at [404, 208] on h5 "Gewinn ist ungleich Liquidität Beides sind wichtige Kennzahlen für dein Busines…" at bounding box center [443, 230] width 389 height 64
click at [404, 209] on h5 "Gewinn ist ungleich Liquidität Beides sind wichtige Kennzahlen für dein Busines…" at bounding box center [443, 230] width 389 height 64
click at [421, 206] on h5 "Gewinn mit Rabtt - unmöglich, oder? Beides sind wichtige Kennzahlen für dein Bu…" at bounding box center [443, 230] width 389 height 64
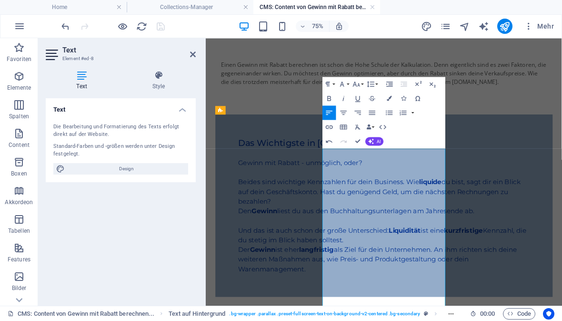
click at [373, 244] on h5 "Gewinn mit Rabatt - unmöglich, oder? Beides sind wichtige Kennzahlen für dein B…" at bounding box center [443, 230] width 389 height 64
click at [374, 244] on h5 "Gewinn mit Rabatt - unmöglich, oder? Beides sind wichtige Kennzahlen für dein B…" at bounding box center [443, 230] width 389 height 64
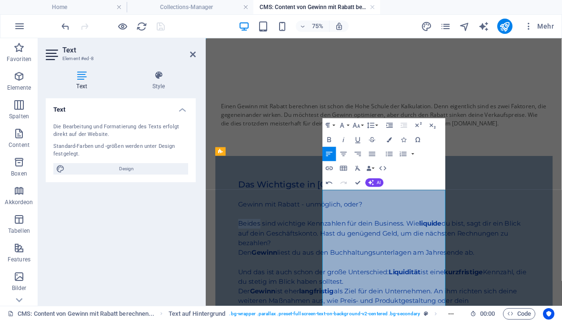
scroll to position [0, 0]
click at [191, 54] on icon at bounding box center [193, 54] width 6 height 8
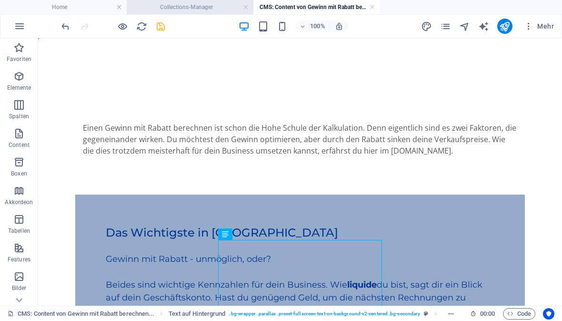
click at [213, 7] on h4 "Collections-Manager" at bounding box center [190, 7] width 127 height 10
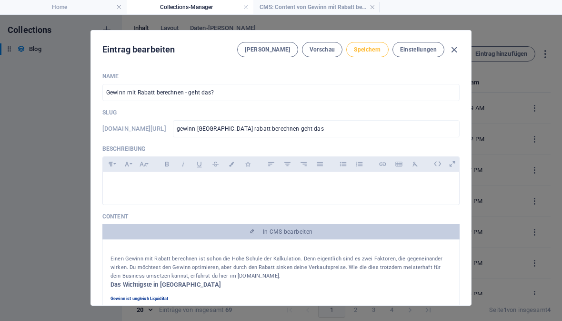
click at [376, 50] on span "Speichern" at bounding box center [367, 50] width 27 height 8
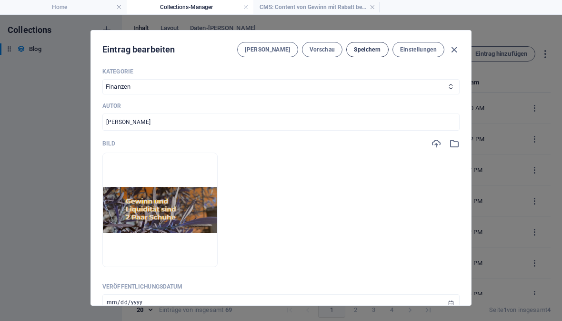
scroll to position [259, 0]
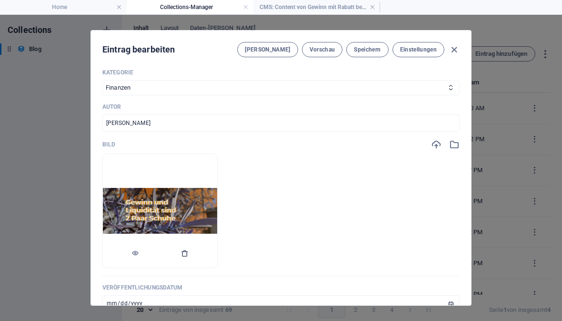
click at [184, 254] on icon "button" at bounding box center [185, 253] width 8 height 8
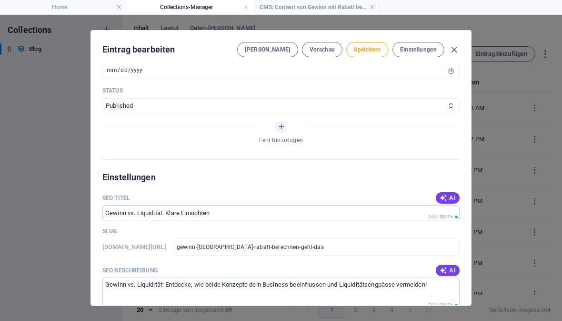
scroll to position [470, 0]
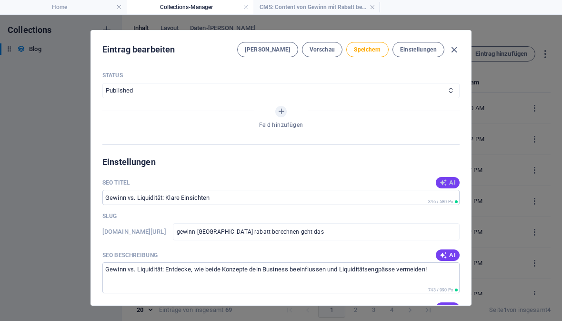
click at [447, 179] on icon "button" at bounding box center [444, 183] width 8 height 8
type input "Gewinn trotz Rabatt effektiv?"
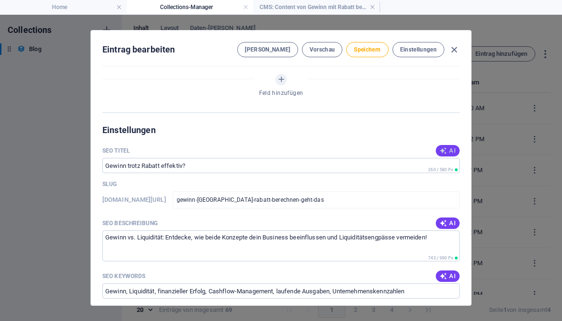
scroll to position [502, 0]
click at [451, 221] on span "AI" at bounding box center [448, 223] width 16 height 8
type textarea "Entdecke, wie du Gewinn trotz Rabatt maximierst! Lerne die Balance zwischen Pre…"
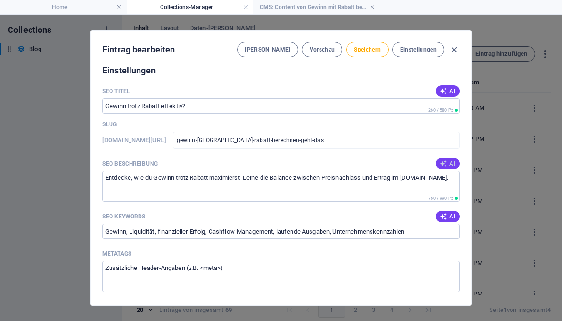
scroll to position [573, 0]
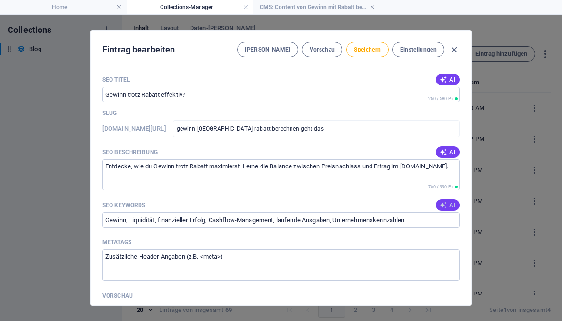
click at [453, 206] on span "AI" at bounding box center [448, 205] width 16 height 8
type input "Gewinn berechnen, Rabatt optimieren, Gewinn und Rabatt, Liquidität im Geschäft,…"
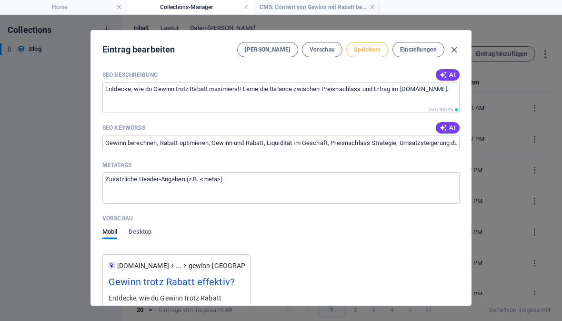
click at [369, 51] on span "Speichern" at bounding box center [367, 50] width 27 height 8
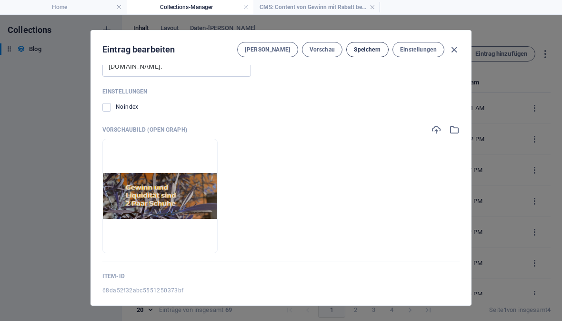
scroll to position [909, 0]
click at [185, 235] on icon "button" at bounding box center [185, 239] width 8 height 8
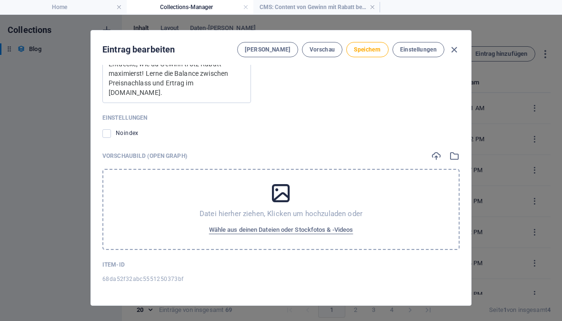
scroll to position [872, 0]
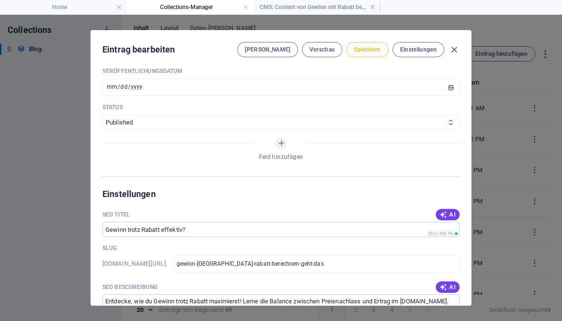
click at [367, 53] on span "Speichern" at bounding box center [367, 50] width 27 height 8
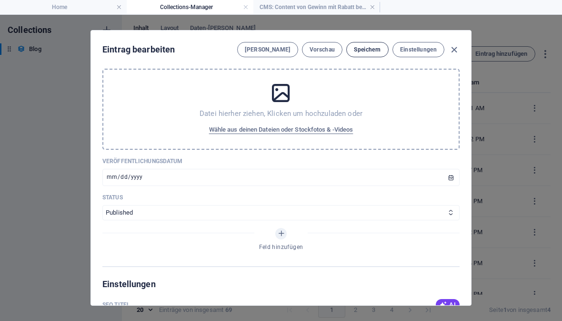
scroll to position [347, 0]
click at [451, 209] on select "Draft Published" at bounding box center [280, 212] width 357 height 15
select select "Draft"
click at [171, 233] on div "Feld hinzufügen" at bounding box center [280, 241] width 357 height 27
click at [370, 55] on button "Speichern" at bounding box center [367, 49] width 42 height 15
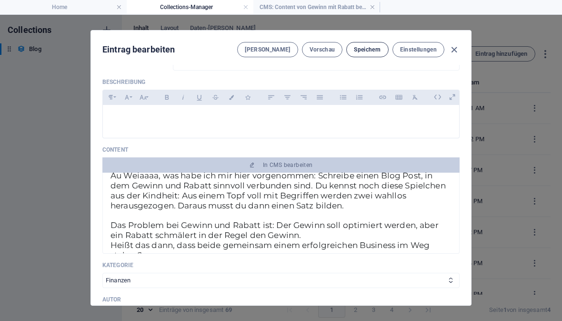
scroll to position [82, 0]
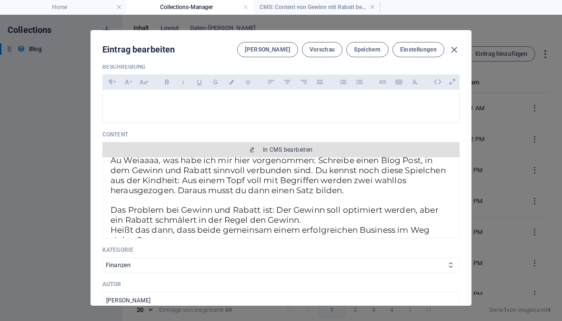
click at [275, 148] on span "In CMS bearbeiten" at bounding box center [288, 150] width 50 height 8
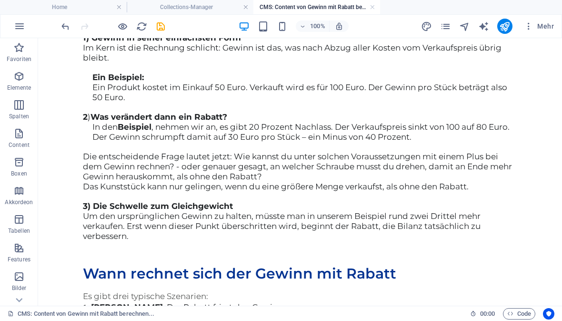
scroll to position [646, 0]
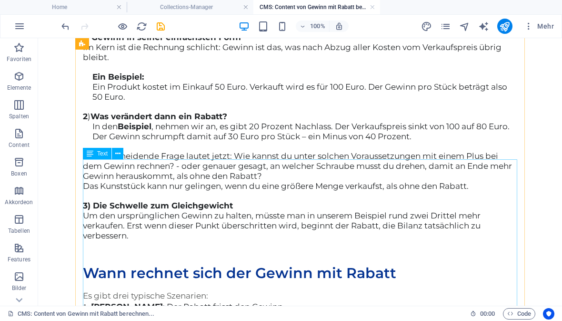
click at [261, 200] on div "Rollen wir gemeinsam das Thema mal auf. 1) Gewinn in seiner einfachsten Form Im…" at bounding box center [300, 127] width 434 height 228
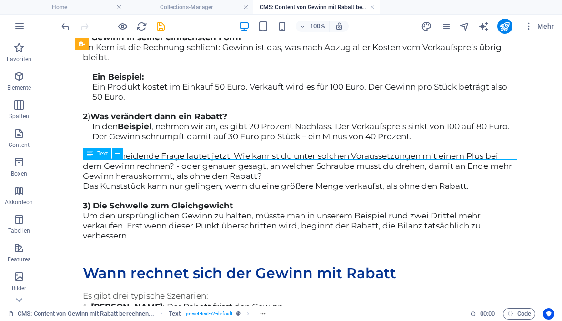
click at [256, 203] on div "Rollen wir gemeinsam das Thema mal auf. 1) Gewinn in seiner einfachsten Form Im…" at bounding box center [300, 127] width 434 height 228
click at [252, 197] on div "Rollen wir gemeinsam das Thema mal auf. 1) Gewinn in seiner einfachsten Form Im…" at bounding box center [300, 127] width 434 height 228
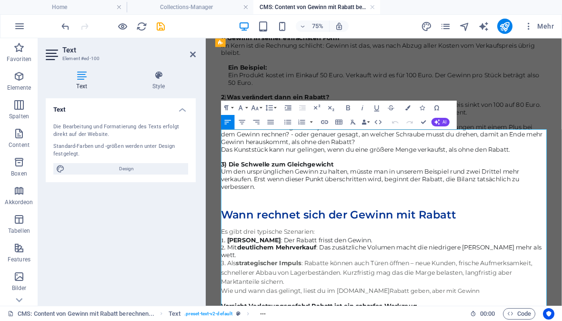
click at [370, 62] on span "Im Kern ist die Rechnung schlicht: Gewinn ist das, was nach Abzug aller Kosten …" at bounding box center [435, 52] width 419 height 20
click at [418, 62] on span "Im Kern ist die Rechnung schlicht: Der Gewinn ist das, was nach Abzug aller Kos…" at bounding box center [442, 52] width 433 height 20
click at [366, 62] on span "Im Kern ist die Rechnung schlicht: Der Gewinn berechnet sich so ist das, was na…" at bounding box center [437, 52] width 423 height 20
click at [495, 62] on span "Im Kern ist die Rechnung schlicht. Der Gewinn berechnet sich soist das, was nac…" at bounding box center [437, 52] width 423 height 20
click at [335, 62] on p "Im Kern ist die Rechnung schlicht. Der Gewinn berechnet sich so: Das, was nach …" at bounding box center [443, 52] width 434 height 20
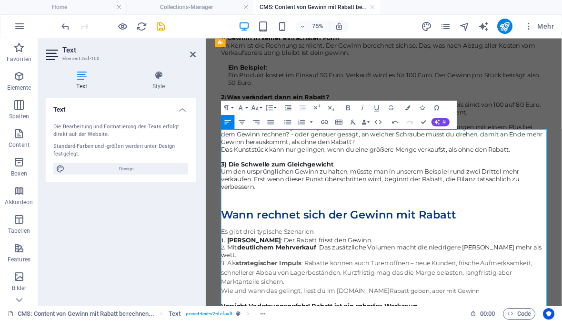
click at [379, 62] on span "Im Kern ist die Rechnung schlicht. Der Gewinn berechnet sich so: Das, was nach …" at bounding box center [435, 52] width 419 height 20
click at [322, 121] on icon "button" at bounding box center [324, 122] width 7 height 4
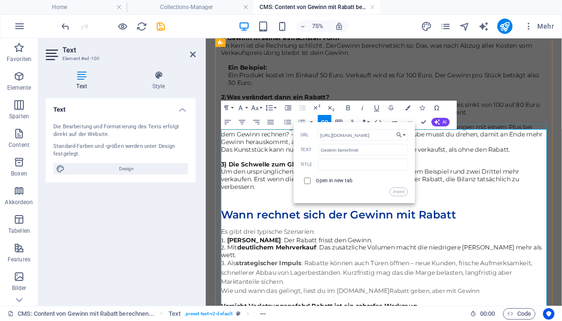
type input "[URL][DOMAIN_NAME]"
click at [304, 182] on input "checkbox" at bounding box center [306, 179] width 7 height 7
checkbox input "true"
click at [400, 191] on button "Insert" at bounding box center [399, 191] width 18 height 9
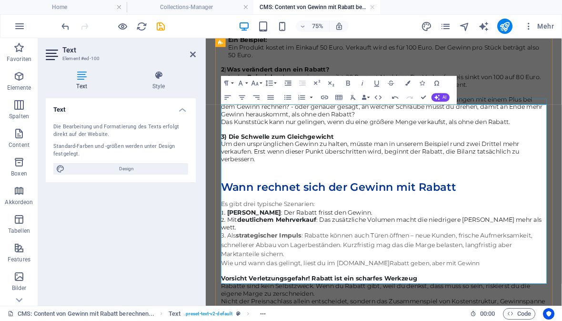
scroll to position [684, 0]
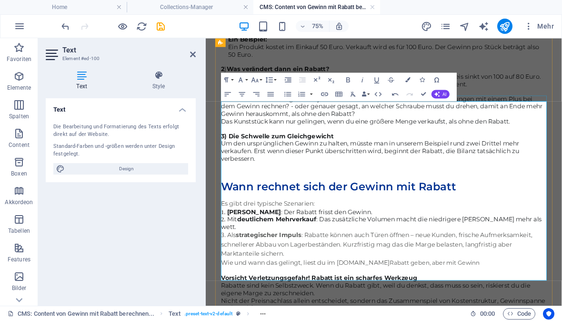
click at [352, 84] on strong "Was verändert dann ein Rabatt?" at bounding box center [302, 79] width 137 height 10
click at [349, 84] on strong "Was verändert dann ein Rabatt?" at bounding box center [302, 79] width 137 height 10
click at [344, 143] on span "Die entscheidende Frage lautet jetzt: Wie kannst du unter solchen Voraussetzung…" at bounding box center [440, 129] width 429 height 30
click at [304, 84] on strong "Was verändert dann ein Rabatt?" at bounding box center [302, 79] width 137 height 10
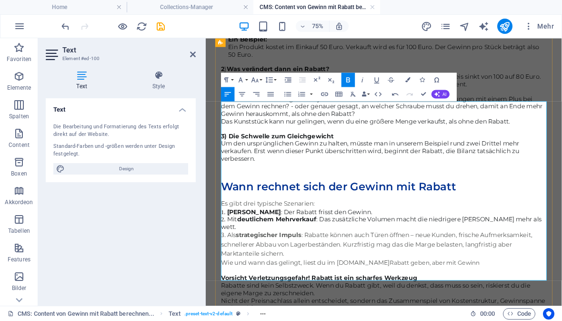
click at [351, 84] on strong "Was verändert dann ein Rabatt?" at bounding box center [302, 79] width 137 height 10
click at [349, 84] on strong "Was verändert dann ein Rabatt?" at bounding box center [302, 79] width 137 height 10
type input "Rabatt"
checkbox input "false"
click at [325, 96] on icon "button" at bounding box center [324, 94] width 9 height 9
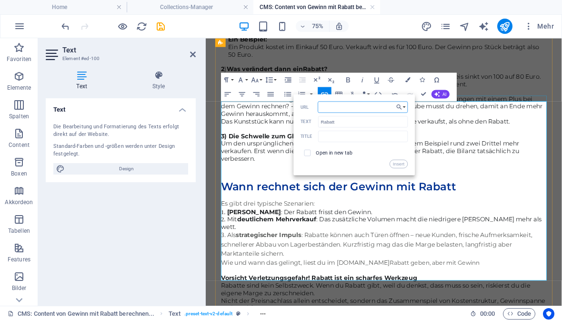
click at [334, 108] on input "URL" at bounding box center [363, 106] width 90 height 11
click at [335, 110] on input "URL" at bounding box center [363, 106] width 90 height 11
type input "[URL][DOMAIN_NAME]"
click at [307, 151] on input "checkbox" at bounding box center [306, 151] width 7 height 7
checkbox input "true"
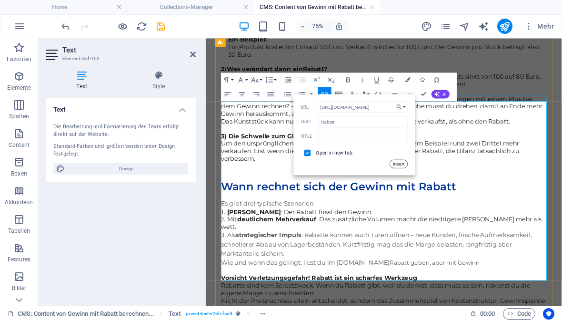
click at [398, 164] on button "Insert" at bounding box center [399, 163] width 18 height 9
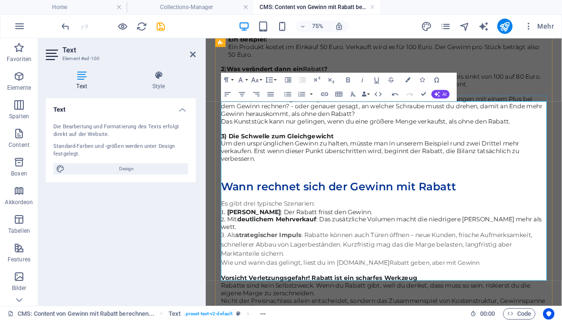
click at [403, 114] on p at bounding box center [443, 109] width 434 height 10
click at [355, 104] on span "In den Beispiel , nehmen wir an, es gibt 20 Prozent Nachlass. Der Verkaufspreis…" at bounding box center [444, 94] width 417 height 20
click at [421, 104] on span "In den Beispiel , nehmen wir an, es gibt 20 Prozent Nachlass. Der Verkaufspreis…" at bounding box center [444, 94] width 417 height 20
click at [161, 26] on icon "save" at bounding box center [160, 26] width 11 height 11
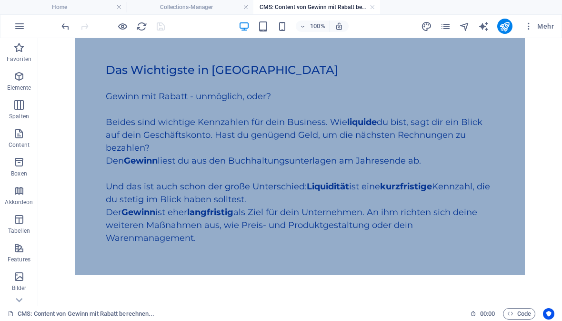
scroll to position [162, 0]
click at [226, 135] on div "Gewinn mit Rabatt - unmöglich, oder? Beides sind wichtige Kennzahlen für dein B…" at bounding box center [300, 161] width 389 height 167
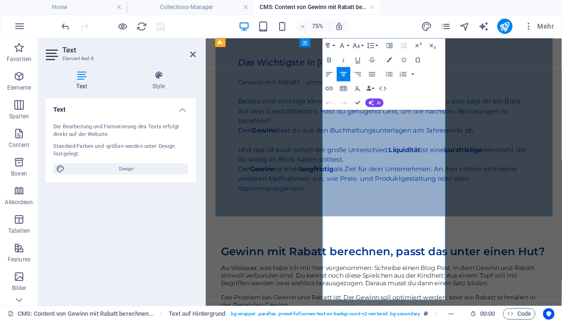
click at [374, 145] on h5 "Gewinn mit Rabatt - unmöglich, oder? Beides sind wichtige Kennzahlen für dein B…" at bounding box center [443, 123] width 389 height 64
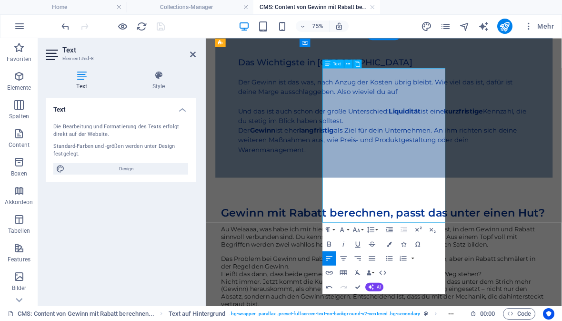
click at [393, 143] on h5 "Der Gewinn ist das was, nach Anzug der Kosten übrig bleibt. Wie viel das ist, d…" at bounding box center [443, 123] width 389 height 64
click at [398, 137] on h5 "Der Gewinn ist das was, nach Anzug der Kosten übrig bleibt. Wie viel das ist, d…" at bounding box center [443, 123] width 389 height 64
click at [504, 139] on h5 "Der Gewinn ist das was, nach Anzug der Kosten übrig bleibt. Wie viel das ist, d…" at bounding box center [443, 123] width 389 height 64
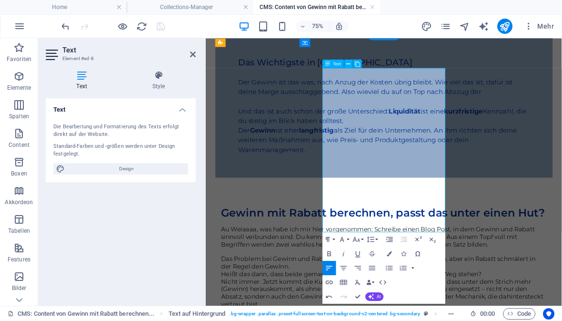
click at [433, 148] on h5 "Der Gewinn ist das was, nach Anzug der Kosten übrig bleibt. Wie viel das ist, d…" at bounding box center [443, 123] width 389 height 64
click at [474, 154] on h5 "Der Gewinn ist das was, nach Anzug der Kosten übrig bleibt. Wie viel das ist, d…" at bounding box center [443, 123] width 389 height 64
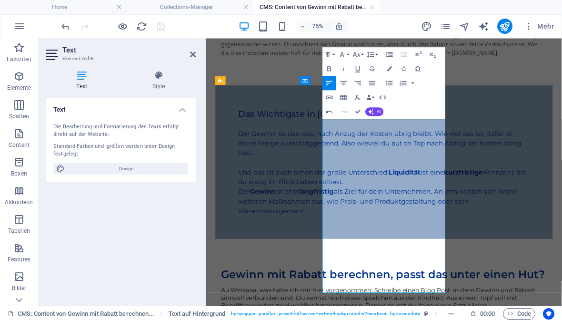
scroll to position [94, 0]
click at [395, 160] on h5 "Der Gewinn ist das was, nach Anzug der Kosten übrig bleibt. Wie viel das ist, d…" at bounding box center [443, 196] width 389 height 77
click at [396, 161] on h5 "Der Gewinn ist das was, nach Anzug der Kosten übrig bleibt. Wie viel das ist, d…" at bounding box center [443, 196] width 389 height 77
click at [333, 68] on icon "button" at bounding box center [329, 68] width 9 height 9
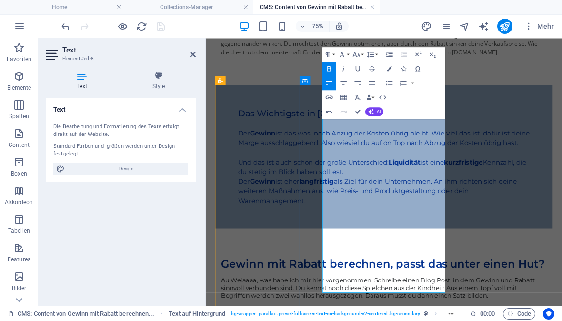
click at [444, 222] on h5 "Der Gewinn ist das was, nach Anzug der Kosten übrig bleibt. Wie viel das ist, d…" at bounding box center [443, 190] width 389 height 64
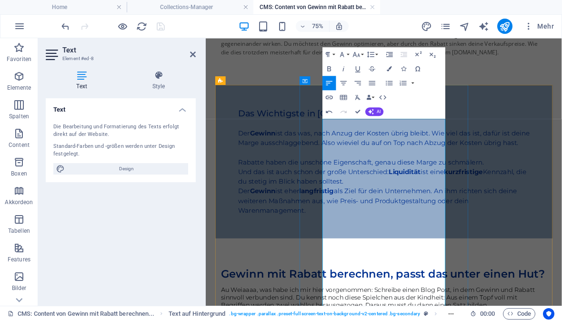
click at [382, 235] on h5 "Rabatte haben die unschöne Eigenschaft, genau diese Marge zu schmälern. Und das…" at bounding box center [443, 216] width 389 height 39
click at [383, 235] on h5 "Rabatte haben die unschöne Eigenschaft, genau diese Marge zu schmälern. Und das…" at bounding box center [443, 216] width 389 height 39
click at [329, 70] on icon "button" at bounding box center [329, 68] width 9 height 9
click at [433, 235] on h5 "Rabatte haben die unschöne Eigenschaft, genau diese Marge zu schmälern. Und das…" at bounding box center [443, 216] width 389 height 39
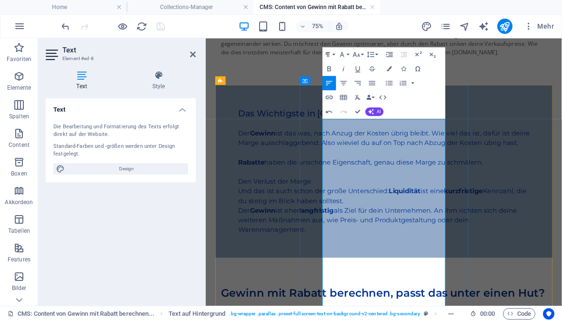
click at [396, 261] on h5 "Den Verlust der Marge Und das ist auch schon der große Unterschied: Liquidität …" at bounding box center [443, 241] width 389 height 39
click at [490, 261] on h5 "Die Einbußen bei der Marge Und das ist auch schon der große Unterschied: Liquid…" at bounding box center [443, 241] width 389 height 39
click at [327, 70] on icon "button" at bounding box center [329, 68] width 9 height 9
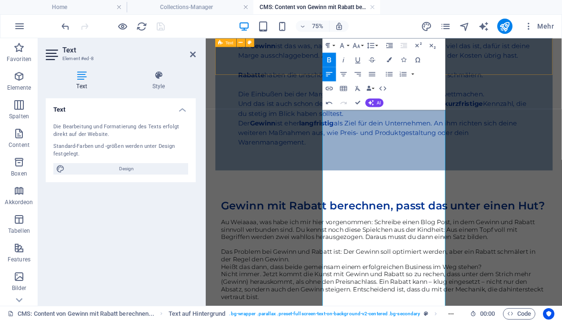
scroll to position [215, 0]
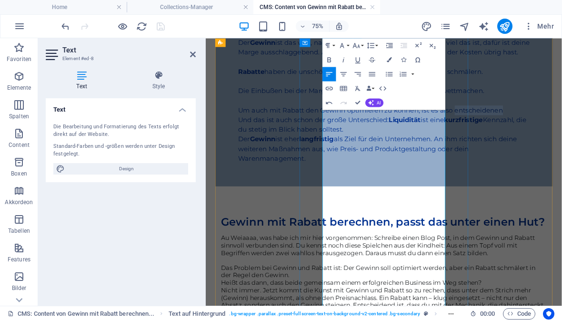
click at [400, 166] on h5 "Um auch mit Rabatt den Gewinn optimieren zu können, ist es also entscheidenen U…" at bounding box center [443, 147] width 389 height 39
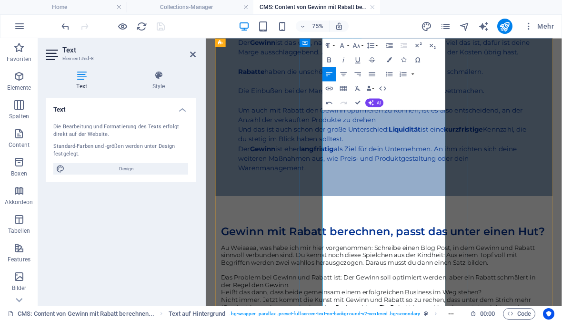
click at [459, 179] on h5 "Um auch mit Rabatt den Gewinn optimieren zu können, ist es also entscheidend, a…" at bounding box center [443, 153] width 389 height 51
click at [499, 179] on h5 "Um auch mit Rabatt den Gewinn optimieren zu können, ist es also entscheidend, a…" at bounding box center [443, 153] width 389 height 51
click at [378, 179] on h5 "Um auch mit Rabatt den Gewinn optimieren zu können, ist es also entscheidend, a…" at bounding box center [443, 153] width 389 height 51
click at [332, 61] on icon "button" at bounding box center [329, 59] width 9 height 9
click at [471, 115] on h5 "Die Einbußen bei der Marge lassen sich über die Menge wieder wettmachen." at bounding box center [443, 108] width 389 height 13
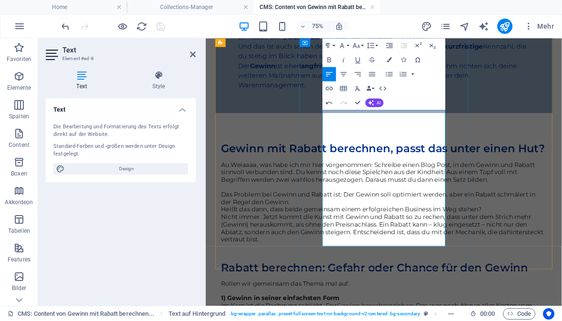
scroll to position [323, 0]
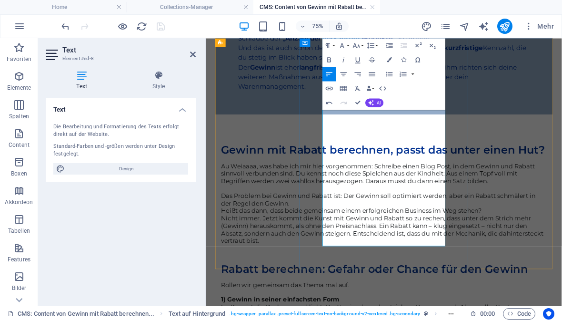
click at [368, 71] on h5 "Um auch mit Rabatt den Gewinn optimieren zu können, ist es also entscheidend, a…" at bounding box center [443, 44] width 389 height 51
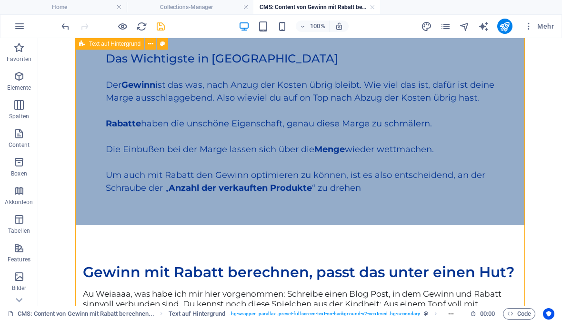
scroll to position [174, 0]
click at [158, 26] on icon "save" at bounding box center [160, 26] width 11 height 11
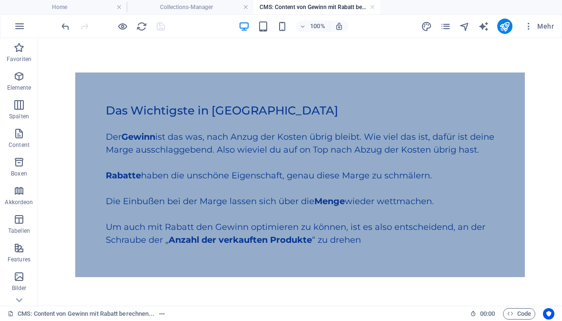
scroll to position [121, 0]
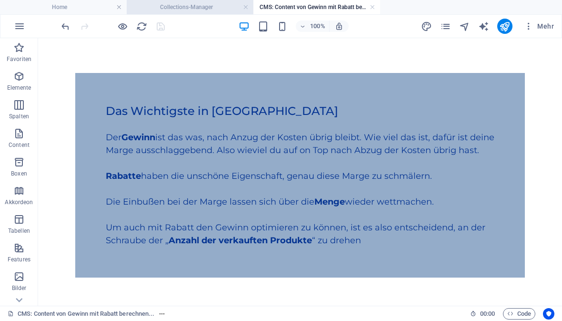
click at [212, 8] on h4 "Collections-Manager" at bounding box center [190, 7] width 127 height 10
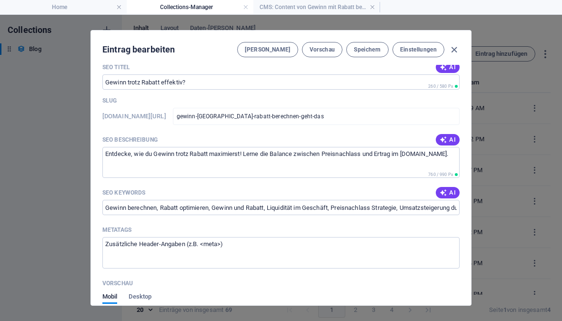
scroll to position [585, 0]
click at [449, 139] on span "AI" at bounding box center [448, 139] width 16 height 8
click at [134, 154] on textarea "Optimieren Sie Ihren Gewinn trotz Rabatt! Erfahren Sie hier, wie Sie durch clev…" at bounding box center [280, 161] width 357 height 31
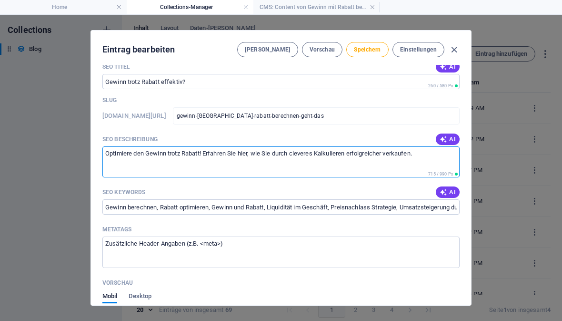
click at [236, 154] on textarea "Optimiere den Gewinn trotz Rabatt! Erfahren Sie hier, wie Sie durch cleveres Ka…" at bounding box center [280, 161] width 357 height 31
click at [258, 152] on textarea "Optimiere den Gewinn trotz Rabatt! Erfahre hier, wie Sie durch cleveres Kalkuli…" at bounding box center [280, 161] width 357 height 31
click at [397, 154] on textarea "Optimiere den Gewinn trotz Rabatt! Erfahre hier, wie du durch cleveres Kalkulie…" at bounding box center [280, 161] width 357 height 31
type textarea "Optimiere den Gewinn trotz Rabatt! Erfahre hier, wie du durch cleveres Kalkulie…"
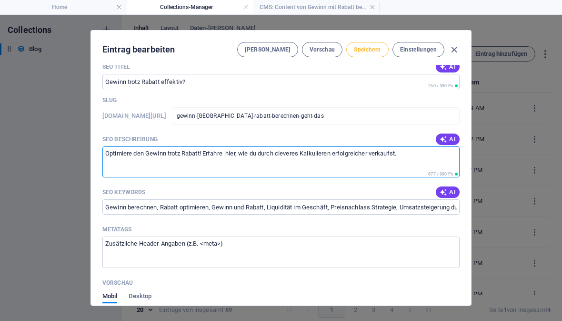
click at [371, 50] on span "Speichern" at bounding box center [367, 50] width 27 height 8
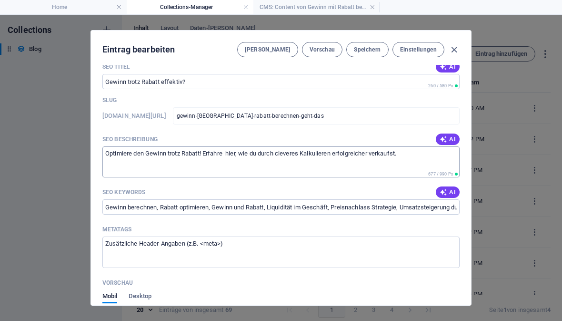
click at [114, 153] on textarea "Optimiere den Gewinn trotz Rabatt! Erfahre hier, wie du durch cleveres Kalkulie…" at bounding box center [280, 161] width 357 height 31
click at [113, 153] on textarea "Optimiere den Gewinn trotz Rabatt! Erfahre hier, wie du durch cleveres Kalkulie…" at bounding box center [280, 161] width 357 height 31
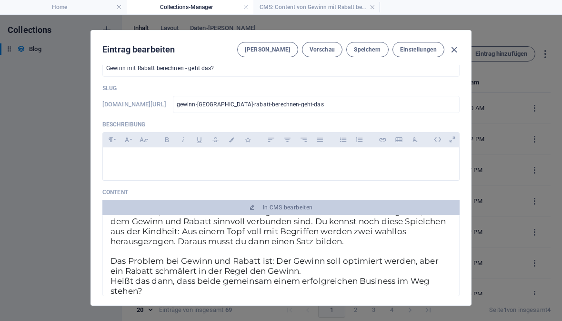
scroll to position [25, 0]
click at [122, 157] on p at bounding box center [281, 158] width 341 height 9
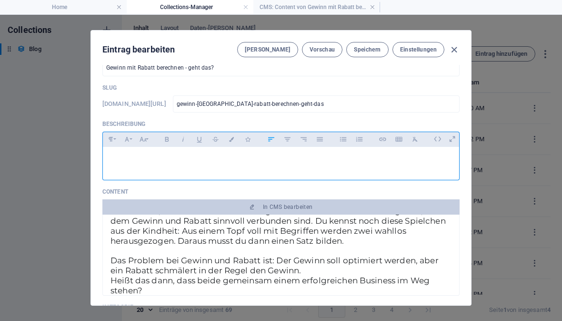
click at [119, 159] on p at bounding box center [281, 158] width 341 height 9
click at [364, 51] on span "Speichern" at bounding box center [367, 50] width 27 height 8
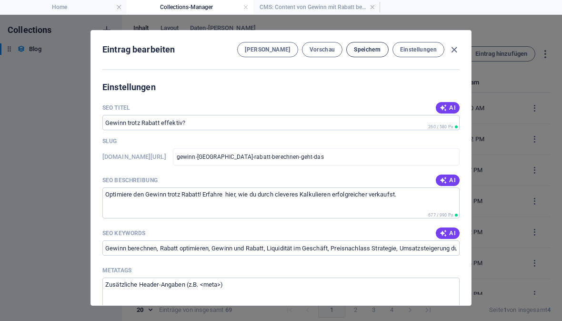
scroll to position [544, 0]
click at [447, 110] on icon "button" at bounding box center [443, 108] width 11 height 11
type input "Gewinn trotz Rabatt optimieren!"
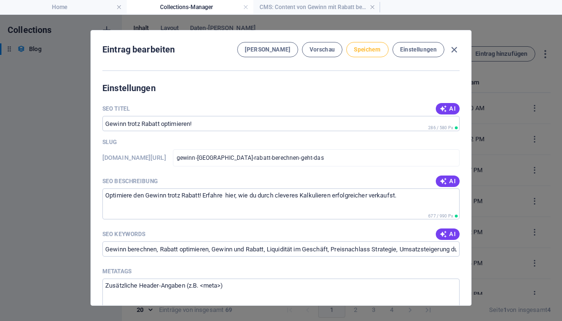
click at [364, 52] on span "Speichern" at bounding box center [367, 50] width 27 height 8
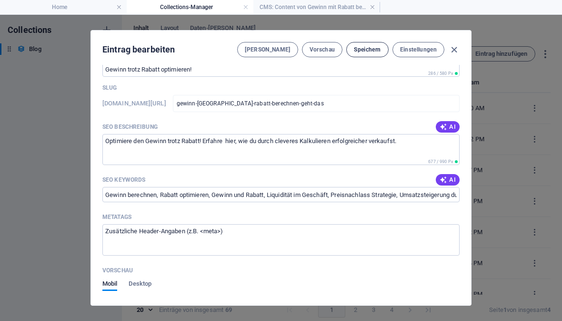
scroll to position [601, 0]
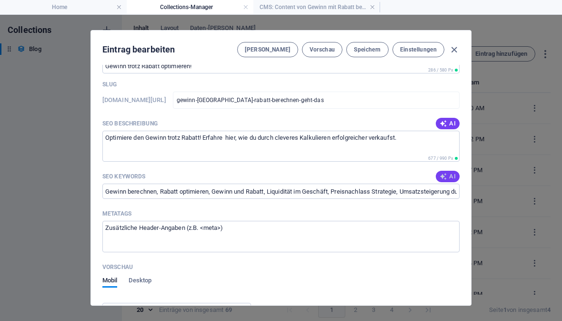
click at [450, 176] on span "AI" at bounding box center [448, 176] width 16 height 8
type input "Gewinn mit Rabatt, Rabatt berechnen, Gewinnoptimierung, Kalkulation Rabatt, Ein…"
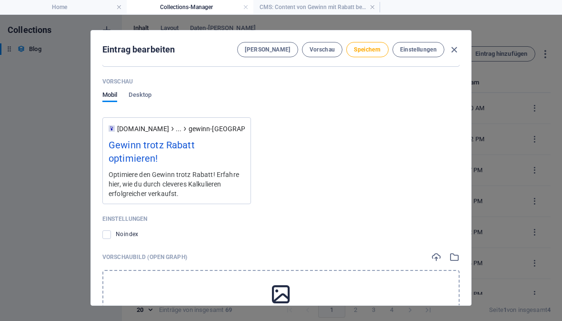
scroll to position [788, 0]
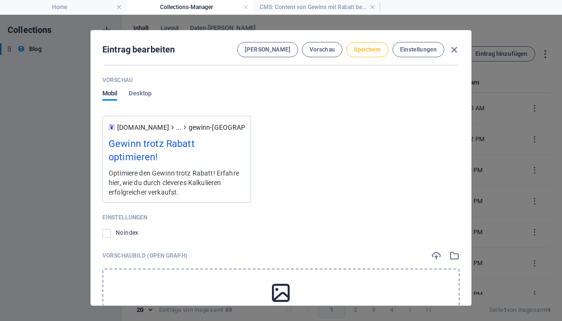
click at [367, 48] on span "Speichern" at bounding box center [367, 50] width 27 height 8
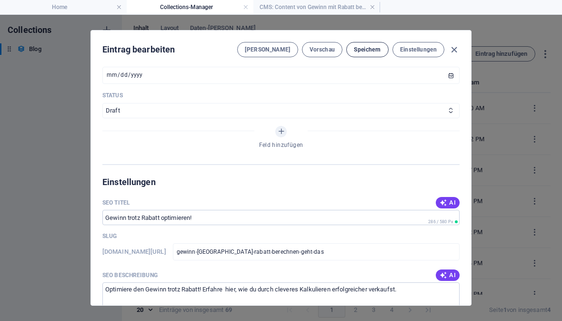
scroll to position [449, 0]
click at [454, 49] on icon "button" at bounding box center [454, 49] width 11 height 11
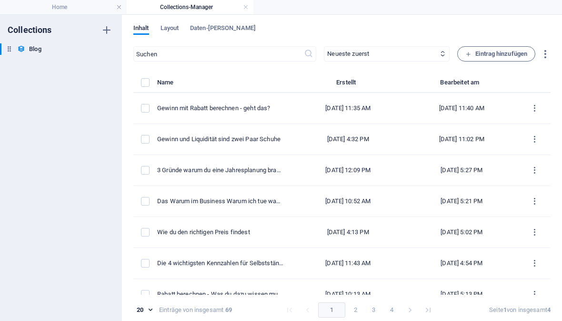
type input "[DATE]"
type input "gewinn-[GEOGRAPHIC_DATA]-rabatt-berechnen-geht-das"
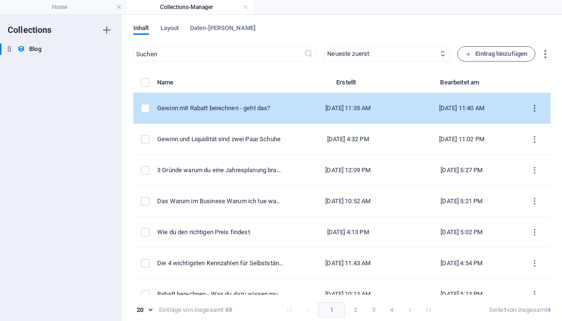
click at [533, 110] on icon "items list" at bounding box center [534, 108] width 9 height 9
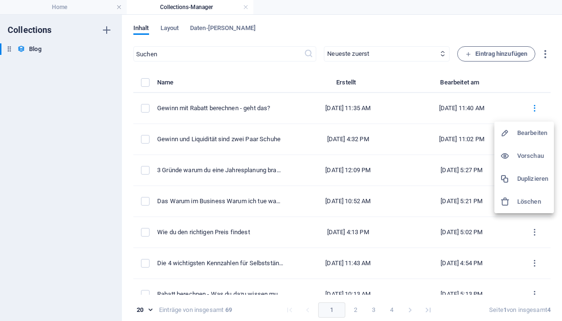
click at [538, 134] on h6 "Bearbeiten" at bounding box center [532, 132] width 31 height 11
select select "Finanzen"
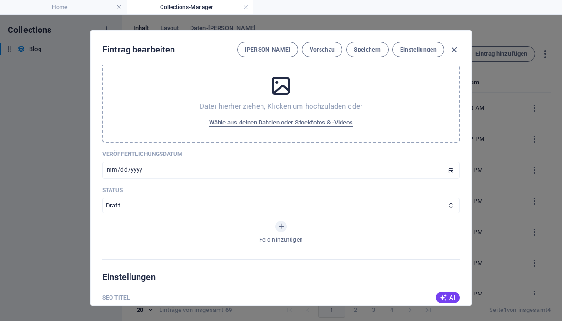
scroll to position [695, 0]
click at [293, 125] on span "Wähle aus deinen Dateien oder Stockfotos & -Videos" at bounding box center [281, 122] width 144 height 11
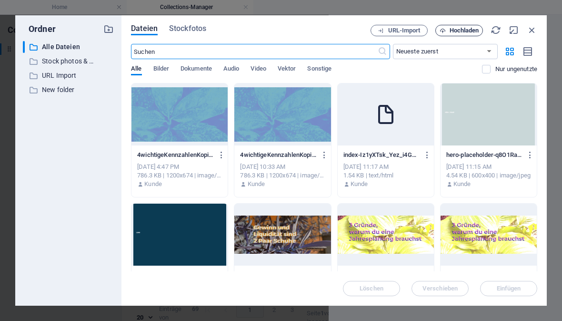
click at [464, 31] on span "Hochladen" at bounding box center [465, 31] width 30 height 6
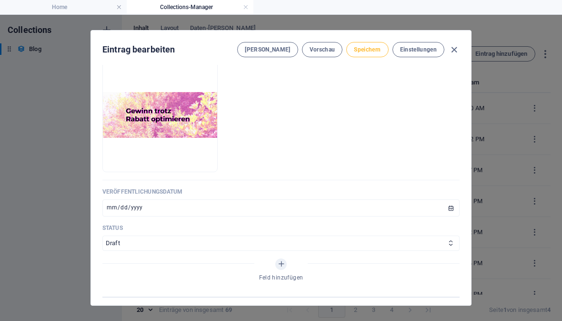
click at [368, 46] on span "Speichern" at bounding box center [367, 50] width 27 height 8
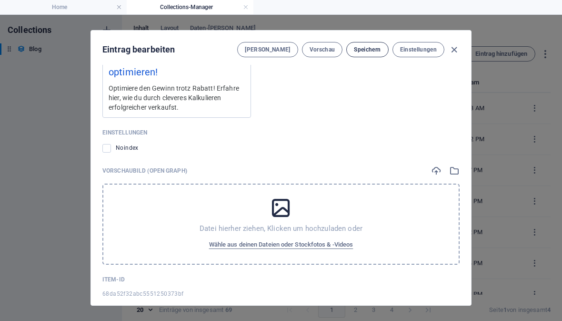
scroll to position [909, 0]
click at [287, 240] on span "Wähle aus deinen Dateien oder Stockfotos & -Videos" at bounding box center [281, 245] width 144 height 11
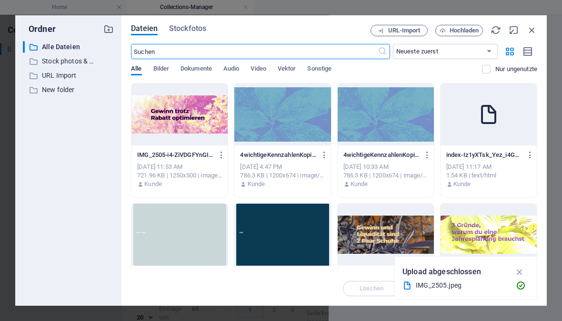
click at [200, 116] on div at bounding box center [179, 114] width 96 height 62
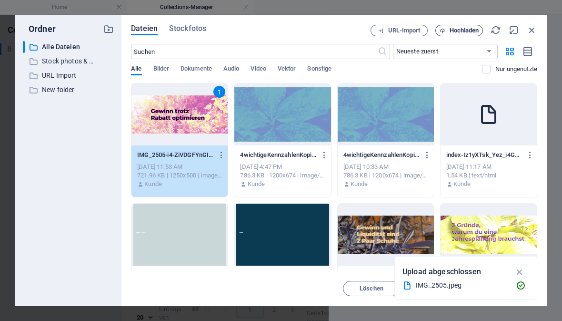
click at [458, 30] on span "Hochladen" at bounding box center [465, 31] width 30 height 6
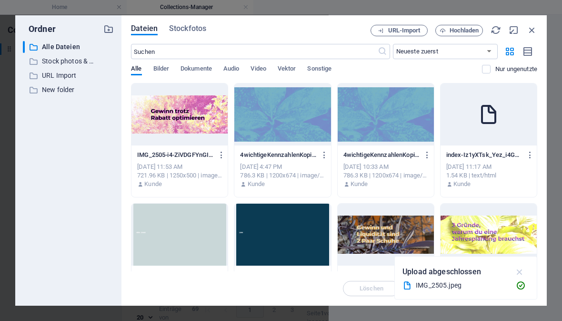
click at [517, 271] on icon "button" at bounding box center [519, 271] width 11 height 10
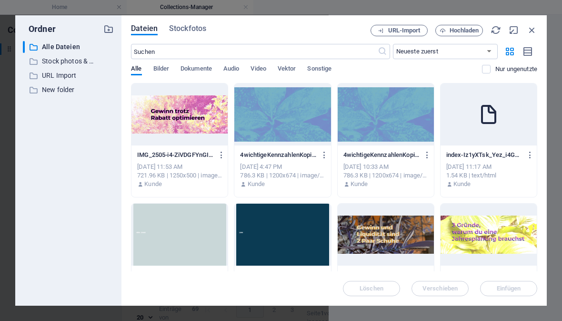
click at [196, 106] on div at bounding box center [179, 114] width 96 height 62
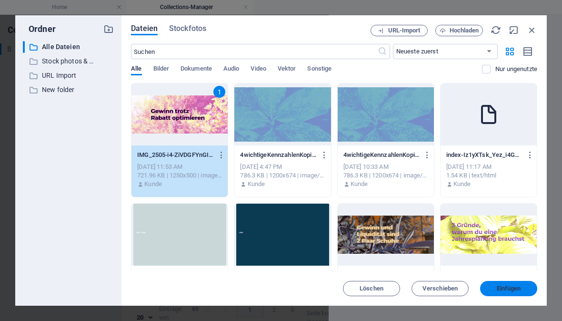
click at [501, 290] on span "Einfügen" at bounding box center [509, 288] width 24 height 6
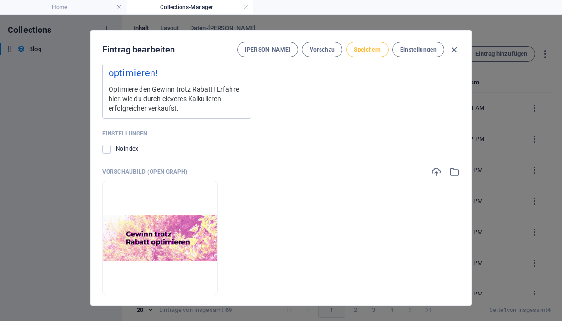
click at [363, 55] on button "Speichern" at bounding box center [367, 49] width 42 height 15
click at [321, 53] on button "Vorschau" at bounding box center [322, 49] width 41 height 15
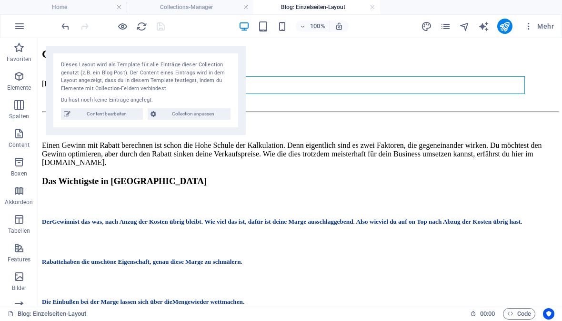
scroll to position [0, 0]
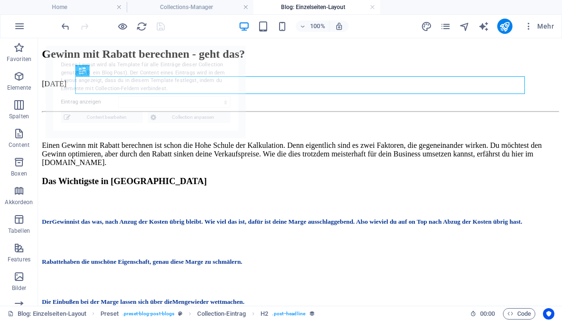
select select "68da52f32abc5551250373bf"
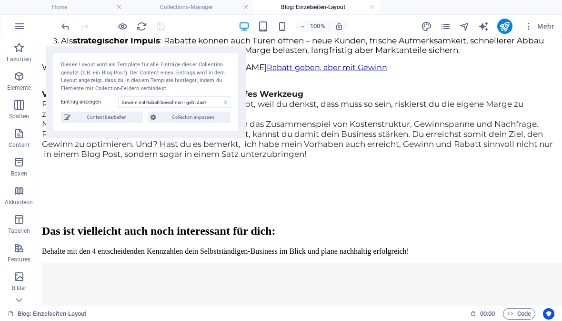
scroll to position [807, 0]
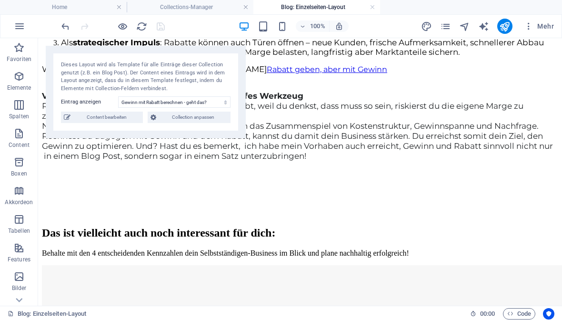
click at [208, 17] on div "100% Mehr" at bounding box center [280, 26] width 561 height 23
click at [206, 8] on h4 "Collections-Manager" at bounding box center [190, 7] width 127 height 10
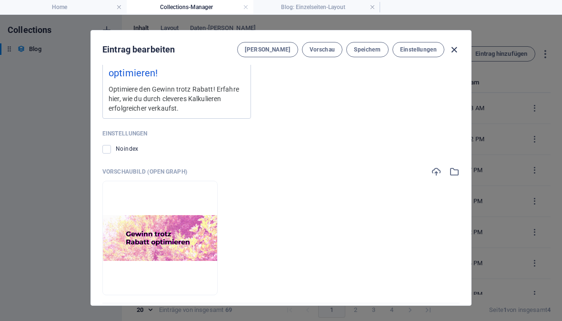
click at [456, 47] on icon "button" at bounding box center [454, 49] width 11 height 11
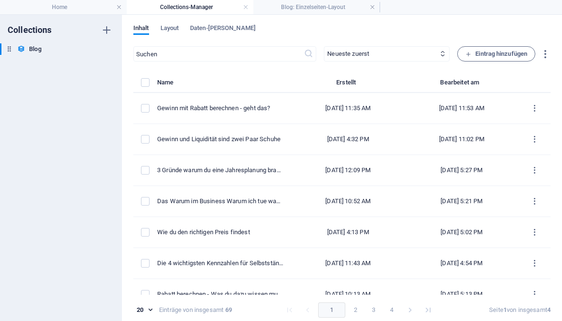
scroll to position [0, 0]
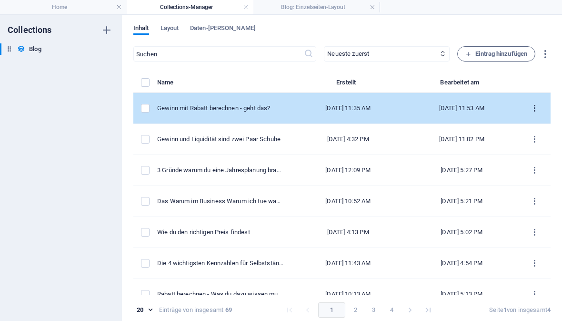
click at [534, 111] on icon "items list" at bounding box center [534, 108] width 9 height 9
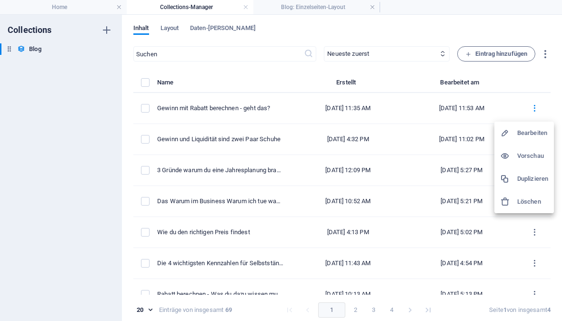
click at [534, 113] on div at bounding box center [281, 160] width 562 height 321
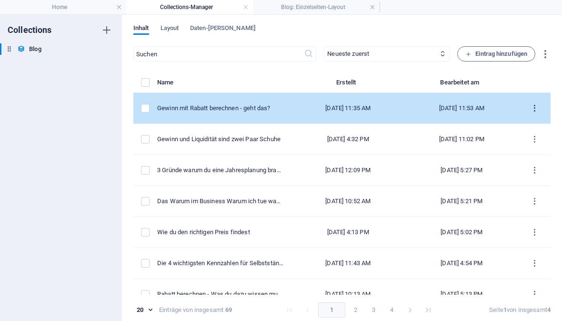
click at [535, 110] on icon "items list" at bounding box center [534, 108] width 9 height 9
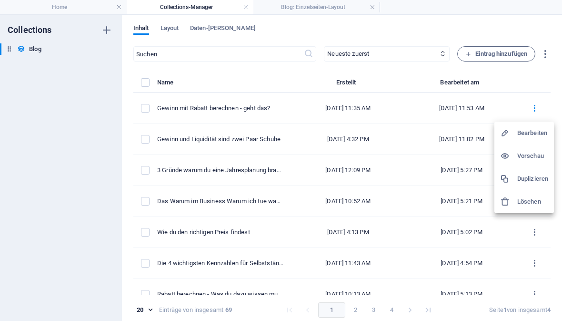
click at [542, 136] on h6 "Bearbeiten" at bounding box center [532, 132] width 31 height 11
select select "Finanzen"
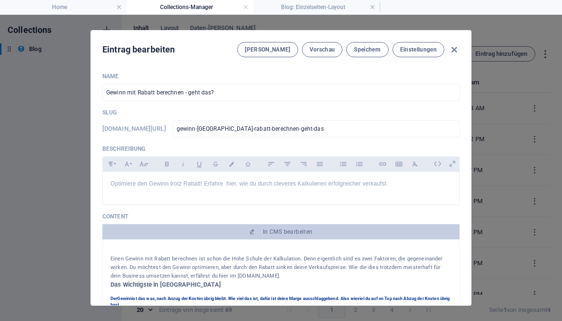
click at [534, 110] on div "Eintrag bearbeiten [PERSON_NAME] Vorschau Speichern Einstellungen Name Gewinn m…" at bounding box center [281, 168] width 562 height 306
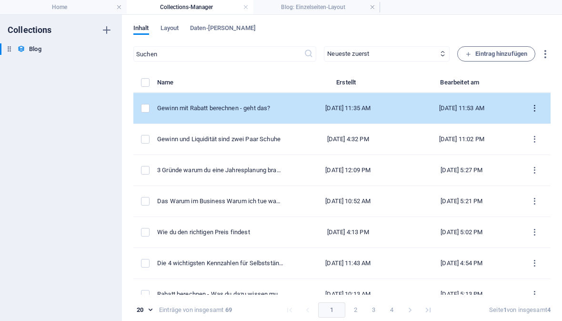
click at [534, 109] on icon "items list" at bounding box center [534, 108] width 9 height 9
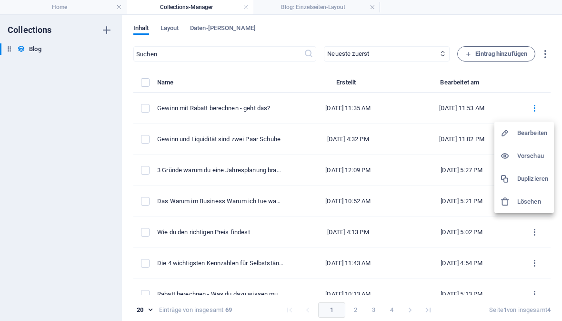
click at [542, 132] on h6 "Bearbeiten" at bounding box center [532, 132] width 31 height 11
select select "Finanzen"
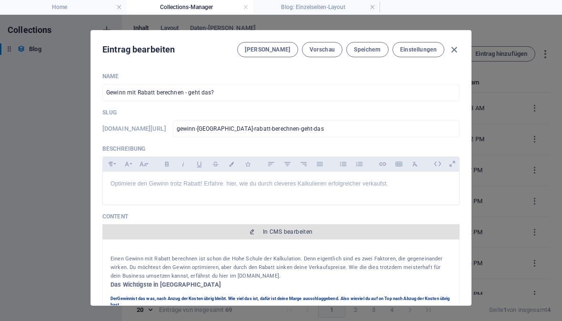
click at [274, 230] on span "In CMS bearbeiten" at bounding box center [288, 232] width 50 height 8
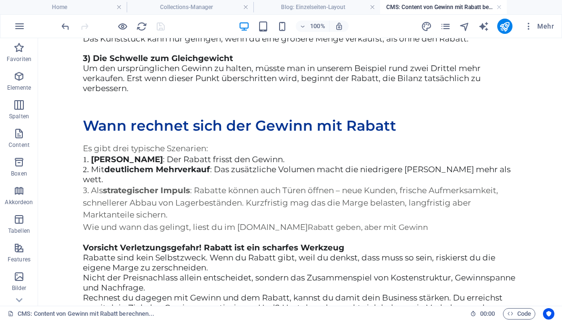
scroll to position [755, 0]
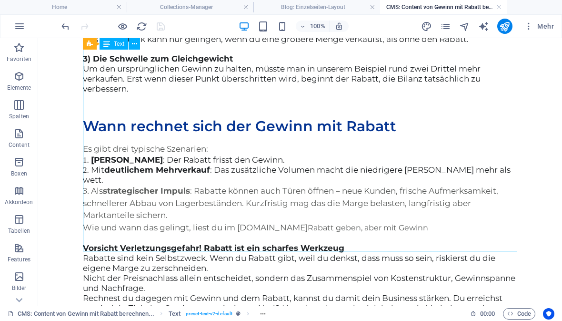
click at [140, 43] on button at bounding box center [134, 43] width 11 height 11
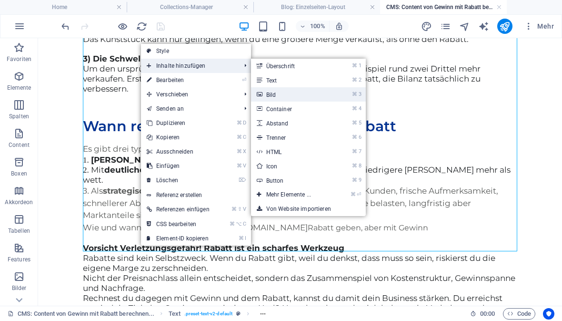
click at [279, 96] on link "⌘ 3 Bild" at bounding box center [290, 94] width 79 height 14
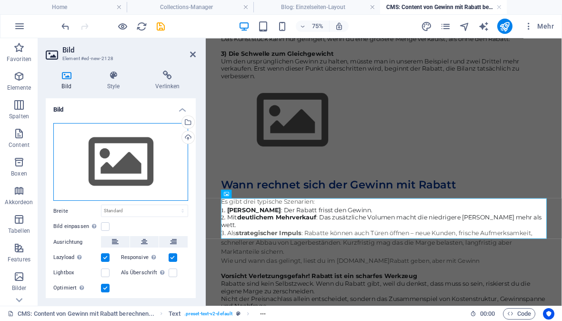
click at [121, 160] on div "Ziehe Dateien zum Hochladen hierher oder klicke hier, um aus Dateien oder koste…" at bounding box center [120, 162] width 135 height 78
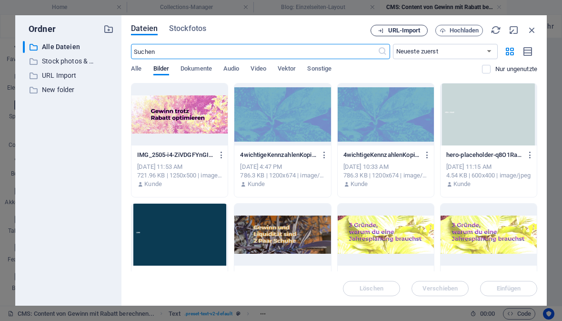
click at [403, 31] on span "URL-Import" at bounding box center [404, 31] width 32 height 6
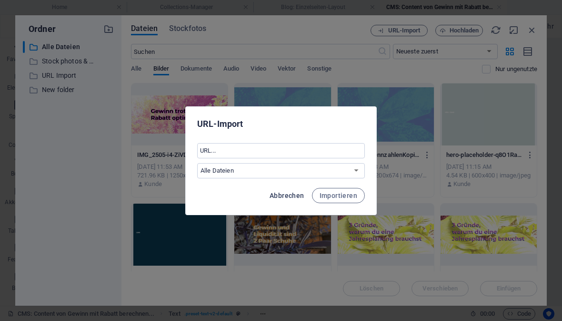
click at [291, 195] on span "Abbrechen" at bounding box center [287, 195] width 35 height 8
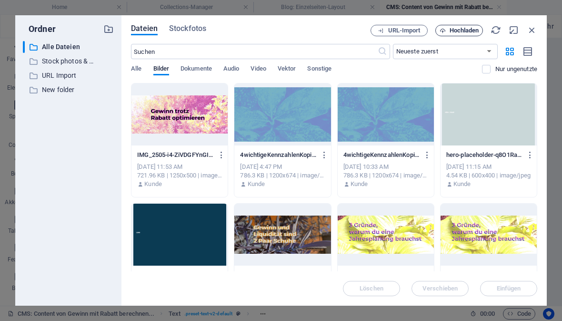
click at [461, 31] on span "Hochladen" at bounding box center [465, 31] width 30 height 6
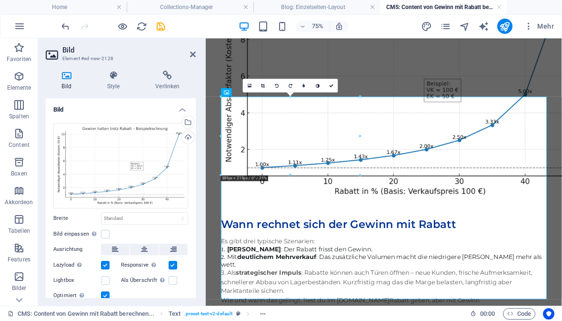
scroll to position [887, 0]
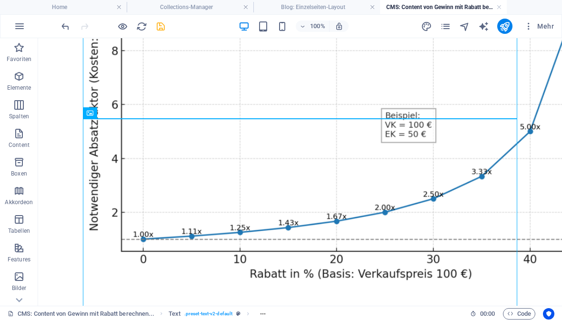
click at [161, 28] on icon "save" at bounding box center [160, 26] width 11 height 11
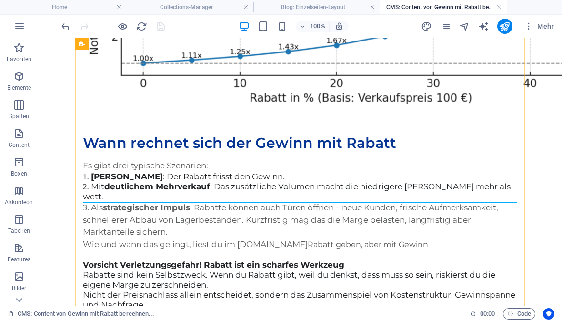
scroll to position [1073, 0]
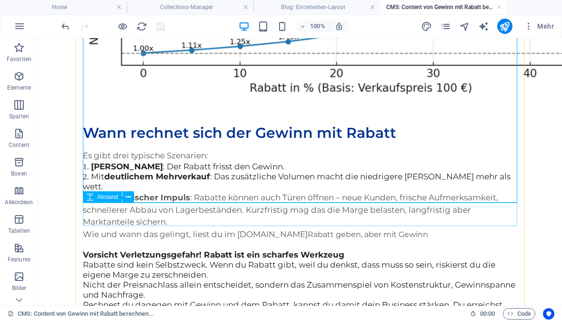
click at [165, 124] on div at bounding box center [300, 112] width 434 height 23
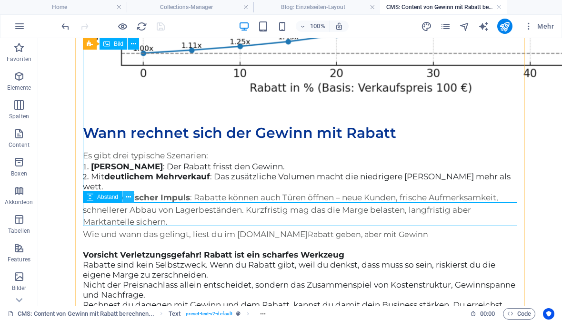
click at [126, 199] on icon at bounding box center [128, 197] width 5 height 10
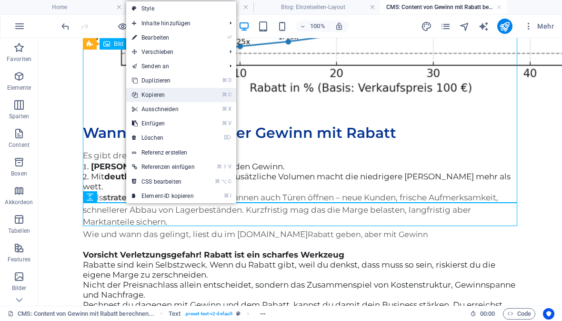
click at [176, 89] on link "⌘ C Kopieren" at bounding box center [163, 95] width 74 height 14
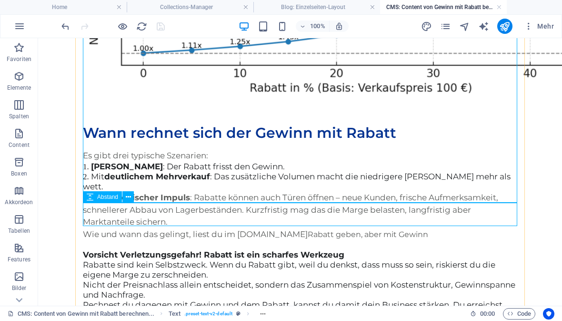
click at [143, 124] on div at bounding box center [300, 112] width 434 height 23
click at [127, 199] on icon at bounding box center [128, 197] width 5 height 10
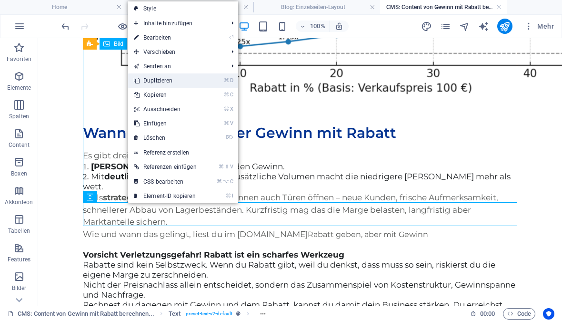
click at [168, 87] on link "⌘ D Duplizieren" at bounding box center [165, 80] width 74 height 14
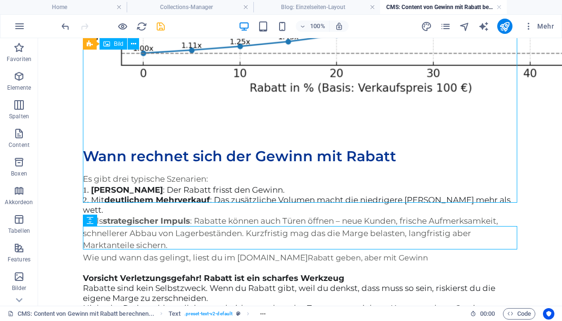
click at [206, 124] on div at bounding box center [300, 112] width 434 height 23
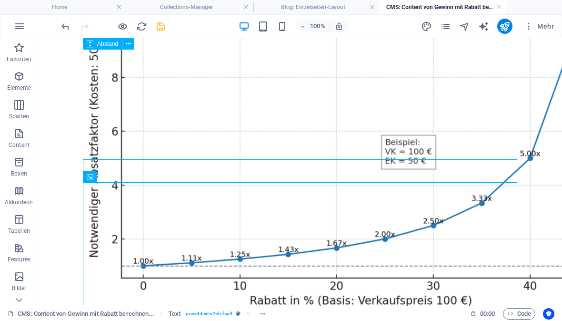
scroll to position [846, 0]
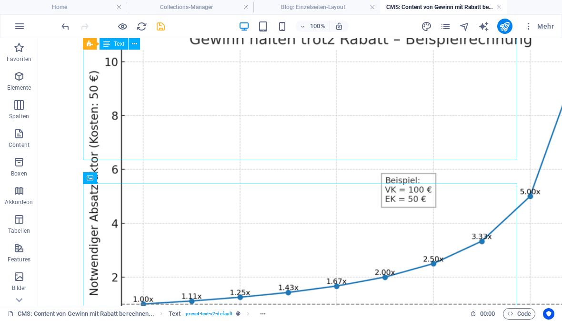
click at [158, 30] on icon "save" at bounding box center [160, 26] width 11 height 11
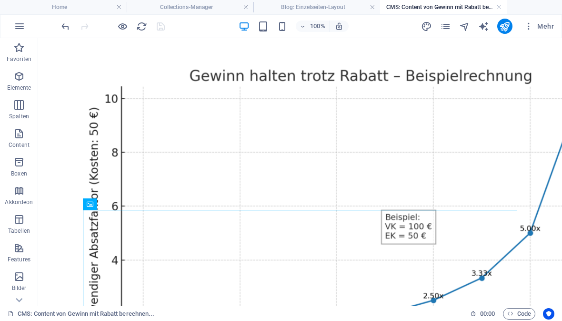
scroll to position [806, 0]
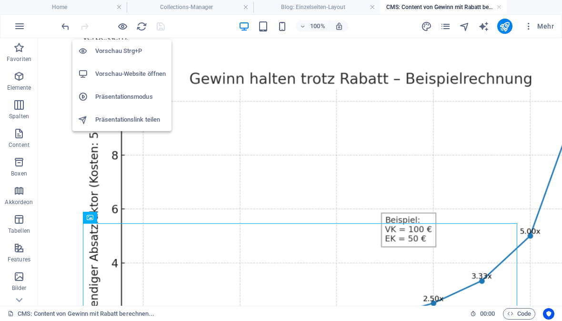
click at [139, 56] on h6 "Vorschau Strg+P" at bounding box center [130, 50] width 71 height 11
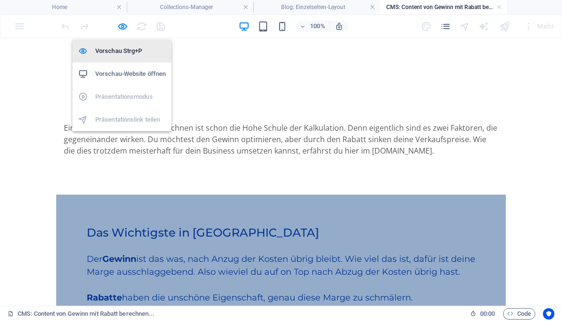
scroll to position [0, 0]
click at [122, 31] on icon "button" at bounding box center [122, 26] width 11 height 11
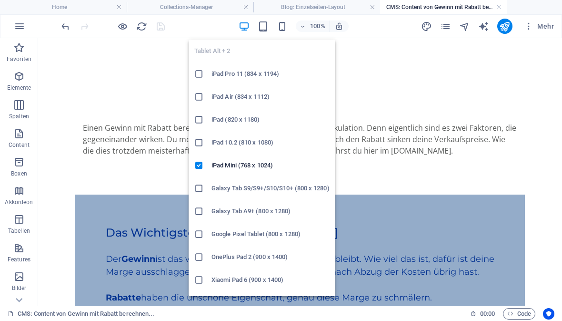
click at [399, 115] on div at bounding box center [300, 118] width 434 height 8
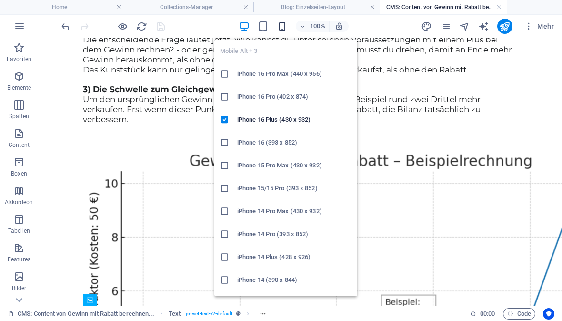
scroll to position [723, 0]
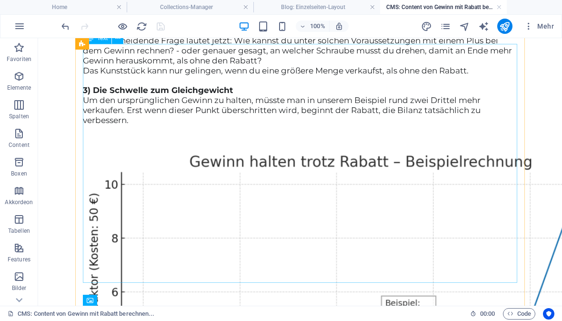
click at [410, 95] on div "Rollen wir gemeinsam das Thema mal auf. 1) Gewinn in seiner einfachsten Form Im…" at bounding box center [300, 12] width 434 height 228
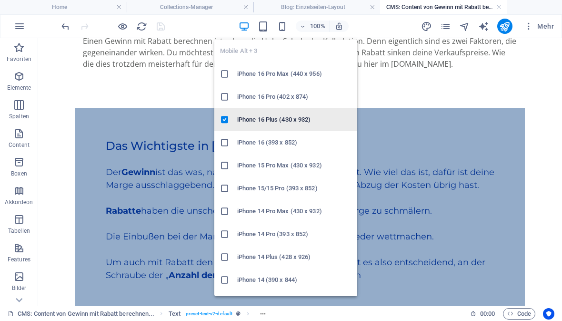
click at [283, 121] on h6 "iPhone 16 Plus (430 x 932)" at bounding box center [294, 119] width 114 height 11
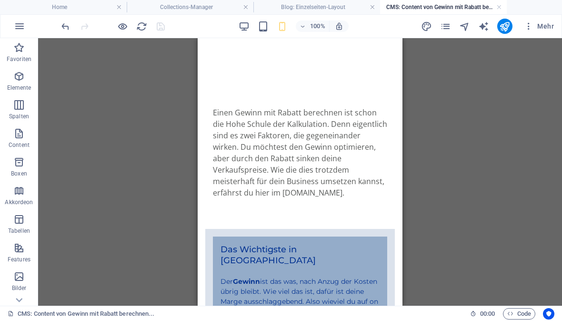
scroll to position [0, 0]
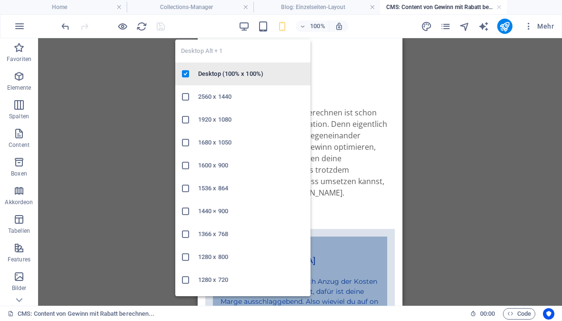
click at [222, 76] on h6 "Desktop (100% x 100%)" at bounding box center [251, 73] width 107 height 11
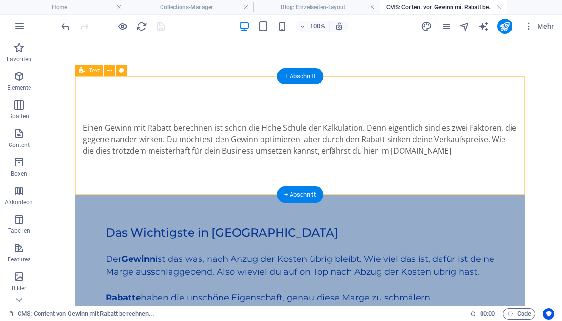
click at [234, 95] on div "Einen Gewinn mit Rabatt berechnen ist schon die Hohe Schule der Kalkulation. De…" at bounding box center [300, 135] width 450 height 118
click at [496, 6] on link at bounding box center [499, 7] width 6 height 9
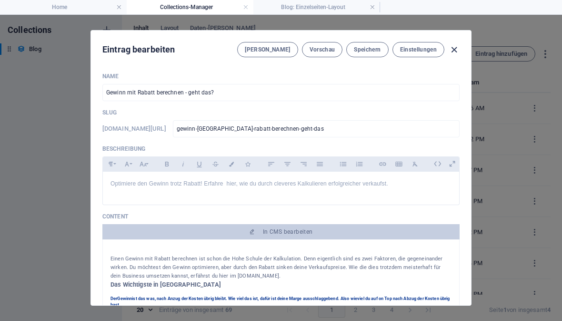
click at [457, 50] on icon "button" at bounding box center [454, 49] width 11 height 11
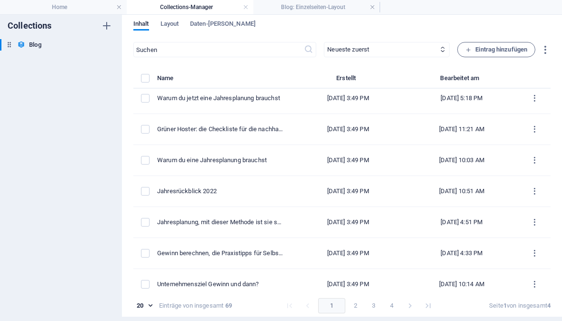
scroll to position [14, 0]
click at [354, 307] on button "2" at bounding box center [355, 305] width 15 height 15
click at [373, 304] on button "3" at bounding box center [373, 305] width 15 height 15
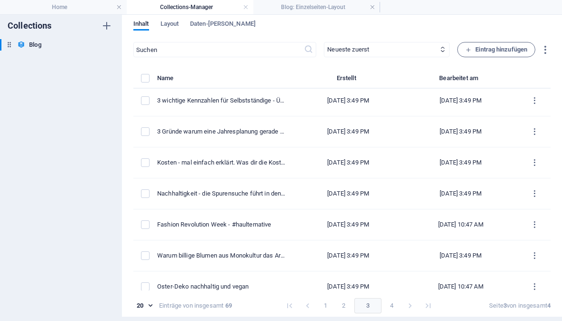
scroll to position [297, 0]
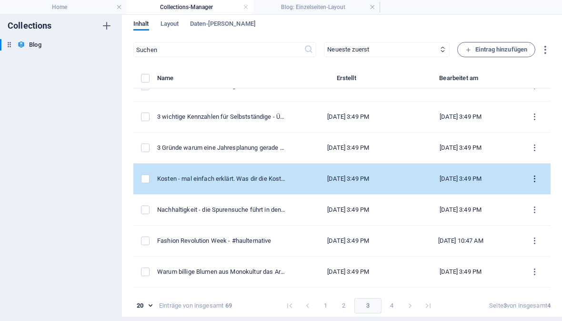
click at [529, 171] on button "items list" at bounding box center [534, 178] width 17 height 15
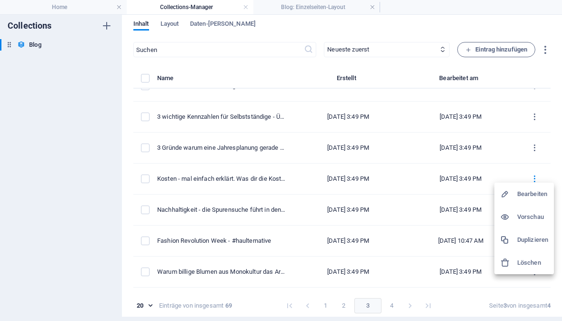
click at [534, 194] on h6 "Bearbeiten" at bounding box center [532, 193] width 31 height 11
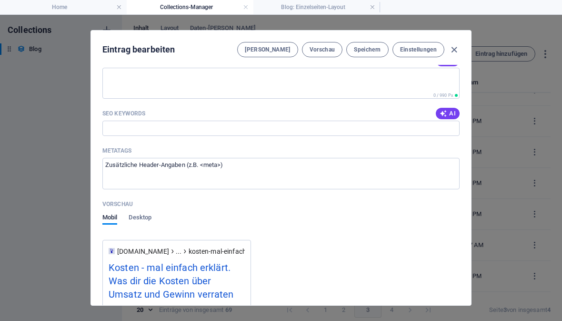
scroll to position [665, 0]
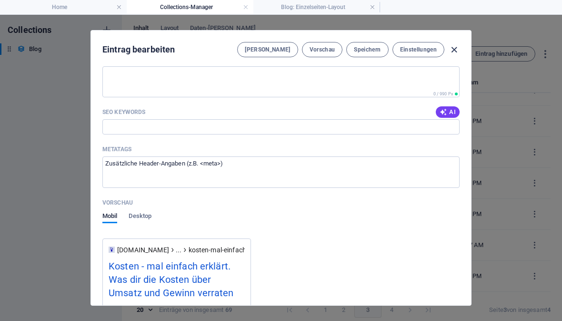
click at [455, 52] on icon "button" at bounding box center [454, 49] width 11 height 11
type input "[DATE]"
type input "kosten-mal-einfach-erklaert-was-dir-die-kosten-ueber-umsatz-und-gewinn-verraten"
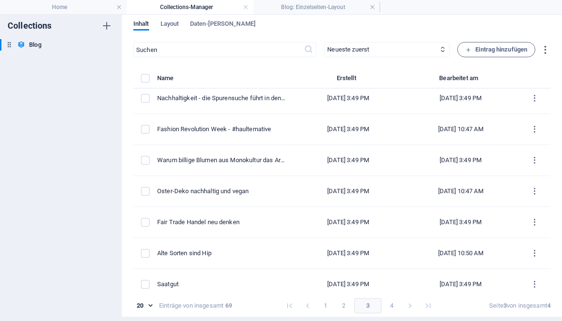
scroll to position [14, 0]
click at [393, 306] on button "4" at bounding box center [391, 305] width 15 height 15
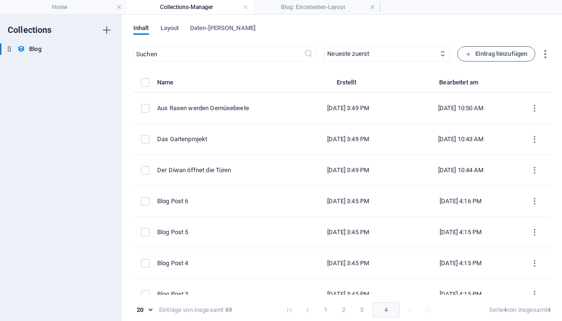
scroll to position [0, 0]
click at [364, 8] on h4 "Blog: Einzelseiten-Layout" at bounding box center [316, 7] width 127 height 10
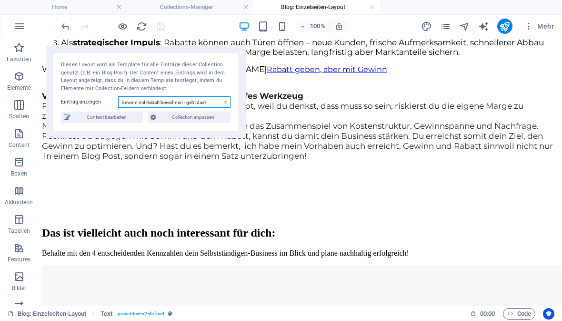
click at [225, 104] on select "Gewinn mit Rabatt berechnen - geht das? Gewinn und Liquidität sind zwei Paar Sc…" at bounding box center [174, 101] width 112 height 11
click at [199, 111] on span "Collection anpassen" at bounding box center [193, 116] width 69 height 11
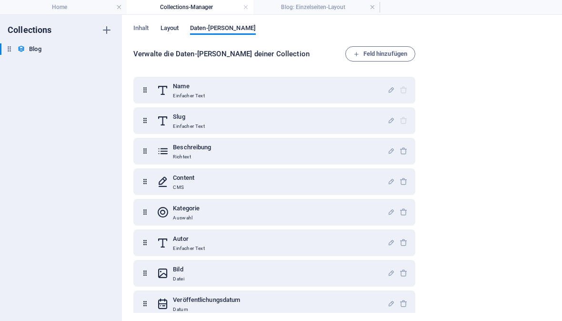
click at [178, 30] on span "Layout" at bounding box center [170, 28] width 19 height 13
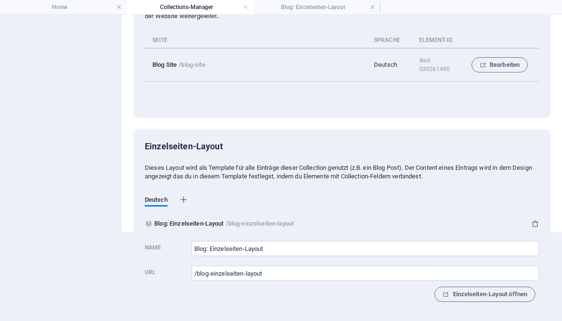
scroll to position [89, 0]
click at [330, 8] on h4 "Blog: Einzelseiten-Layout" at bounding box center [316, 7] width 127 height 10
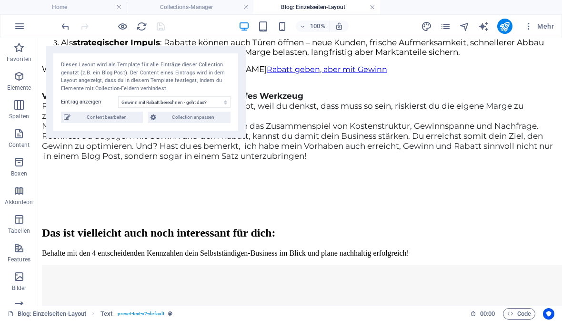
click at [372, 9] on link at bounding box center [373, 7] width 6 height 9
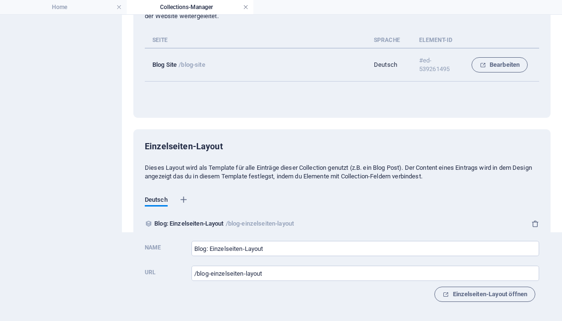
click at [247, 8] on link at bounding box center [246, 7] width 6 height 9
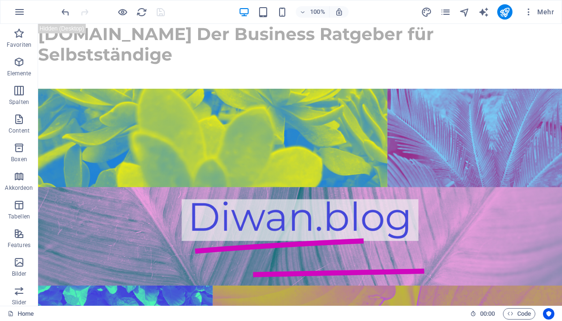
scroll to position [0, 0]
